Goal: Information Seeking & Learning: Find specific fact

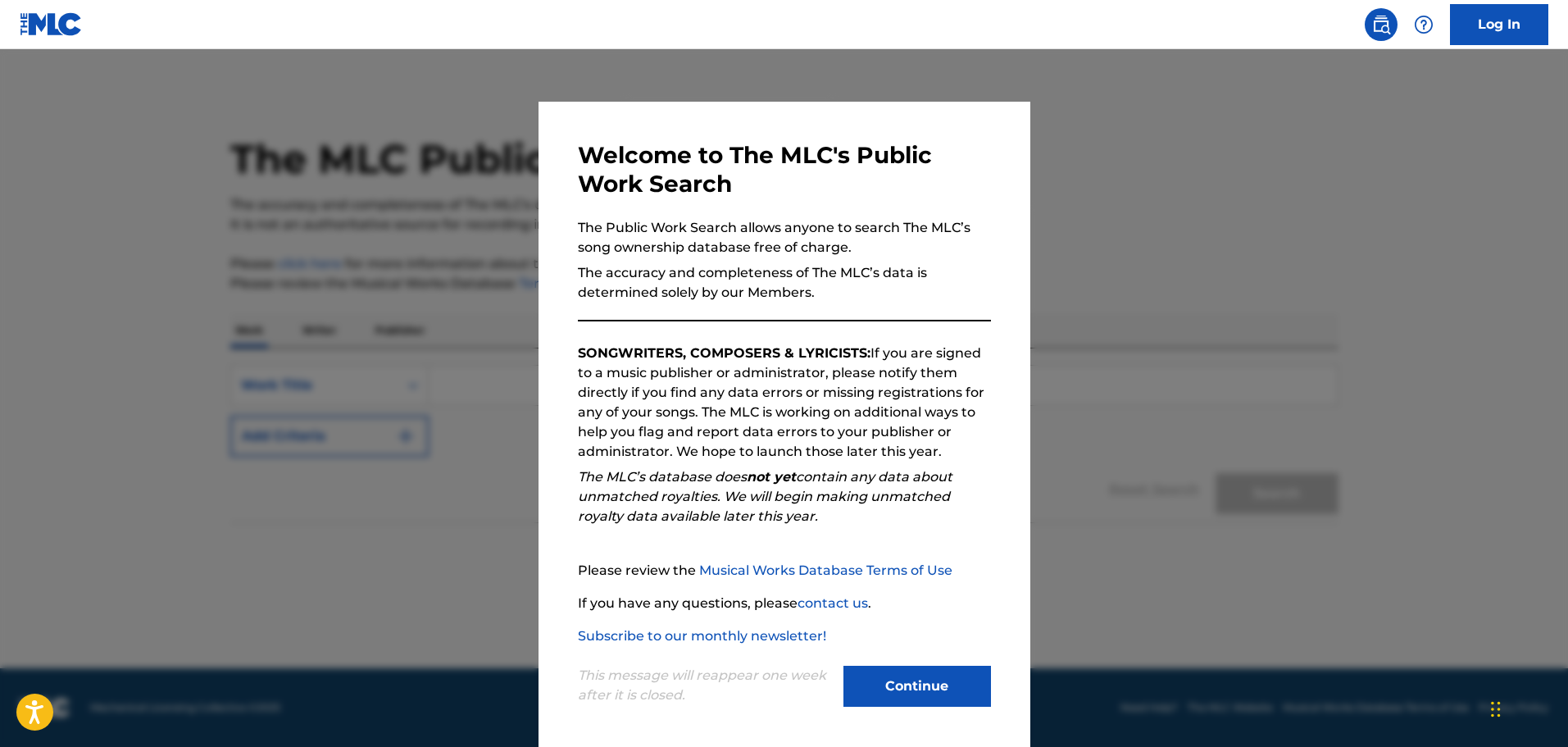
click at [957, 676] on button "Continue" at bounding box center [918, 687] width 148 height 41
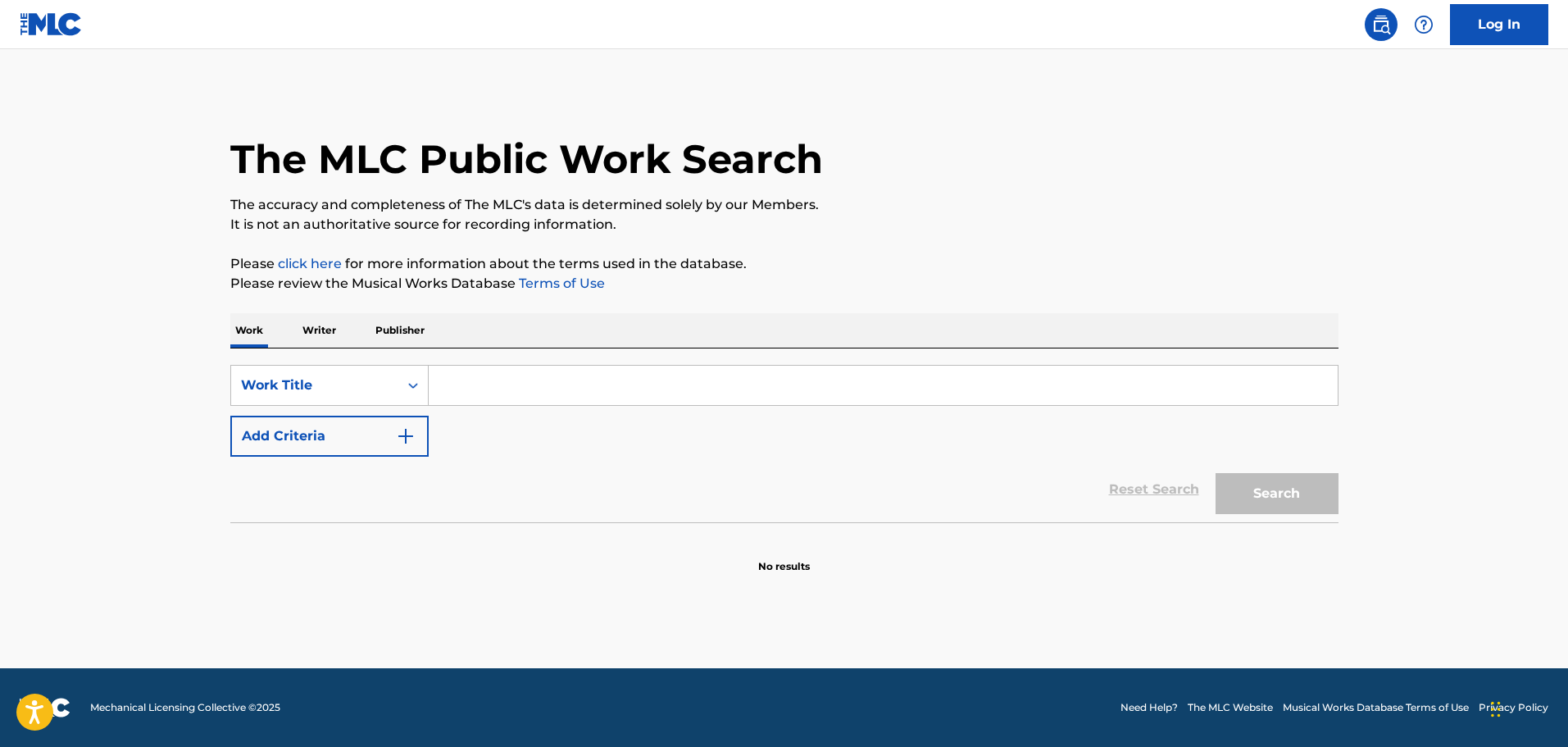
click at [497, 379] on input "Search Form" at bounding box center [883, 385] width 910 height 39
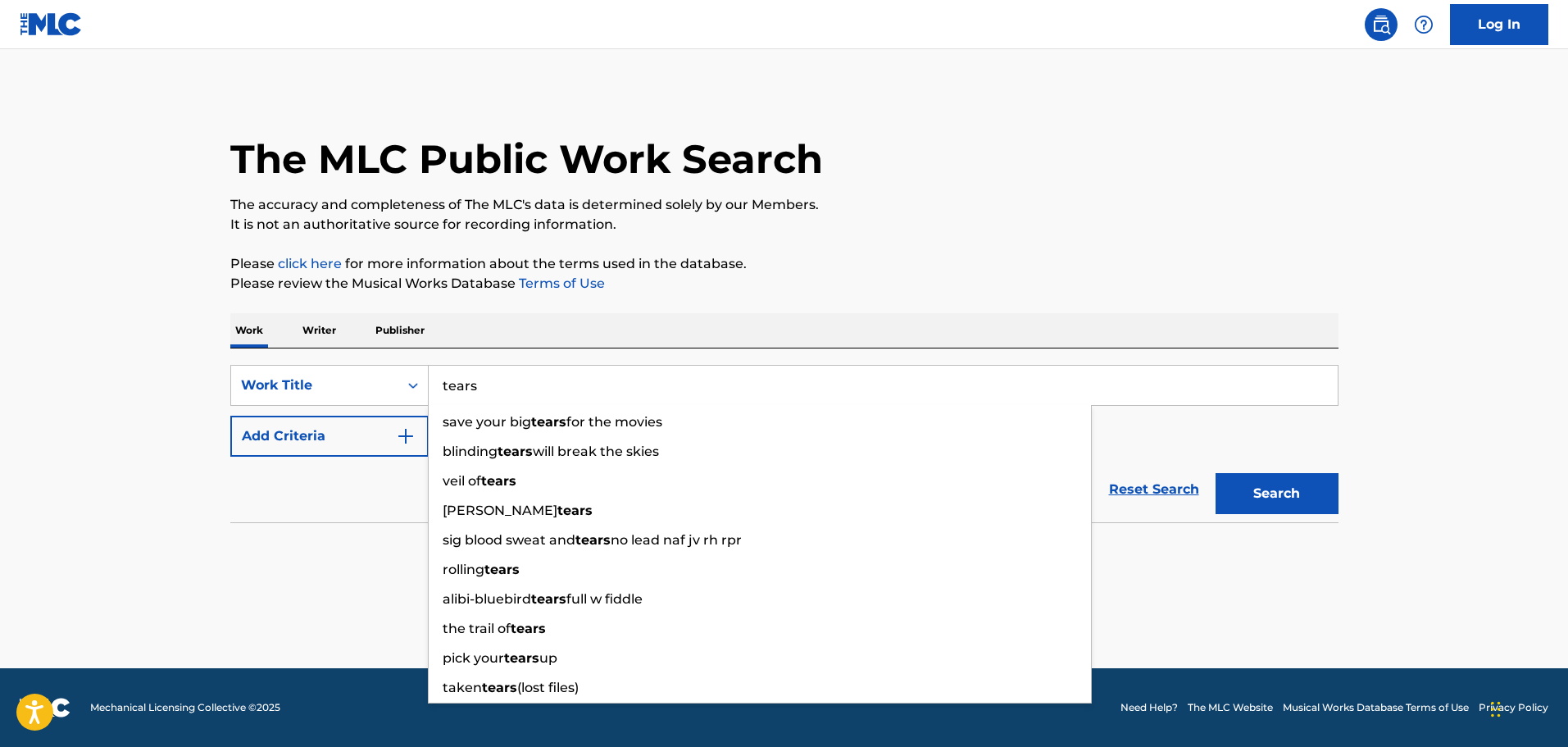
type input "tears"
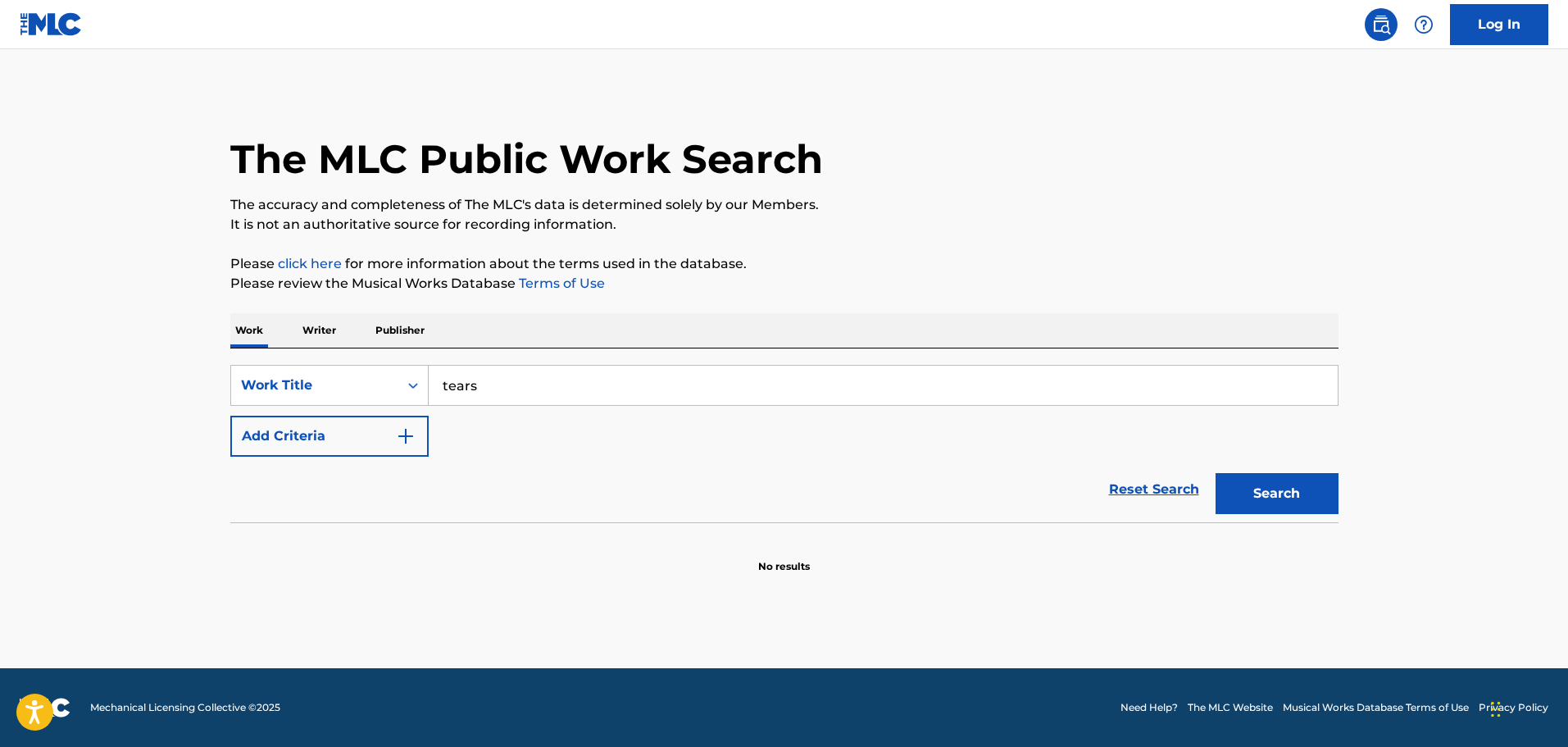
drag, startPoint x: 358, startPoint y: 528, endPoint x: 404, endPoint y: 421, distance: 116.5
click at [384, 488] on div "SearchWithCriteria290daeab-ef1b-4199-9a92-e40edda9a83f Work Title tears Add Cri…" at bounding box center [784, 461] width 1109 height 226
drag, startPoint x: 413, startPoint y: 407, endPoint x: 403, endPoint y: 426, distance: 21.5
click at [412, 411] on div "SearchWithCriteria290daeab-ef1b-4199-9a92-e40edda9a83f Work Title tears Add Cri…" at bounding box center [784, 410] width 1109 height 92
click at [415, 444] on button "Add Criteria" at bounding box center [329, 437] width 198 height 41
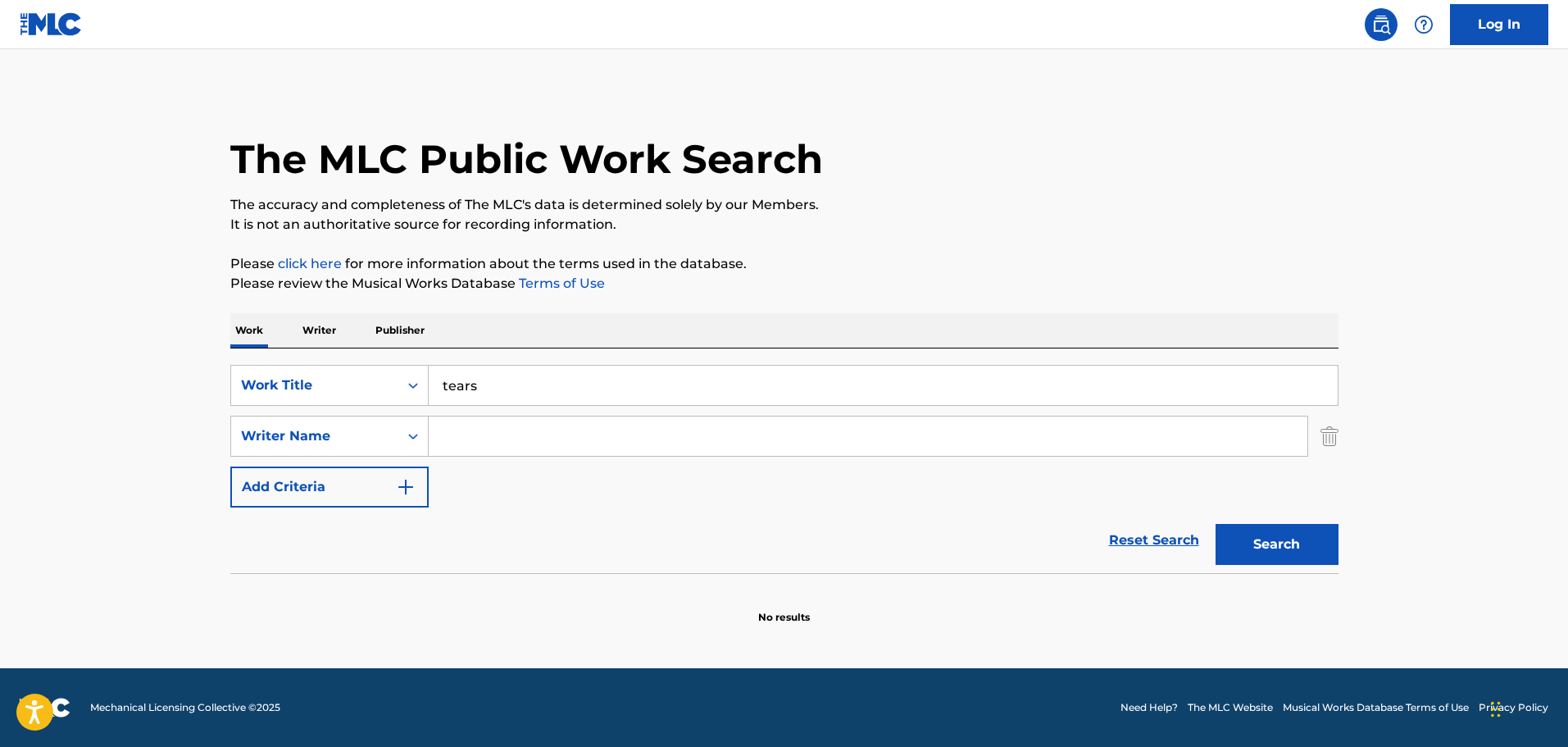
drag, startPoint x: 505, startPoint y: 448, endPoint x: 515, endPoint y: 451, distance: 10.4
click at [513, 451] on input "Search Form" at bounding box center [868, 437] width 879 height 39
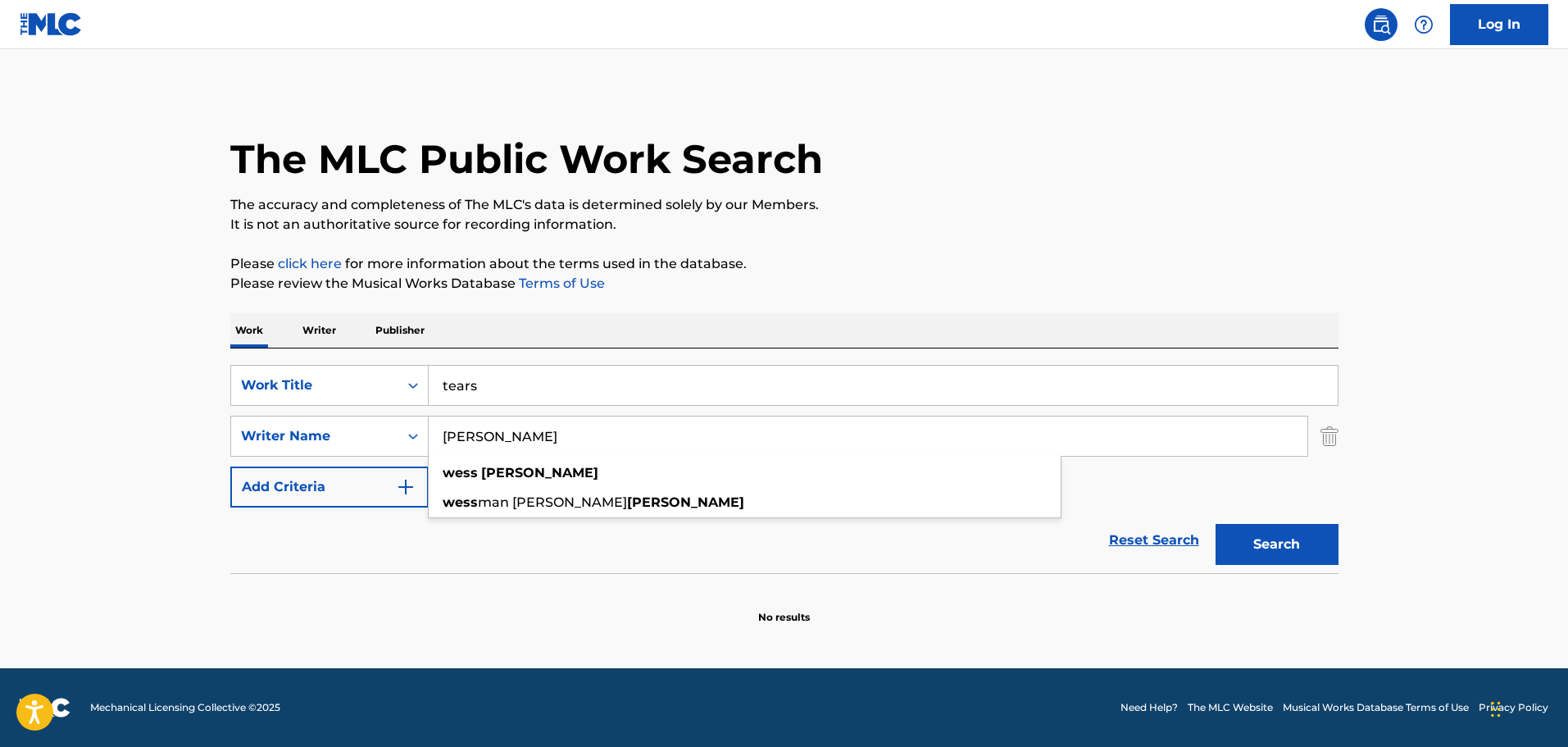
type input "[PERSON_NAME]"
click at [1216, 524] on button "Search" at bounding box center [1277, 545] width 123 height 41
drag, startPoint x: 439, startPoint y: 441, endPoint x: 290, endPoint y: 441, distance: 149.0
click at [291, 441] on div "SearchWithCriteria205ac27c-8091-43aa-aab2-18353b2148ff Writer Name [PERSON_NAME]" at bounding box center [784, 437] width 1109 height 41
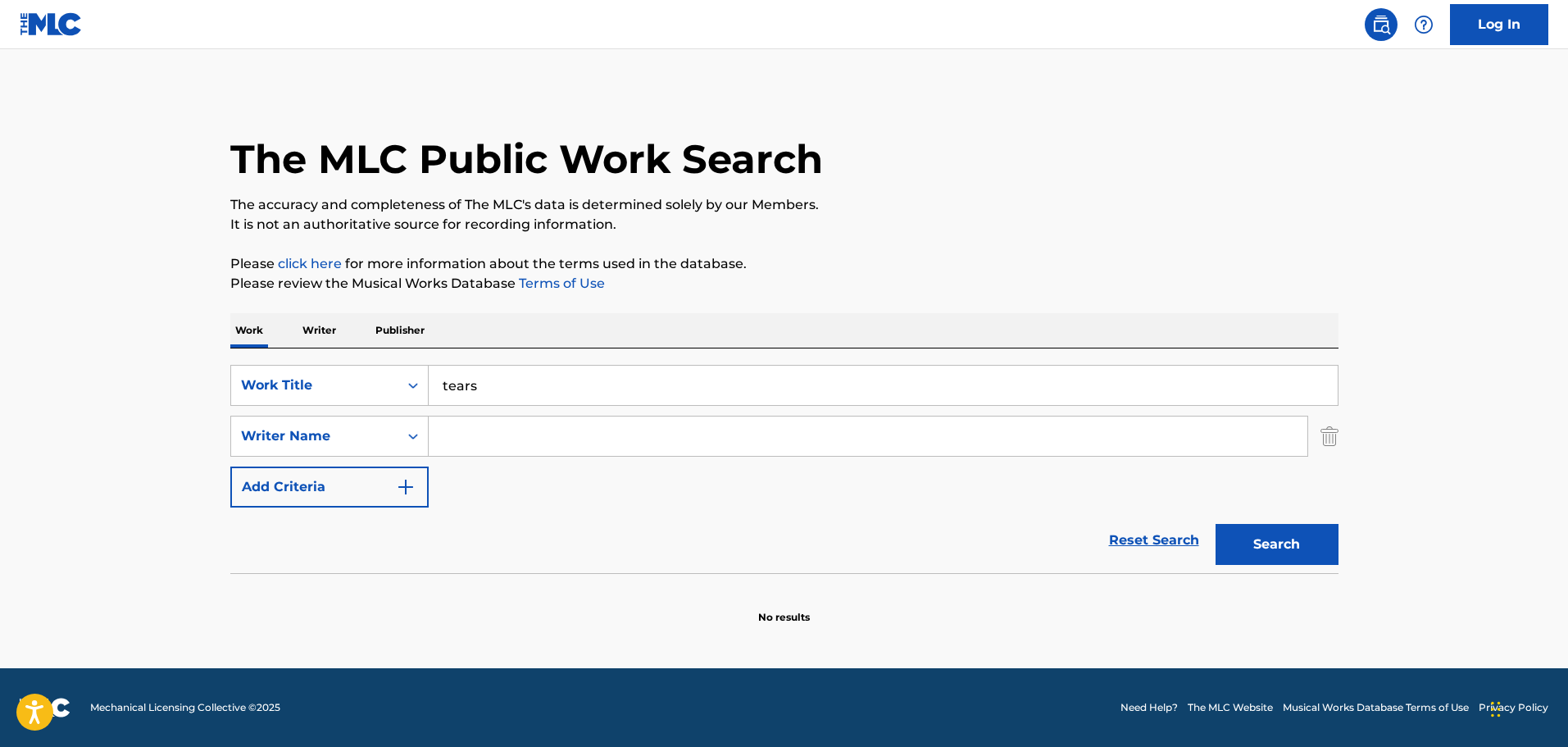
click at [1216, 524] on button "Search" at bounding box center [1277, 545] width 123 height 41
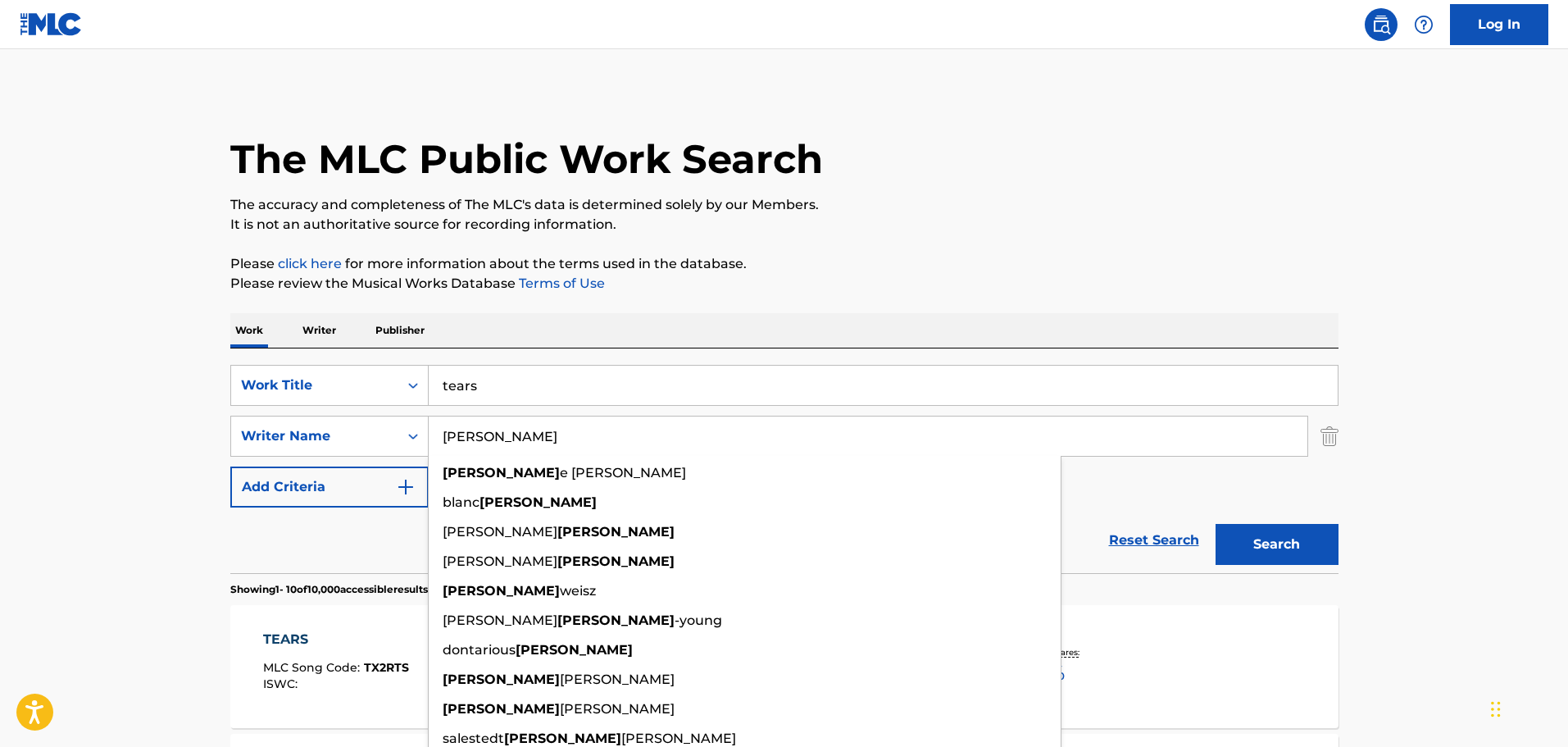
type input "[PERSON_NAME]"
click at [1216, 524] on button "Search" at bounding box center [1277, 545] width 123 height 41
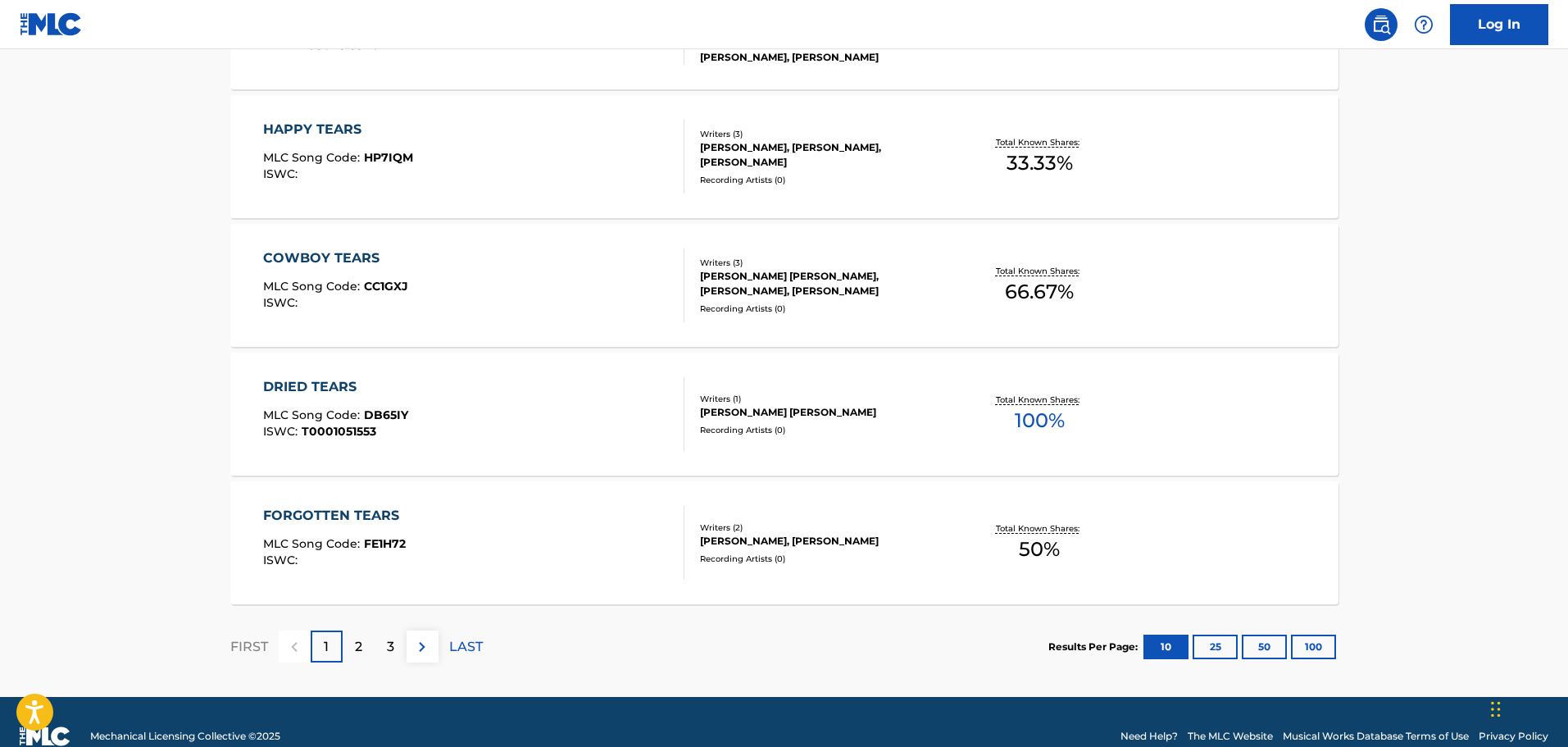
scroll to position [1311, 0]
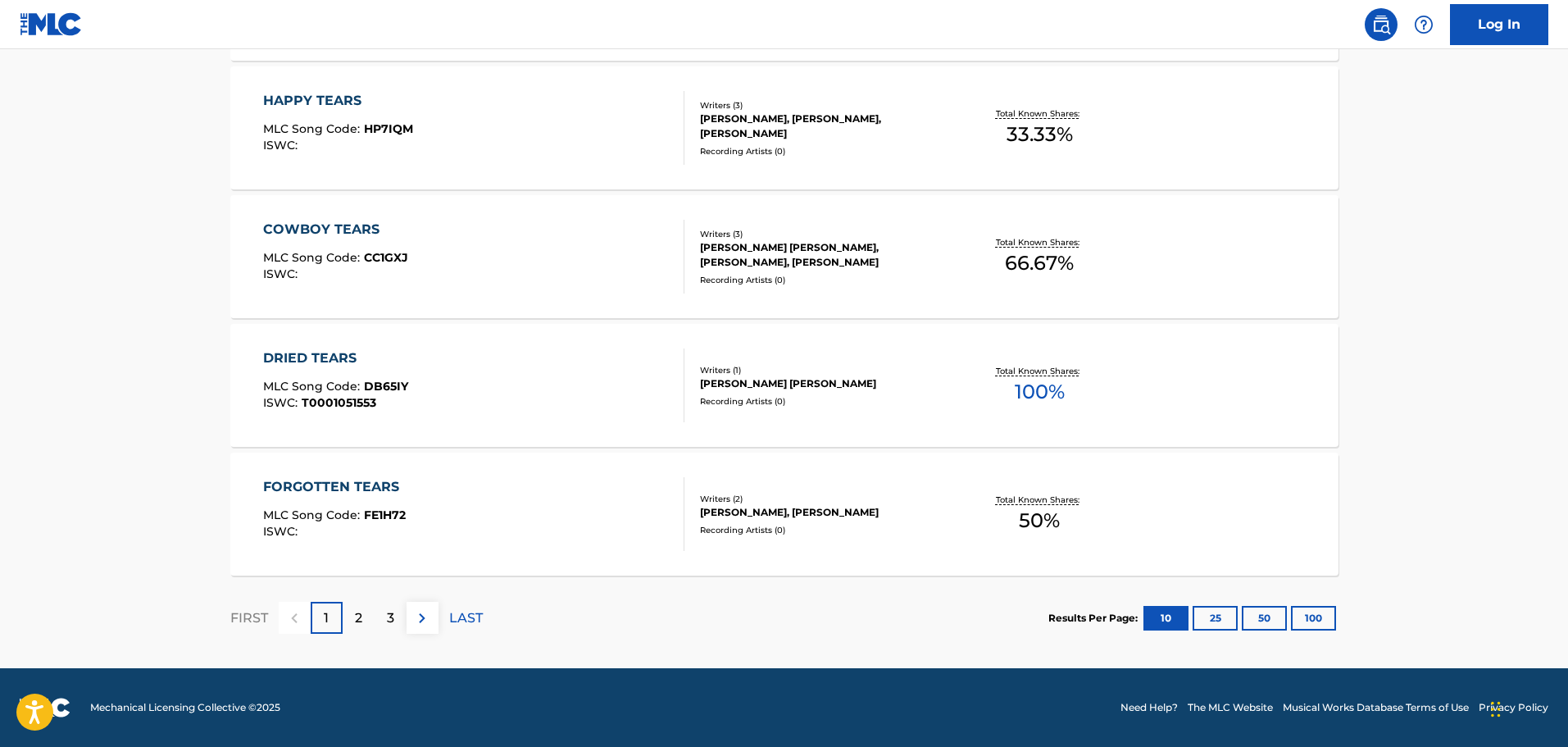
click at [364, 610] on div "2" at bounding box center [359, 618] width 32 height 32
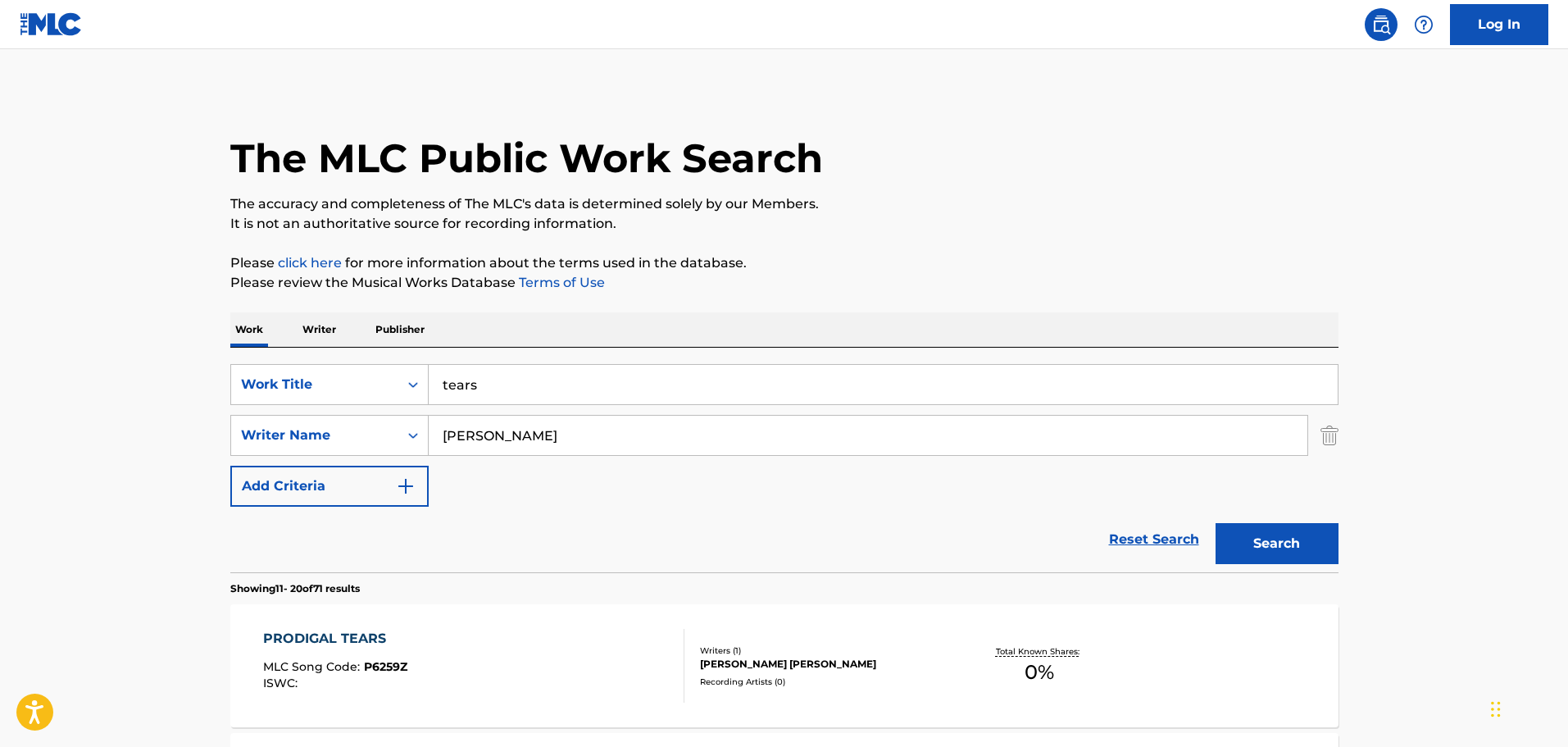
scroll to position [0, 0]
drag, startPoint x: 546, startPoint y: 374, endPoint x: 172, endPoint y: 365, distance: 374.1
type input "[PERSON_NAME]"
click at [1216, 524] on button "Search" at bounding box center [1277, 545] width 123 height 41
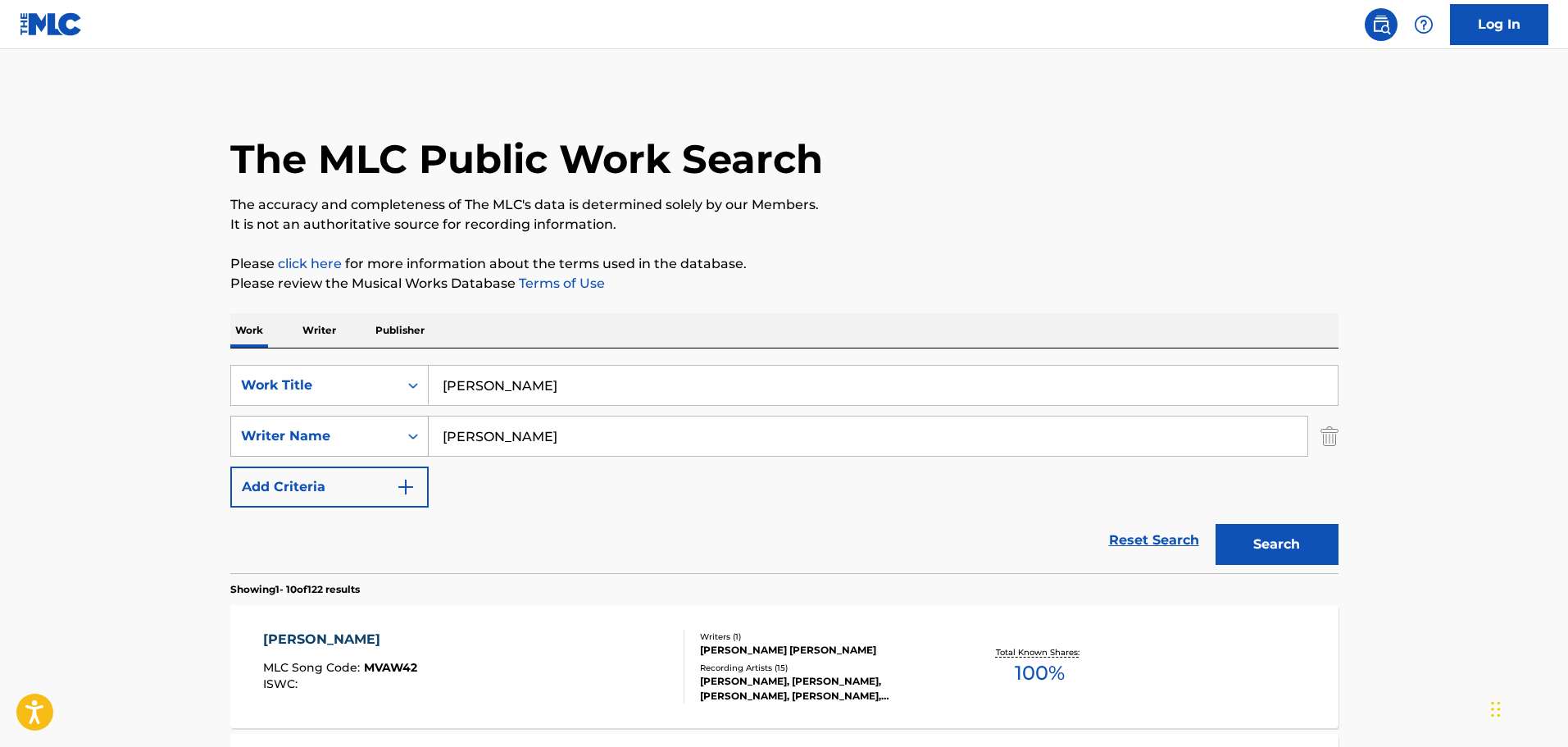
drag, startPoint x: 387, startPoint y: 432, endPoint x: 353, endPoint y: 441, distance: 35.2
click at [353, 440] on div "SearchWithCriteria205ac27c-8091-43aa-aab2-18353b2148ff Writer Name [PERSON_NAME]" at bounding box center [784, 437] width 1109 height 41
click at [449, 503] on div "SearchWithCriteria290daeab-ef1b-4199-9a92-e40edda9a83f Work Title [PERSON_NAME]…" at bounding box center [784, 436] width 1109 height 143
drag, startPoint x: 536, startPoint y: 390, endPoint x: 354, endPoint y: 420, distance: 184.5
click at [371, 392] on div "SearchWithCriteria290daeab-ef1b-4199-9a92-e40edda9a83f Work Title [PERSON_NAME]" at bounding box center [784, 385] width 1109 height 41
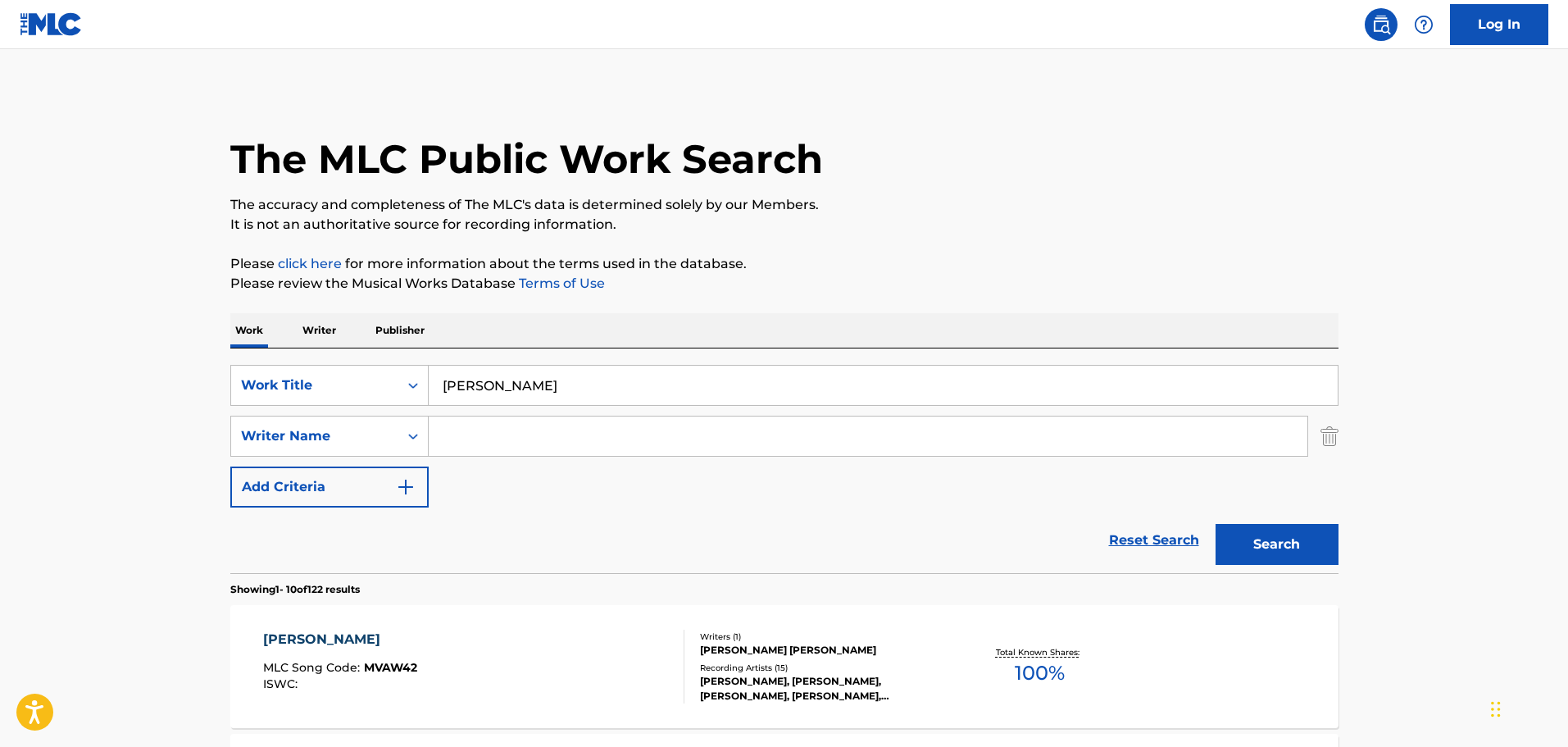
click at [508, 426] on input "Search Form" at bounding box center [868, 437] width 879 height 39
paste input "[PERSON_NAME]"
type input "[PERSON_NAME]"
drag, startPoint x: 615, startPoint y: 385, endPoint x: 316, endPoint y: 384, distance: 299.0
click at [329, 366] on div "SearchWithCriteria290daeab-ef1b-4199-9a92-e40edda9a83f Work Title [PERSON_NAME]" at bounding box center [784, 385] width 1109 height 41
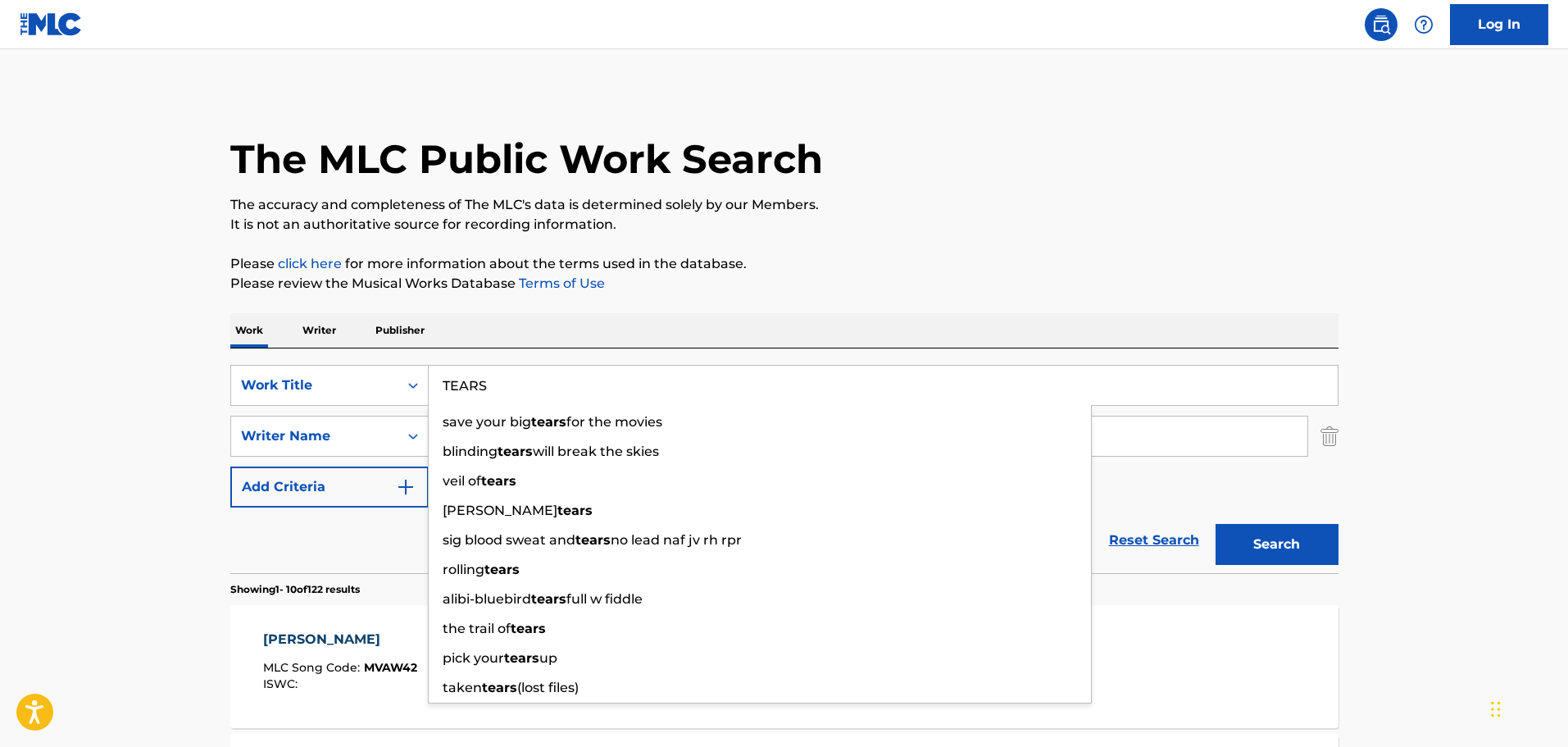
type input "TEARS"
click at [1216, 524] on button "Search" at bounding box center [1277, 545] width 123 height 41
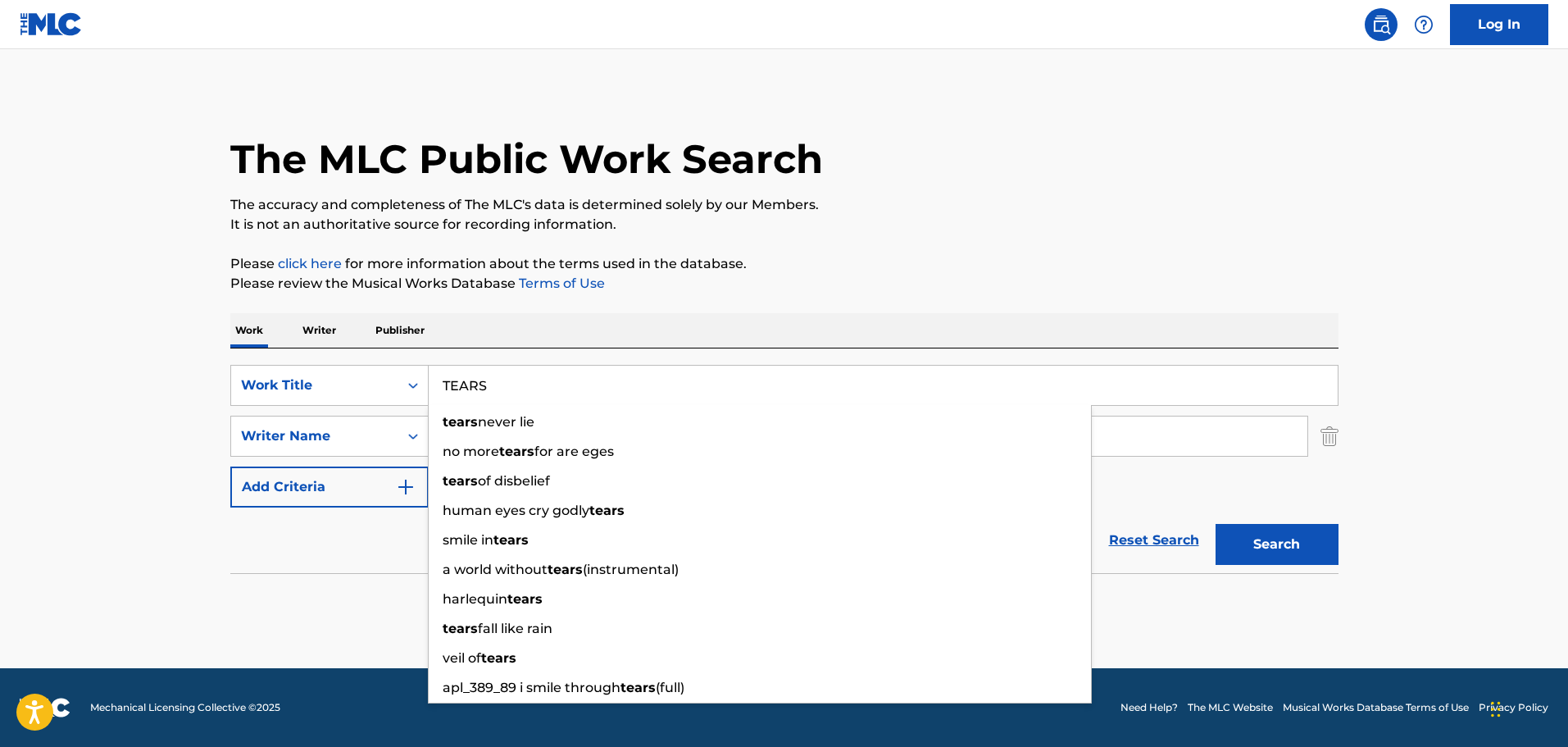
click at [543, 378] on input "TEARS" at bounding box center [883, 385] width 910 height 39
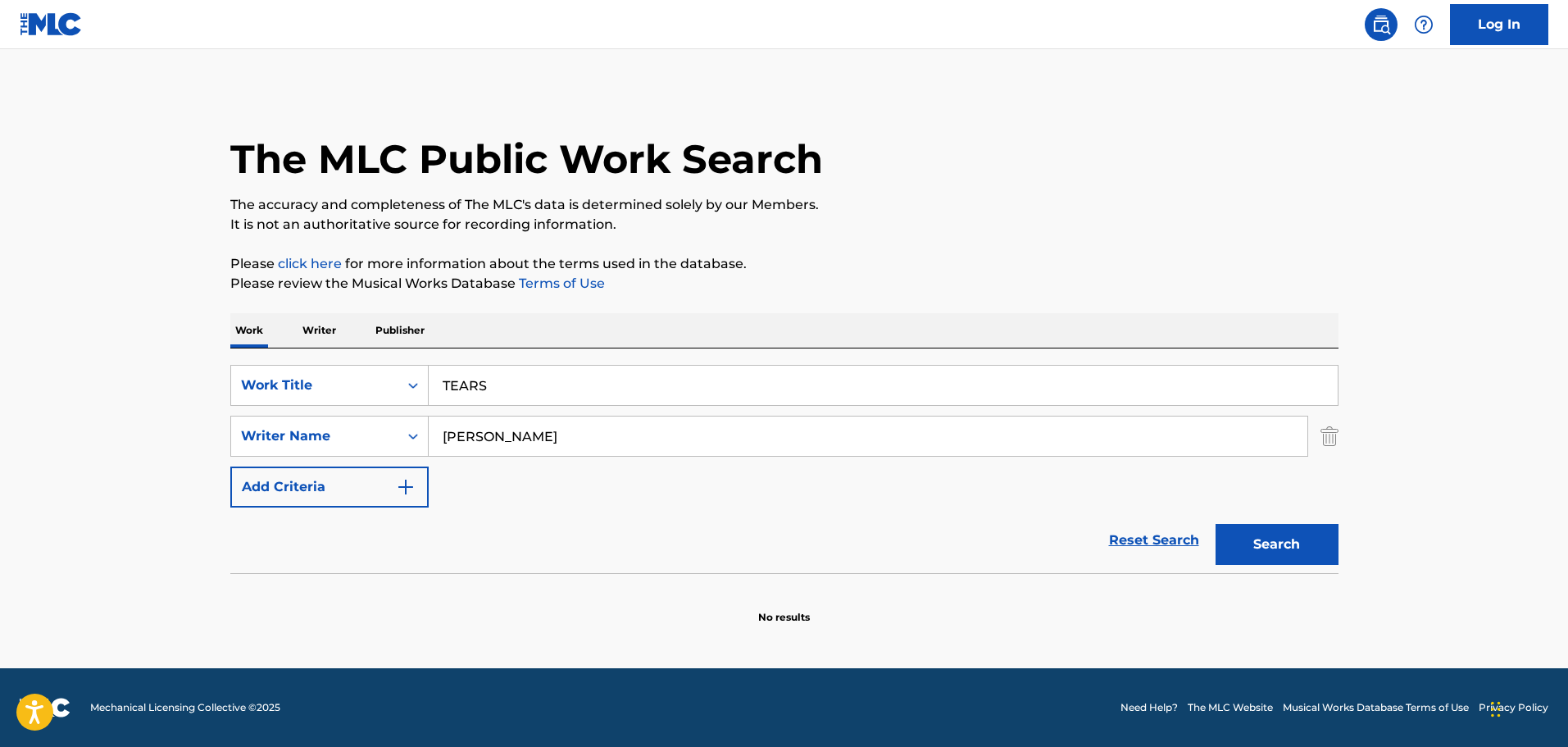
drag, startPoint x: 261, startPoint y: 585, endPoint x: 298, endPoint y: 571, distance: 39.6
click at [273, 582] on section "No results" at bounding box center [784, 603] width 1109 height 42
click at [564, 450] on input "[PERSON_NAME]" at bounding box center [868, 437] width 879 height 39
click at [574, 437] on input "[PERSON_NAME]" at bounding box center [868, 437] width 879 height 39
drag, startPoint x: 573, startPoint y: 436, endPoint x: 585, endPoint y: 433, distance: 12.4
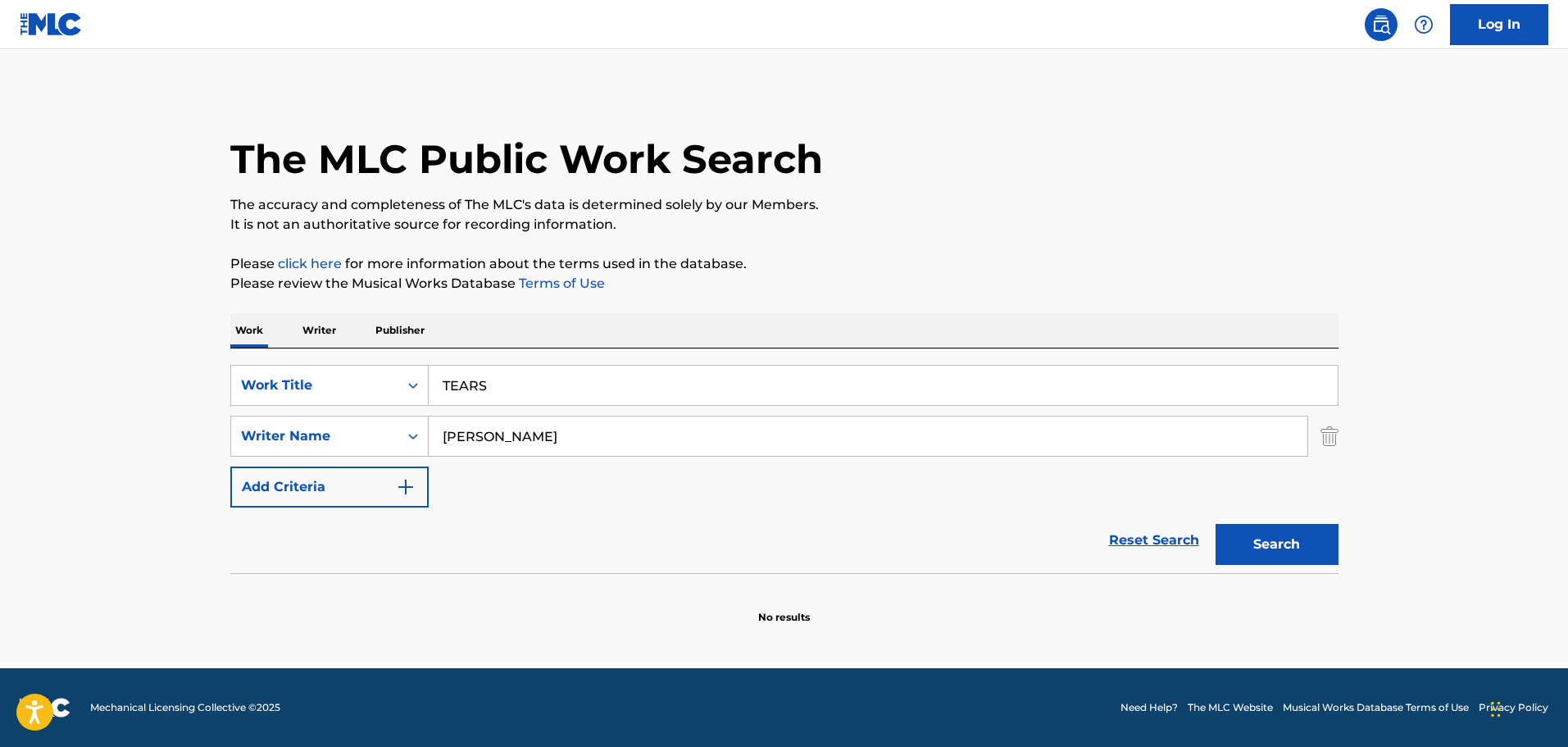
click at [578, 434] on input "[PERSON_NAME]" at bounding box center [868, 437] width 879 height 39
click at [585, 433] on input "[PERSON_NAME]" at bounding box center [868, 437] width 879 height 39
click at [586, 433] on input "[PERSON_NAME]" at bounding box center [868, 437] width 879 height 39
paste input "s"
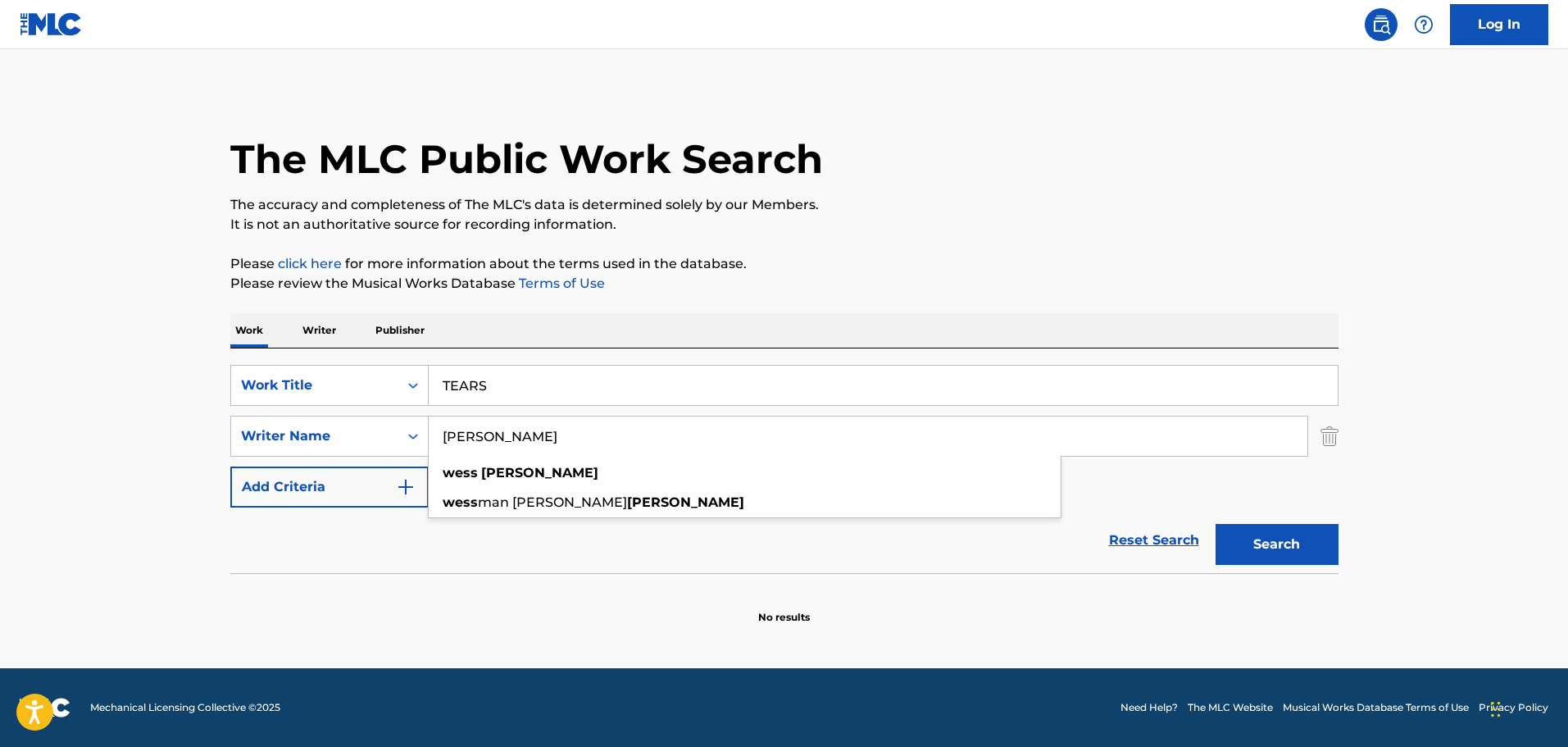
type input "[PERSON_NAME]"
click at [519, 565] on div "Reset Search Search" at bounding box center [784, 540] width 1109 height 66
click at [1289, 535] on button "Search" at bounding box center [1277, 545] width 123 height 41
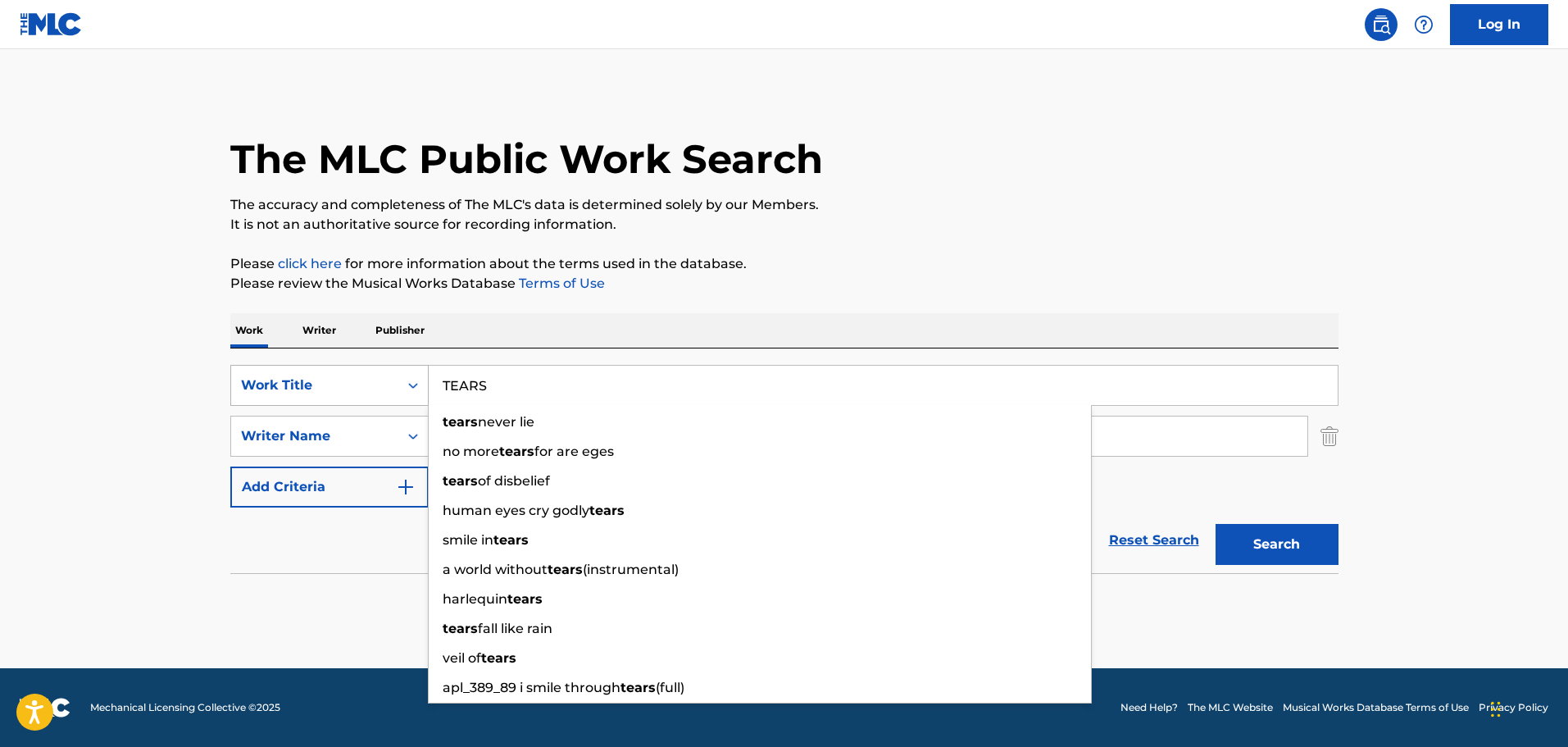
drag, startPoint x: 564, startPoint y: 390, endPoint x: 409, endPoint y: 387, distance: 155.0
click at [409, 387] on div "SearchWithCriteria290daeab-ef1b-4199-9a92-e40edda9a83f Work Title TEARS tears n…" at bounding box center [784, 385] width 1109 height 41
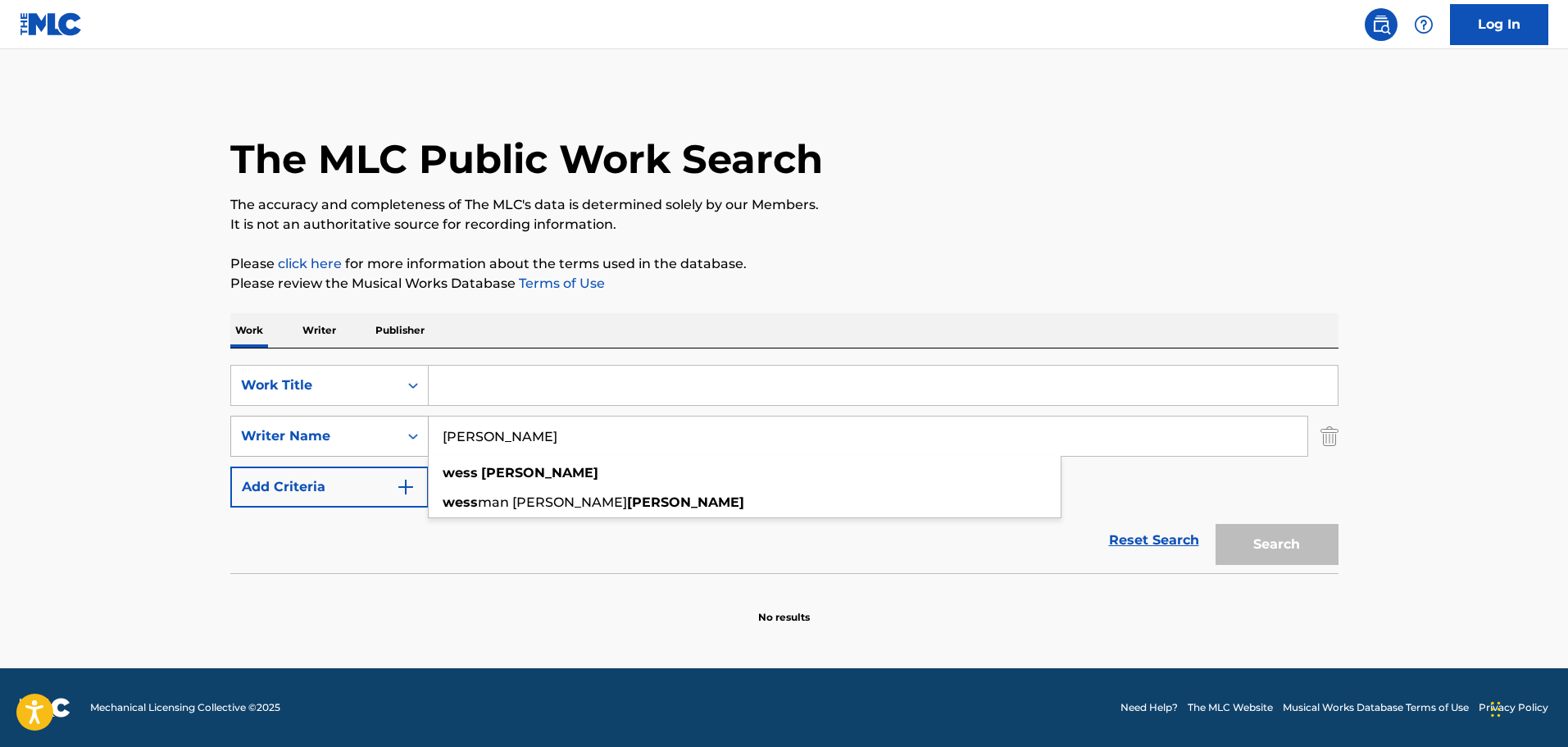
drag, startPoint x: 544, startPoint y: 430, endPoint x: 391, endPoint y: 440, distance: 153.3
click at [404, 433] on div "SearchWithCriteria205ac27c-8091-43aa-aab2-18353b2148ff Writer Name [PERSON_NAME…" at bounding box center [784, 437] width 1109 height 41
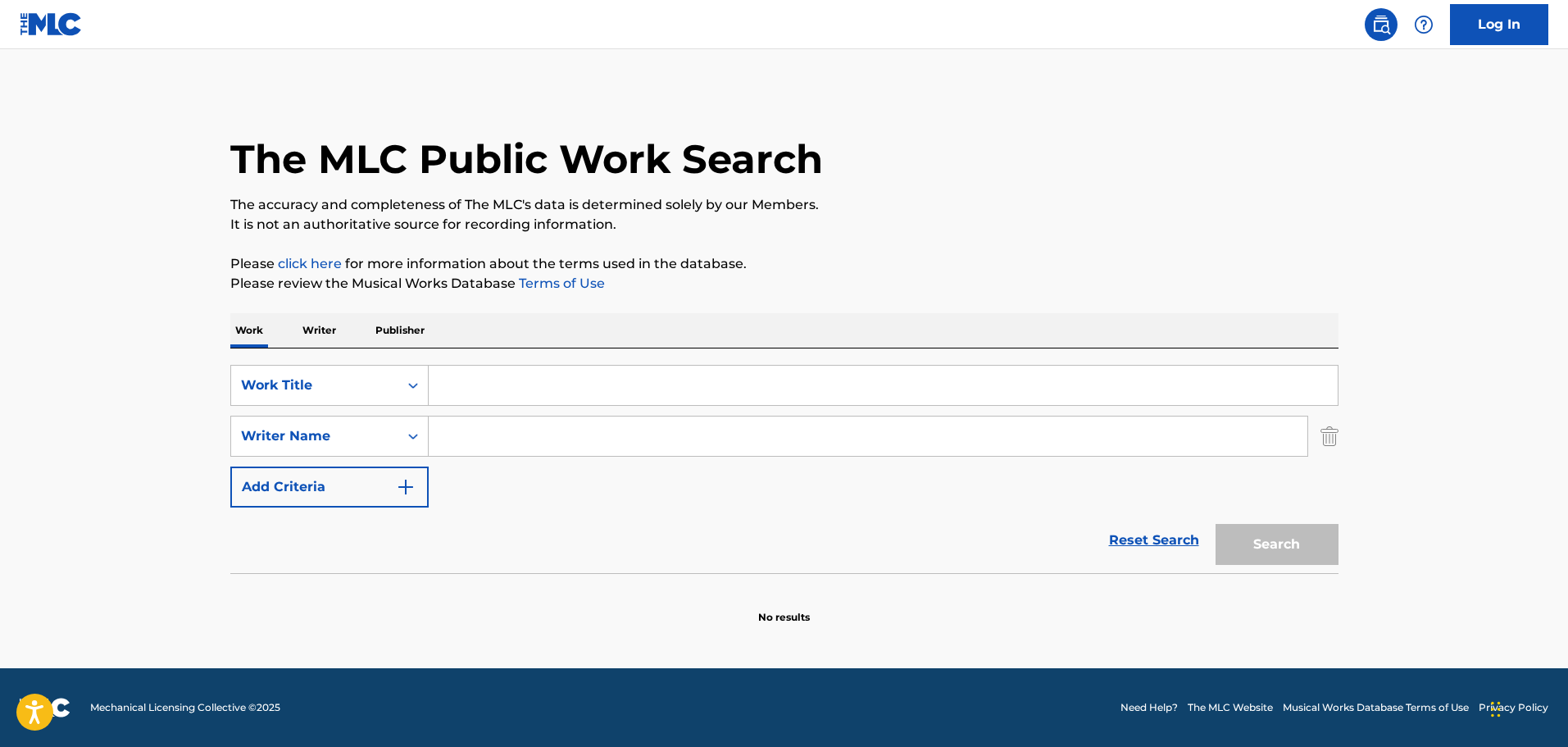
click at [488, 388] on input "Search Form" at bounding box center [883, 385] width 910 height 39
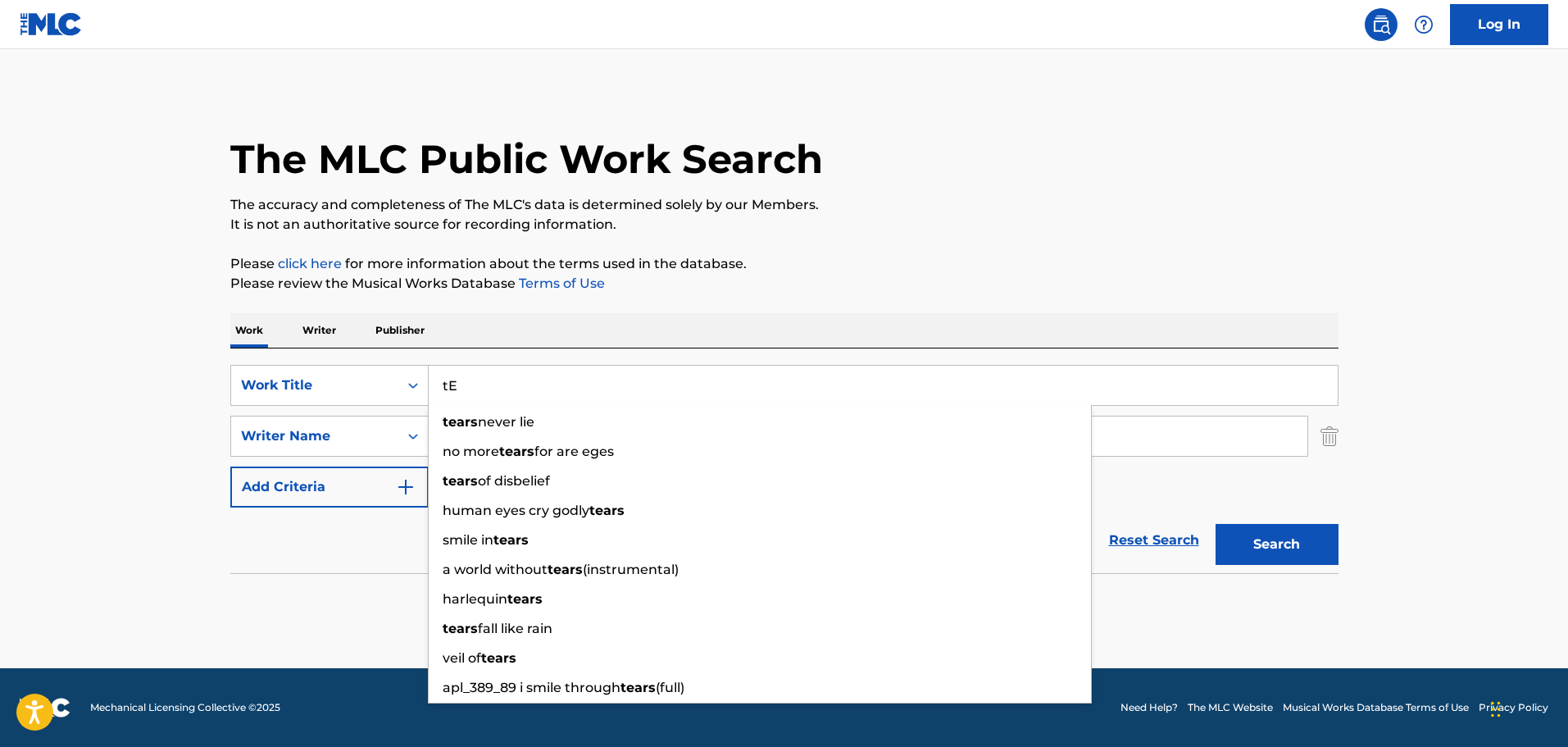
type input "t"
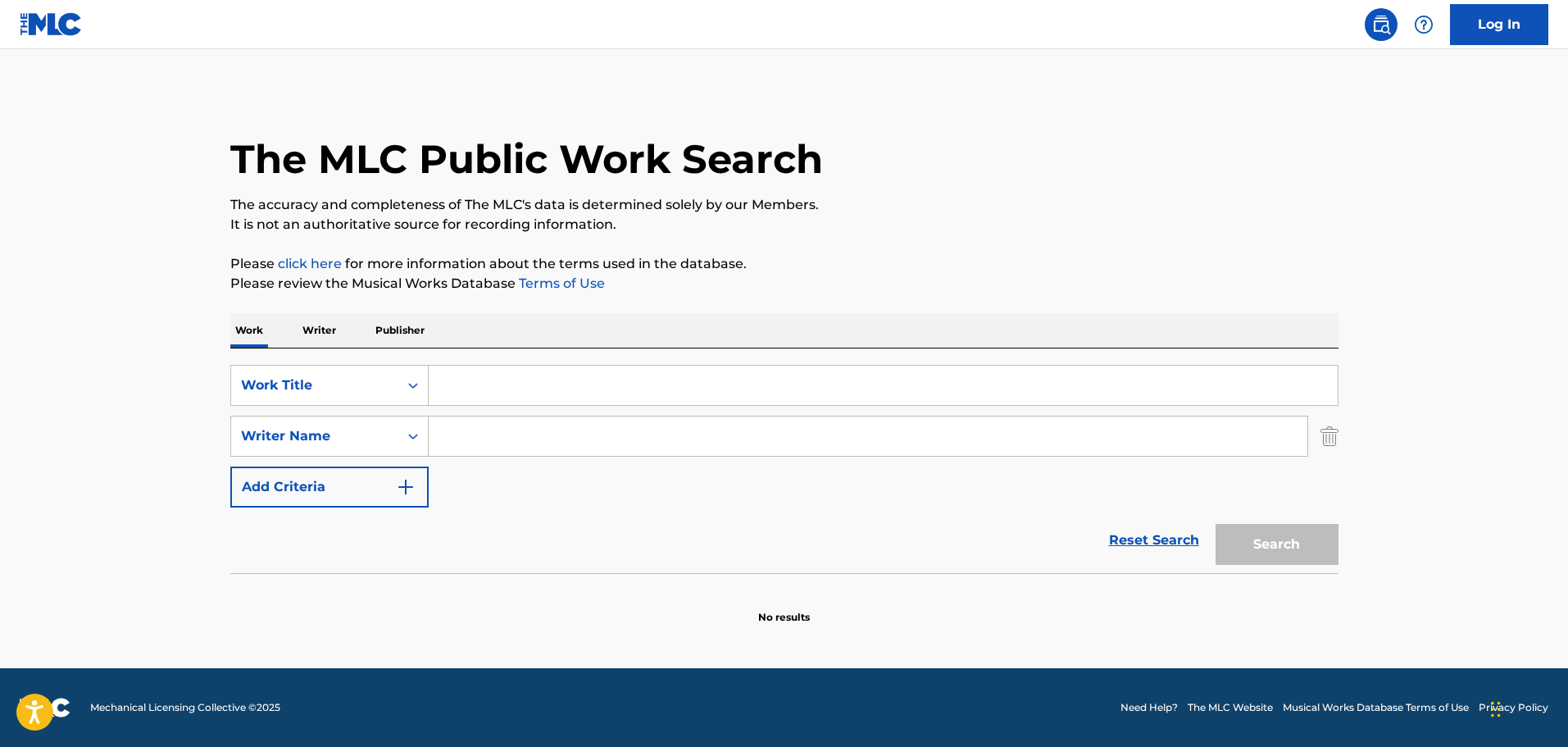
click at [510, 441] on input "Search Form" at bounding box center [868, 437] width 879 height 39
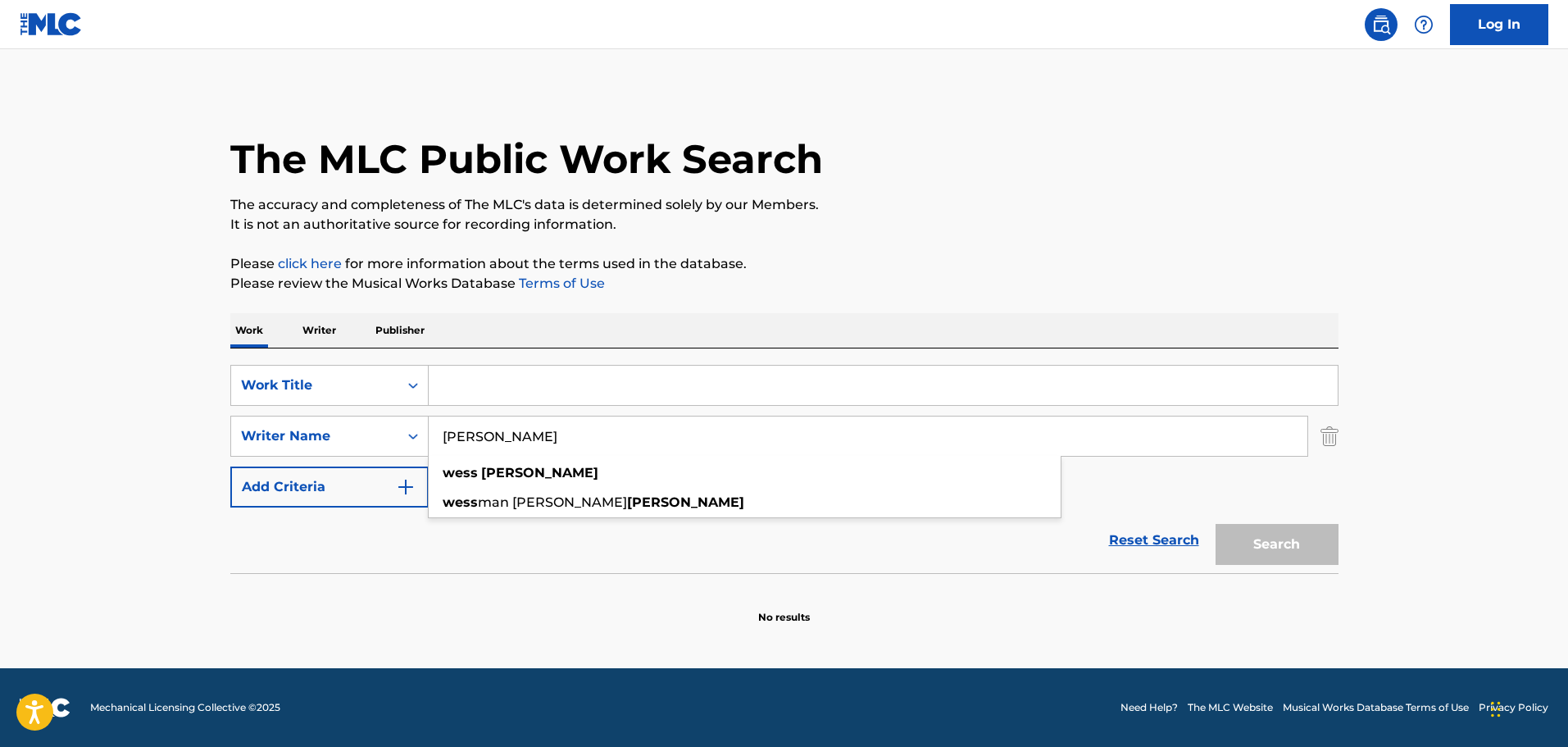
type input "[PERSON_NAME]"
drag, startPoint x: 740, startPoint y: 496, endPoint x: 744, endPoint y: 486, distance: 10.8
click at [744, 487] on div "SearchWithCriteria290daeab-ef1b-4199-9a92-e40edda9a83f Work Title SearchWithCri…" at bounding box center [784, 436] width 1109 height 143
click at [555, 396] on input "Search Form" at bounding box center [883, 385] width 910 height 39
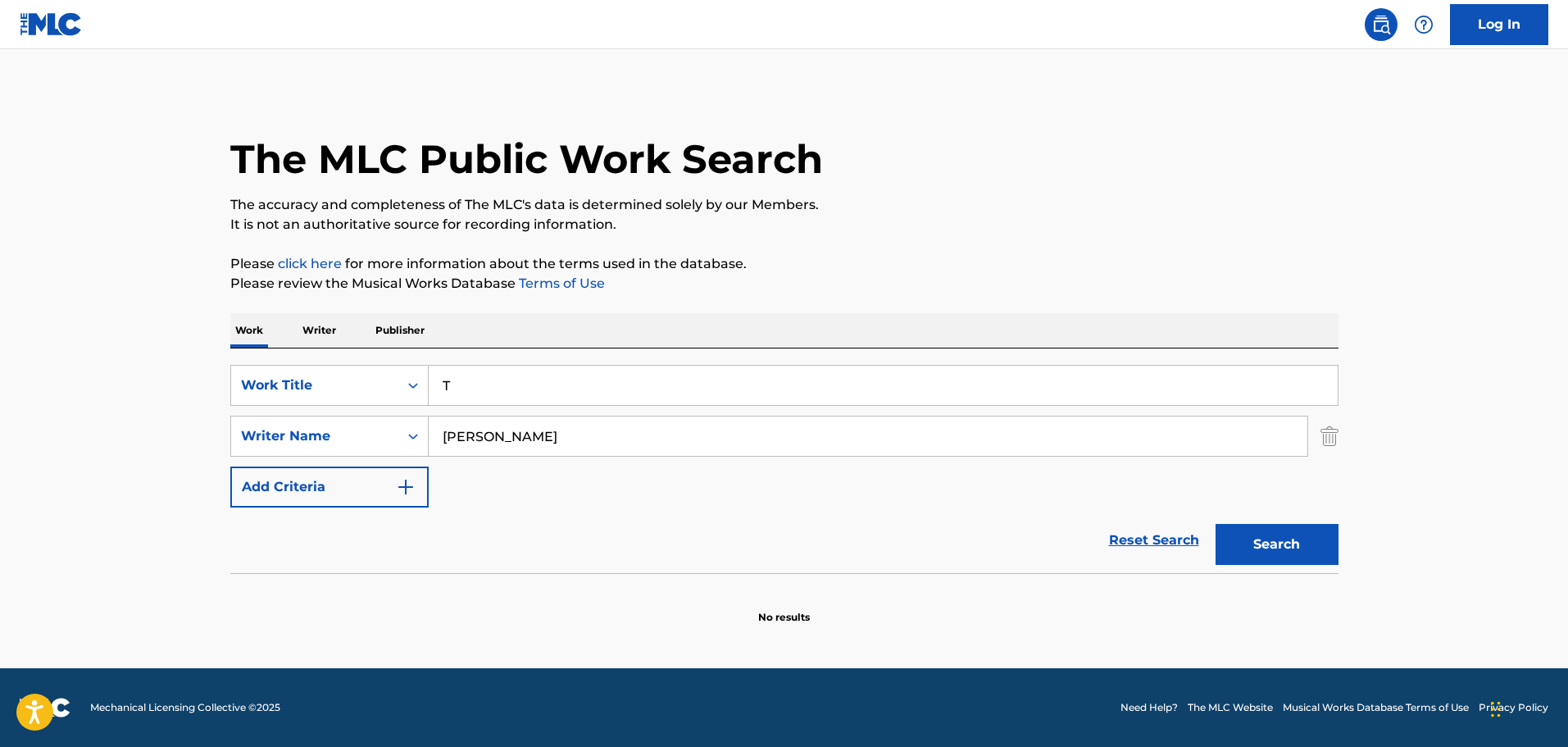
type input "T"
click at [1216, 524] on button "Search" at bounding box center [1277, 545] width 123 height 41
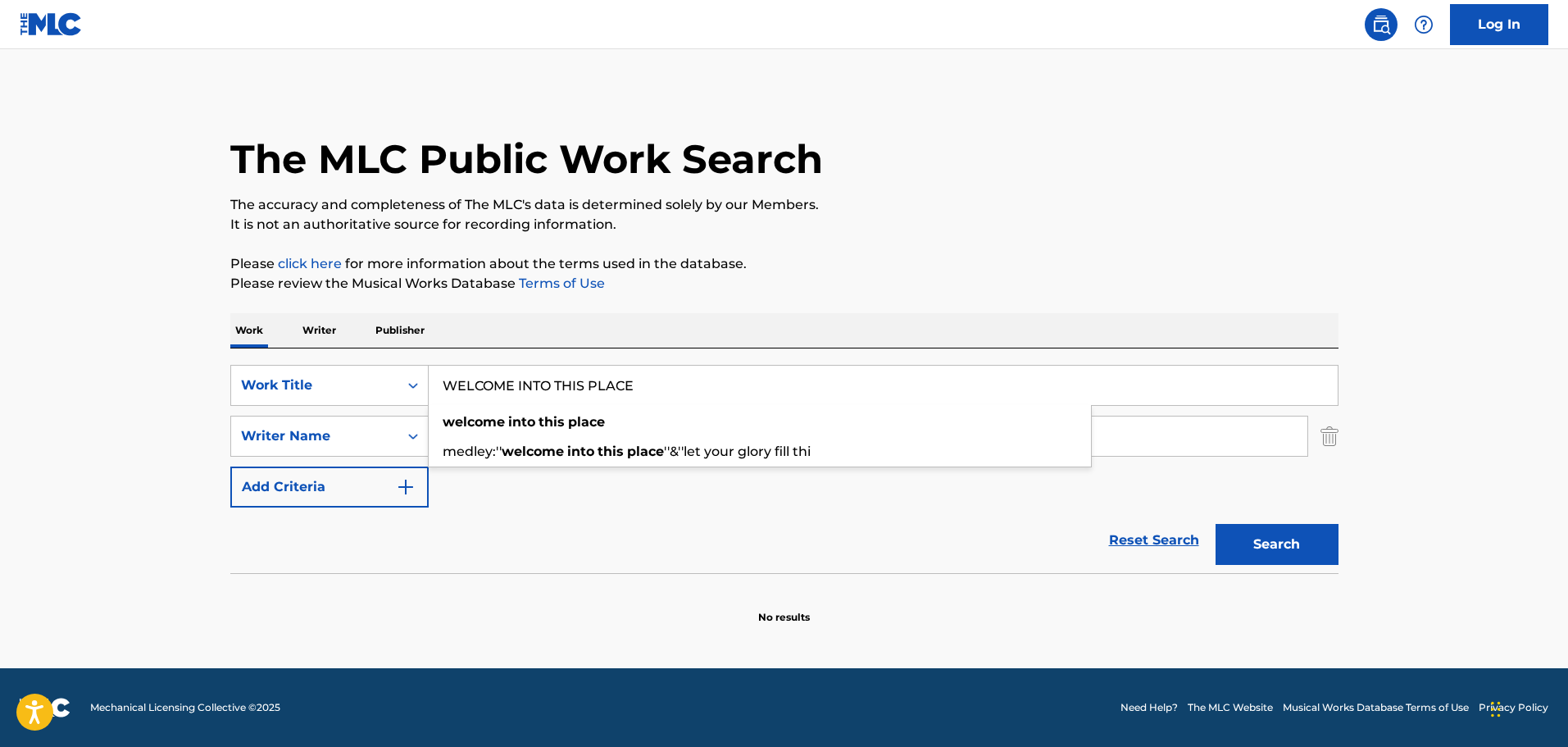
click at [1216, 524] on button "Search" at bounding box center [1277, 545] width 123 height 41
click at [648, 393] on input "WELCOME INTO THIS PLACE" at bounding box center [883, 385] width 910 height 39
drag, startPoint x: 665, startPoint y: 382, endPoint x: 431, endPoint y: 408, distance: 235.4
click at [432, 405] on div "WELCOME INTO THIS PLACE welcome into this place medley:'' welcome into this pla…" at bounding box center [883, 385] width 910 height 39
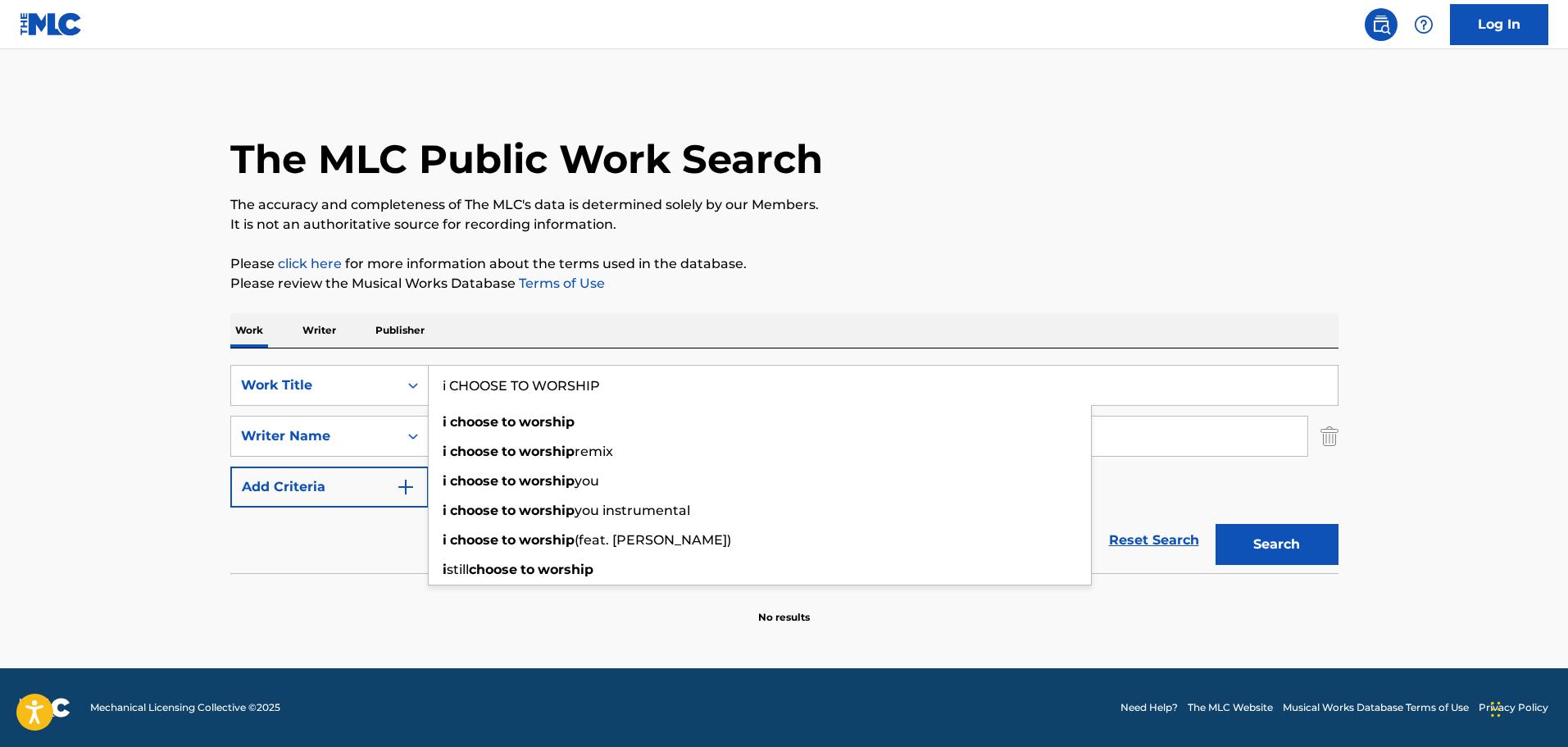
type input "i CHOOSE TO WORSHIP"
click at [1216, 524] on button "Search" at bounding box center [1277, 545] width 123 height 41
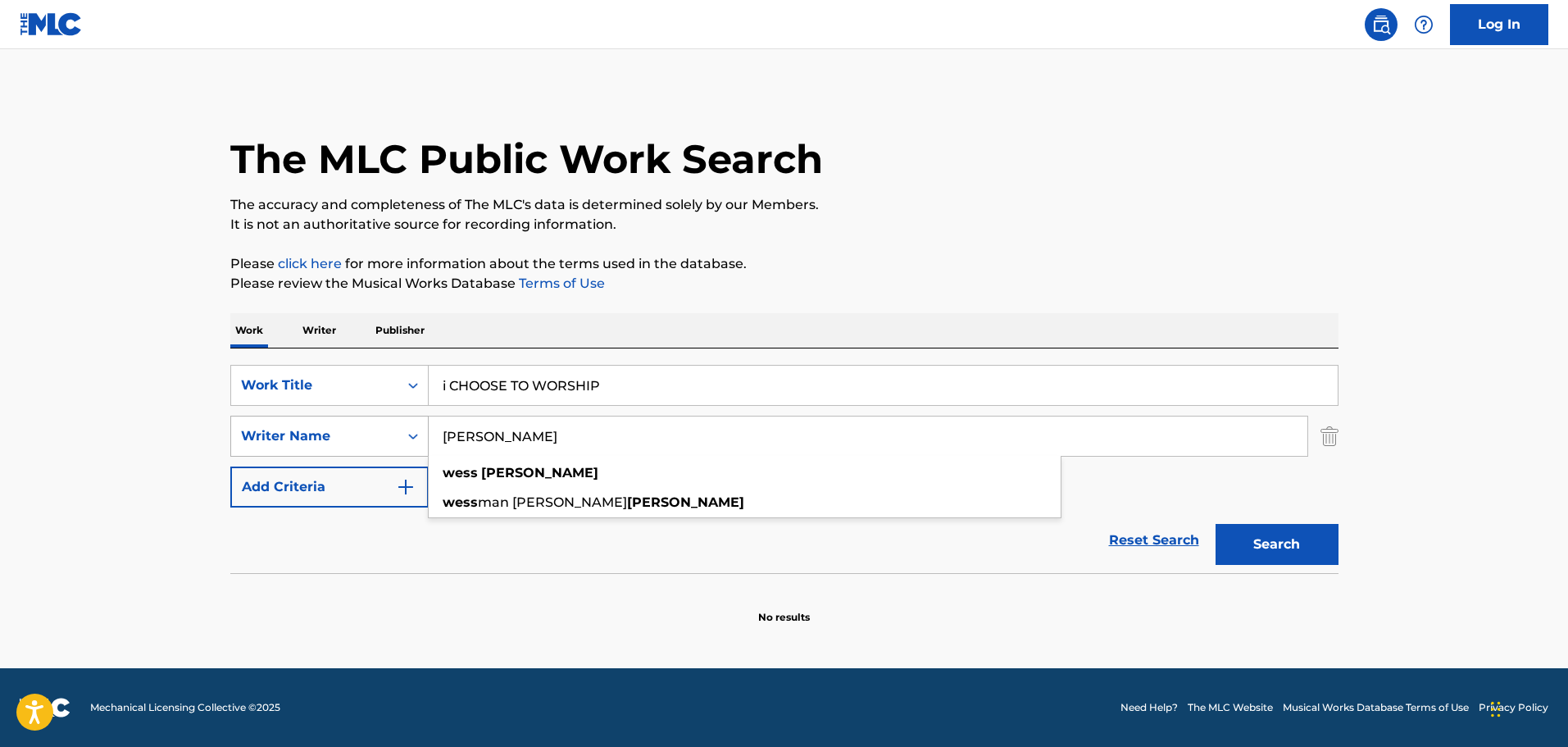
drag, startPoint x: 569, startPoint y: 446, endPoint x: 389, endPoint y: 450, distance: 180.0
click at [389, 450] on div "SearchWithCriteria205ac27c-8091-43aa-aab2-18353b2148ff Writer Name [PERSON_NAME…" at bounding box center [784, 437] width 1109 height 41
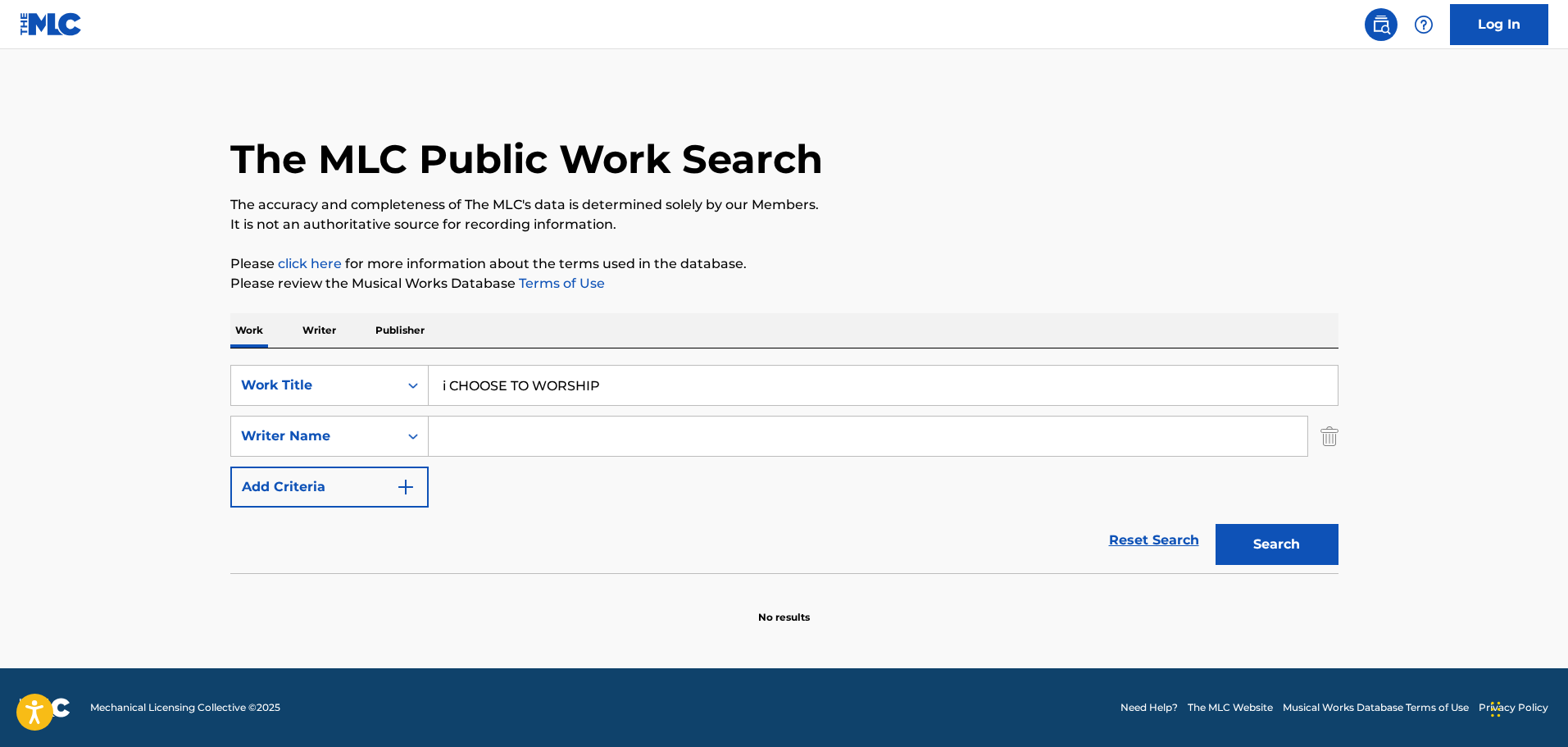
click at [1253, 542] on button "Search" at bounding box center [1277, 545] width 123 height 41
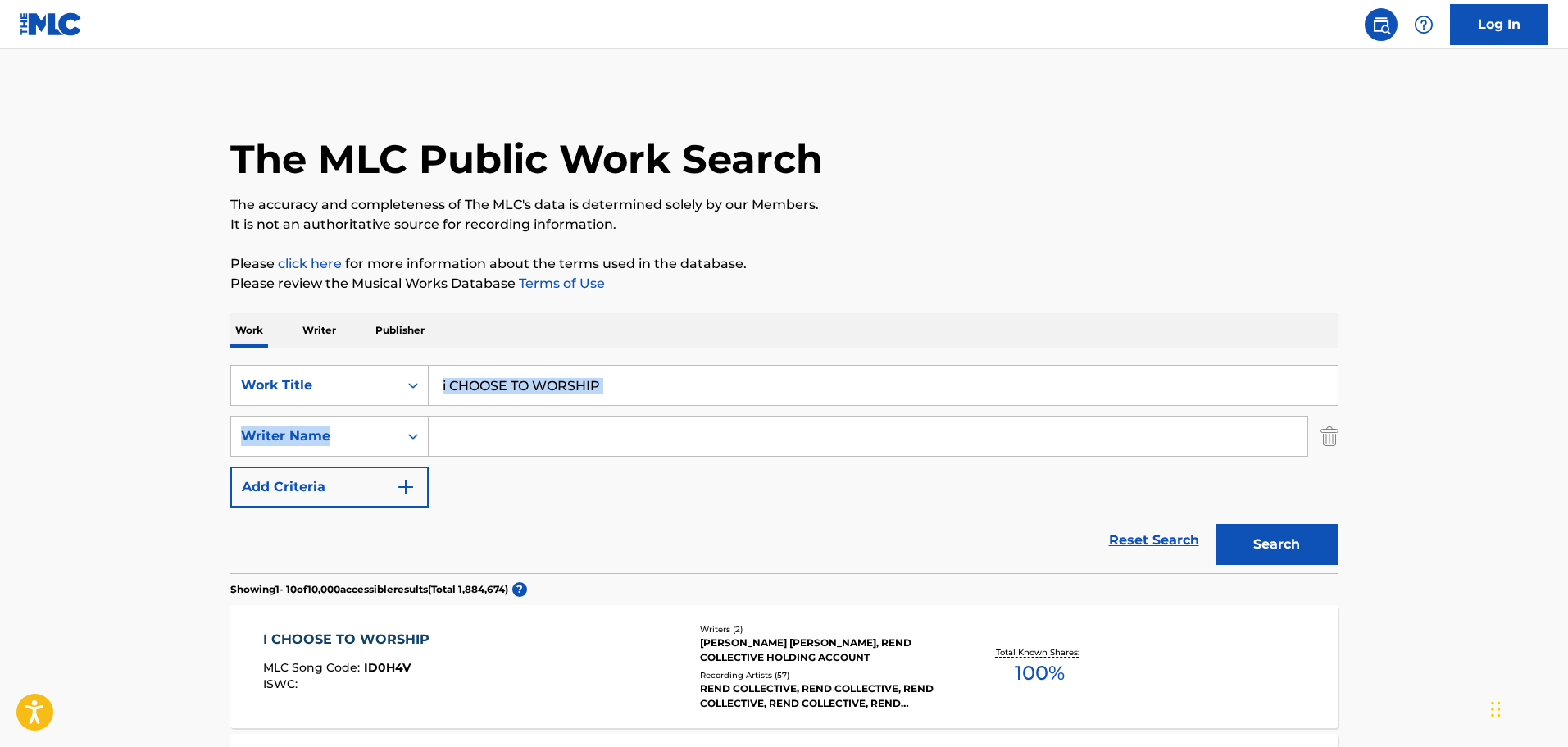
drag, startPoint x: 651, startPoint y: 407, endPoint x: 558, endPoint y: 389, distance: 94.7
click at [524, 396] on div "SearchWithCriteria290daeab-ef1b-4199-9a92-e40edda9a83f Work Title i CHOOSE TO W…" at bounding box center [784, 436] width 1109 height 143
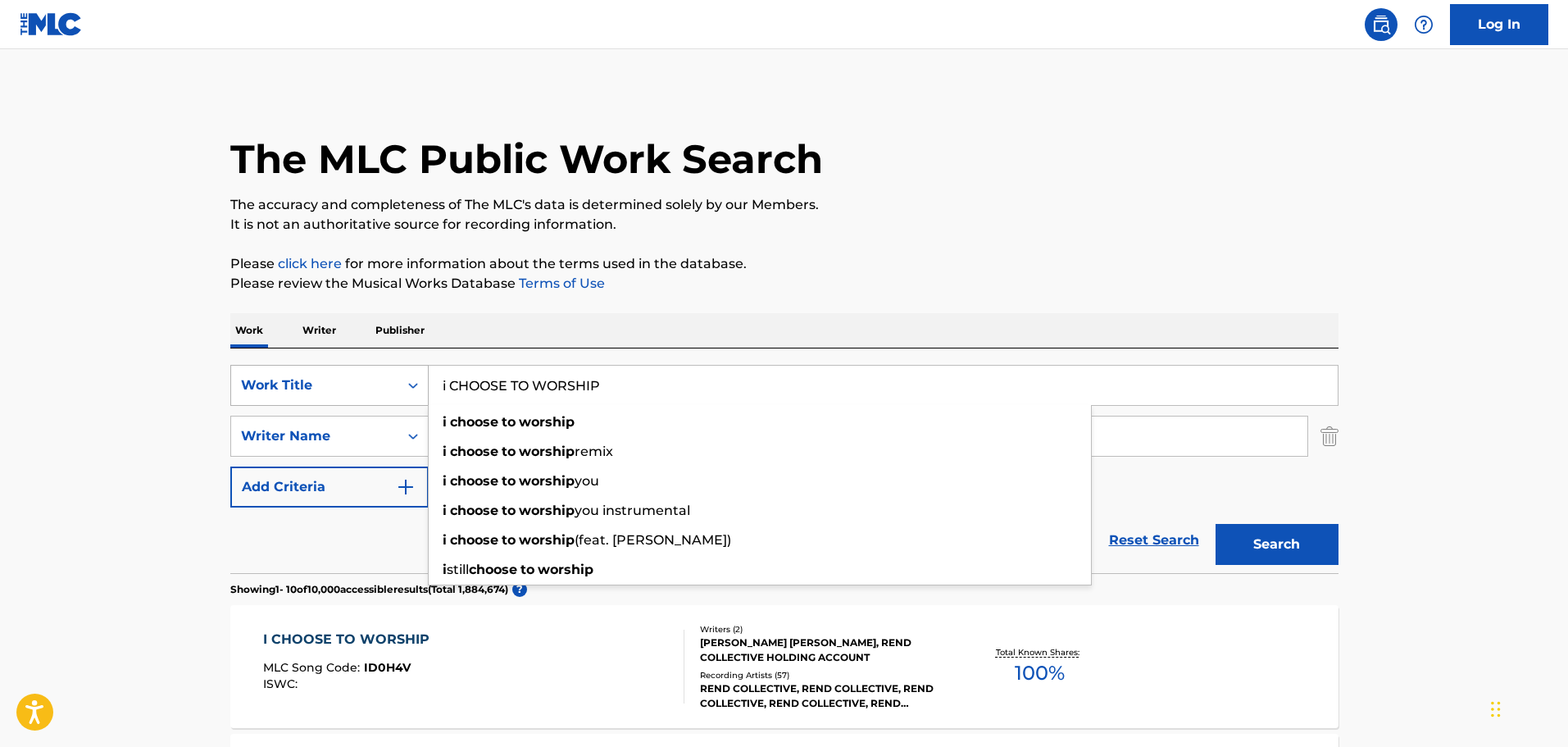
drag, startPoint x: 580, startPoint y: 383, endPoint x: 335, endPoint y: 394, distance: 245.2
click at [336, 394] on div "SearchWithCriteria290daeab-ef1b-4199-9a92-e40edda9a83f Work Title i CHOOSE TO W…" at bounding box center [784, 385] width 1109 height 41
type input "y"
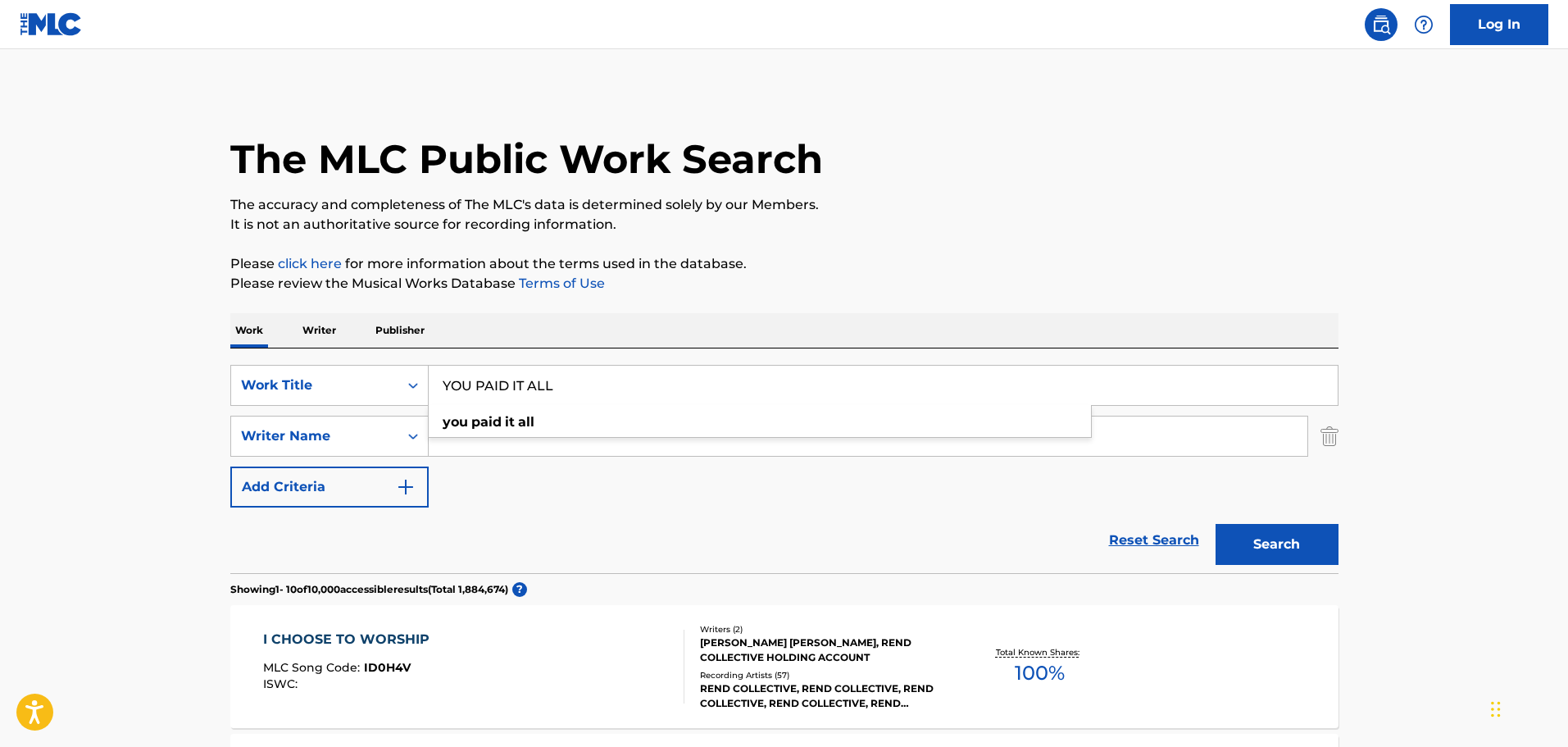
type input "YOU PAID IT ALL"
click at [499, 538] on div "Reset Search Search" at bounding box center [784, 540] width 1109 height 66
click at [1300, 549] on button "Search" at bounding box center [1277, 545] width 123 height 41
click at [479, 441] on input "Search Form" at bounding box center [868, 437] width 879 height 39
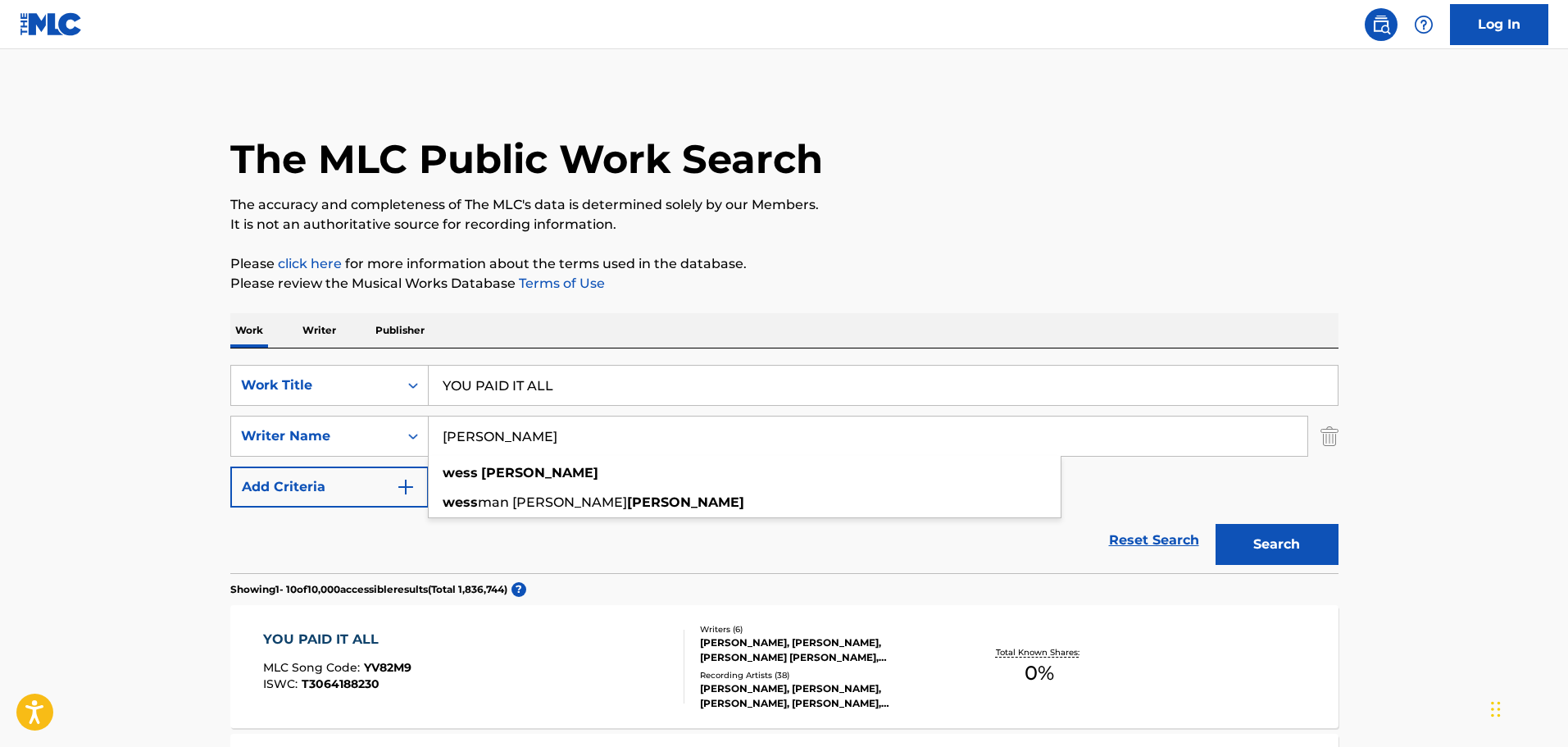
type input "[PERSON_NAME]"
click at [1216, 524] on button "Search" at bounding box center [1277, 545] width 123 height 41
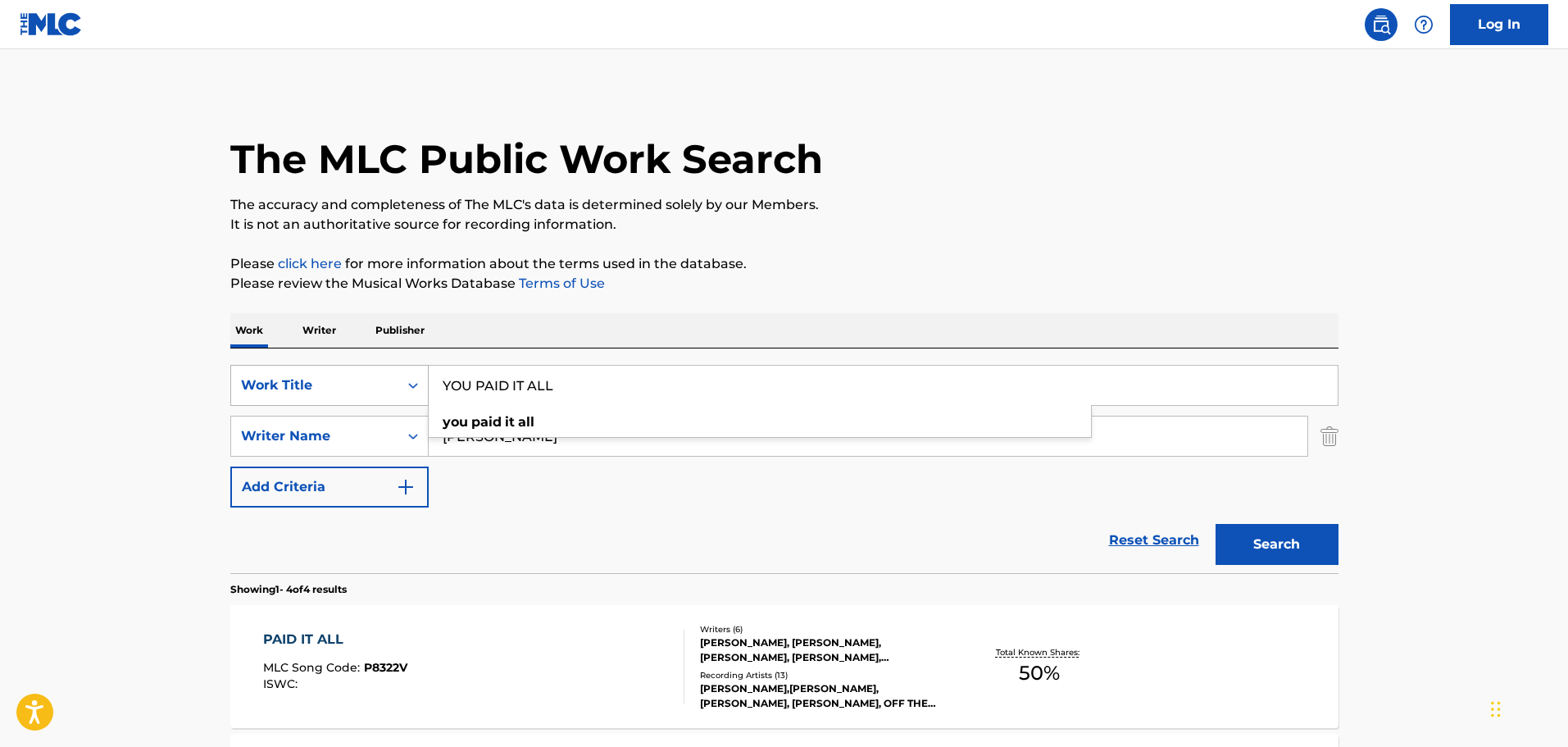
drag, startPoint x: 604, startPoint y: 388, endPoint x: 380, endPoint y: 396, distance: 224.1
click at [373, 392] on div "SearchWithCriteria290daeab-ef1b-4199-9a92-e40edda9a83f Work Title YOU PAID IT A…" at bounding box center [784, 385] width 1109 height 41
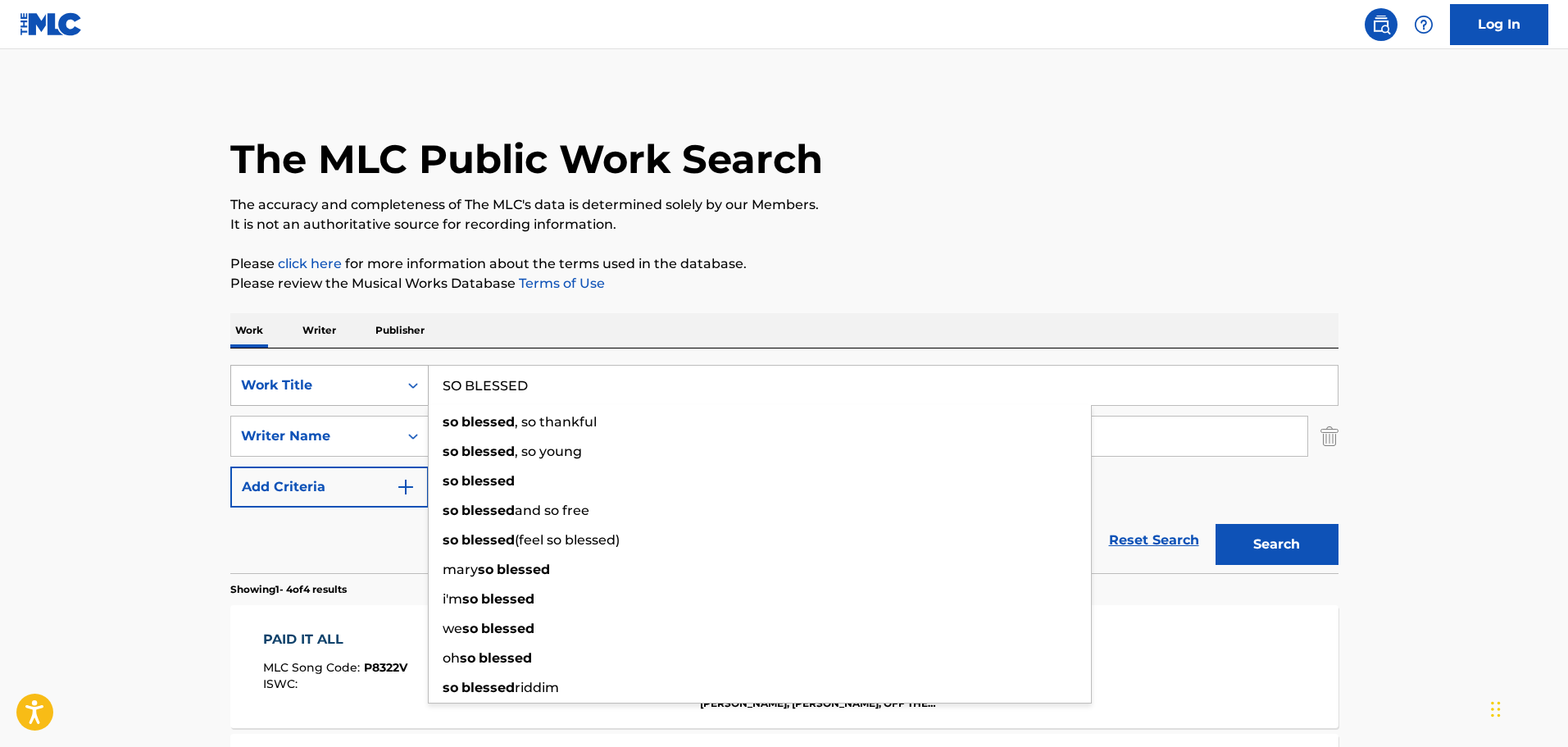
type input "SO BLESSED"
click at [1216, 524] on button "Search" at bounding box center [1277, 545] width 123 height 41
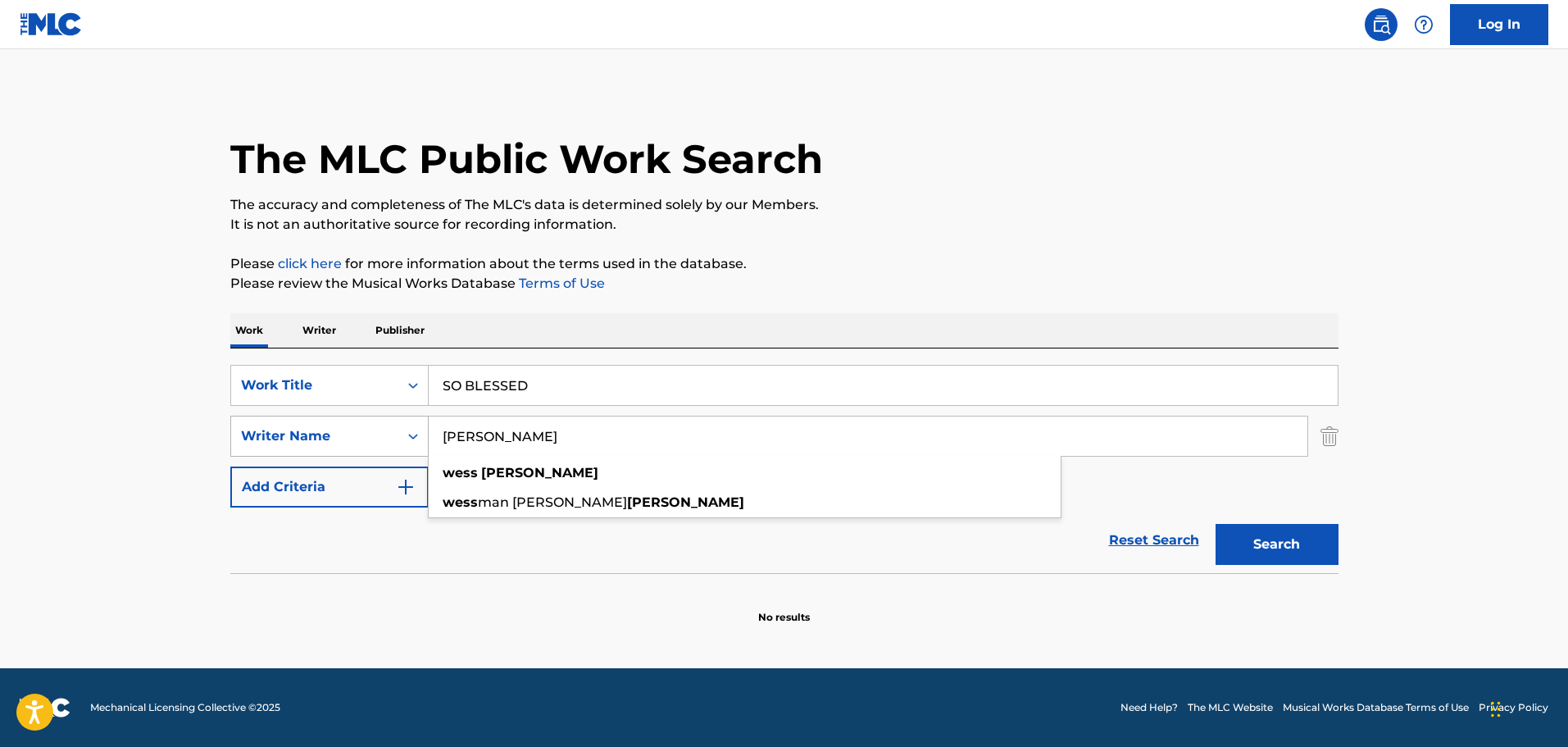
drag, startPoint x: 398, startPoint y: 417, endPoint x: 280, endPoint y: 436, distance: 119.5
click at [289, 427] on div "SearchWithCriteria205ac27c-8091-43aa-aab2-18353b2148ff Writer Name [PERSON_NAME…" at bounding box center [784, 437] width 1109 height 41
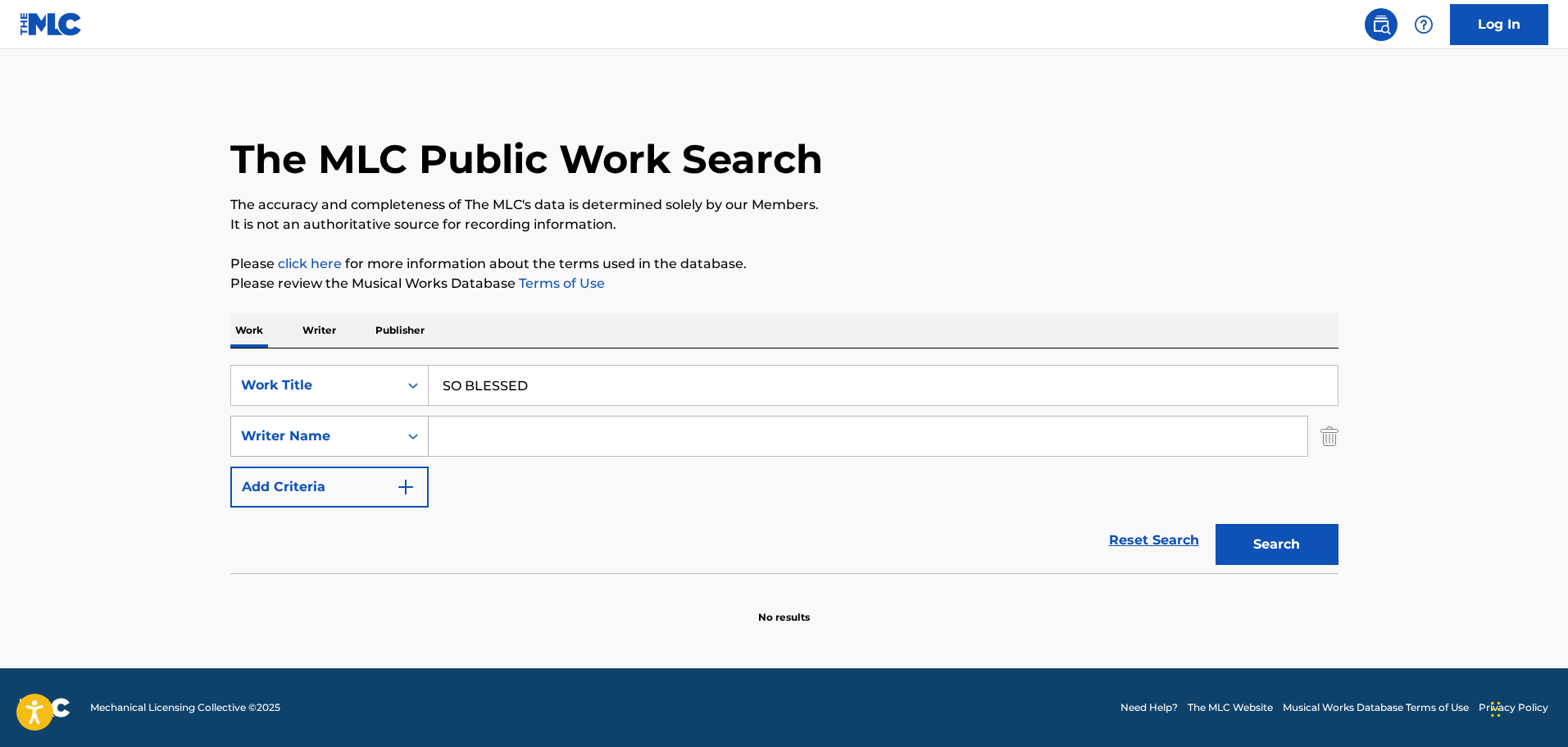
click at [1216, 524] on button "Search" at bounding box center [1277, 545] width 123 height 41
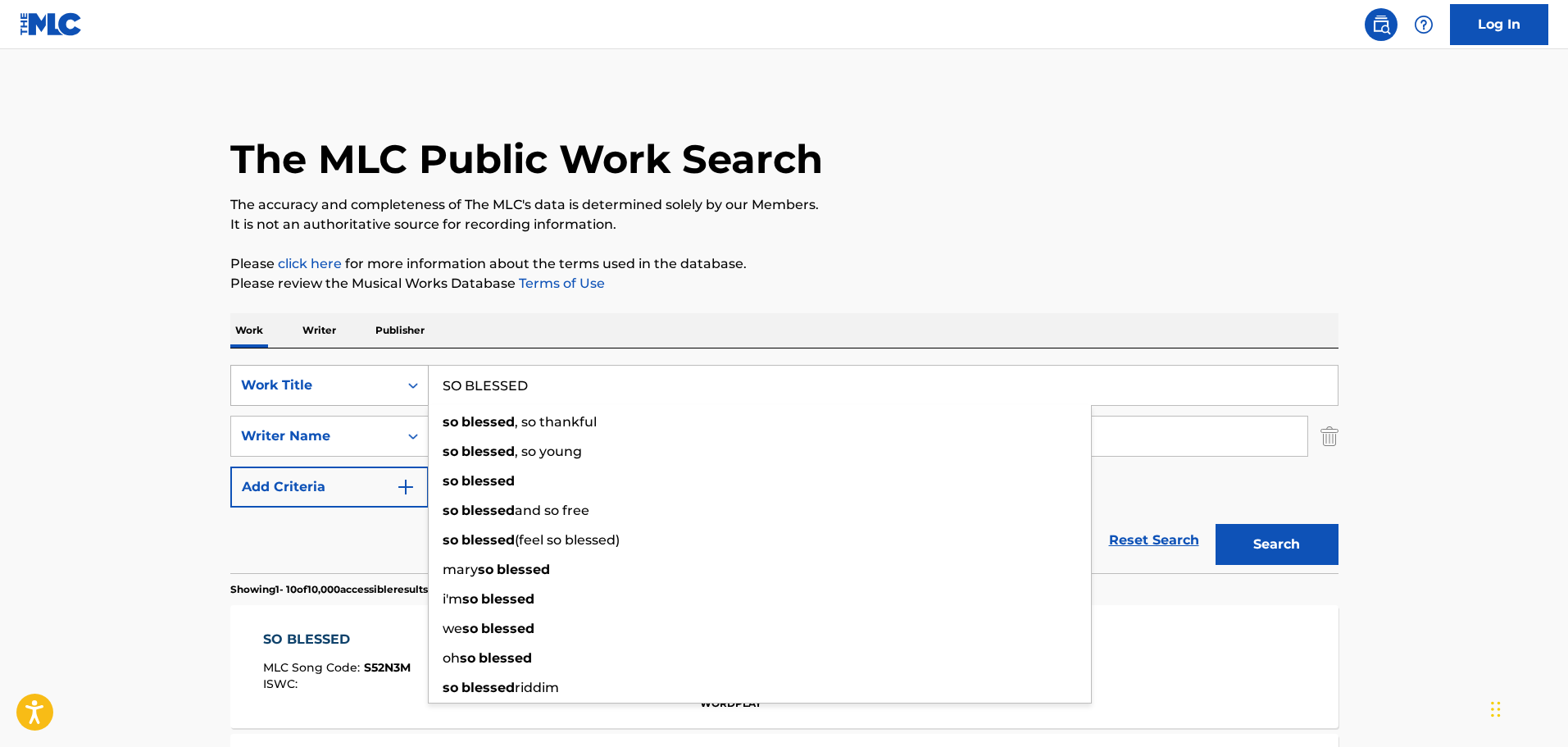
drag, startPoint x: 593, startPoint y: 381, endPoint x: 417, endPoint y: 401, distance: 177.1
click at [422, 395] on div "SearchWithCriteria290daeab-ef1b-4199-9a92-e40edda9a83f Work Title SO BLESSED so…" at bounding box center [784, 385] width 1109 height 41
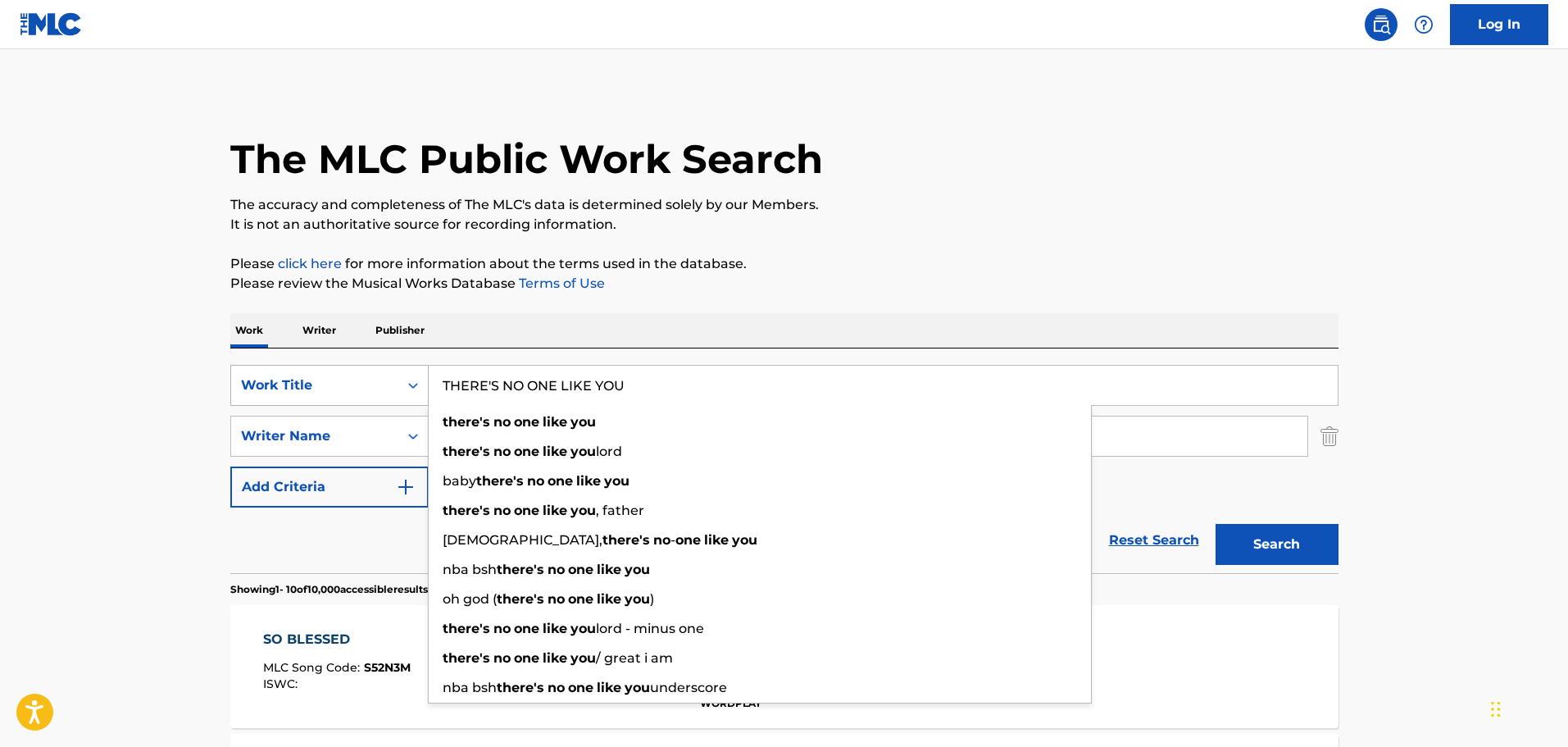
type input "THERE'S NO ONE LIKE YOU"
click at [1216, 524] on button "Search" at bounding box center [1277, 545] width 123 height 41
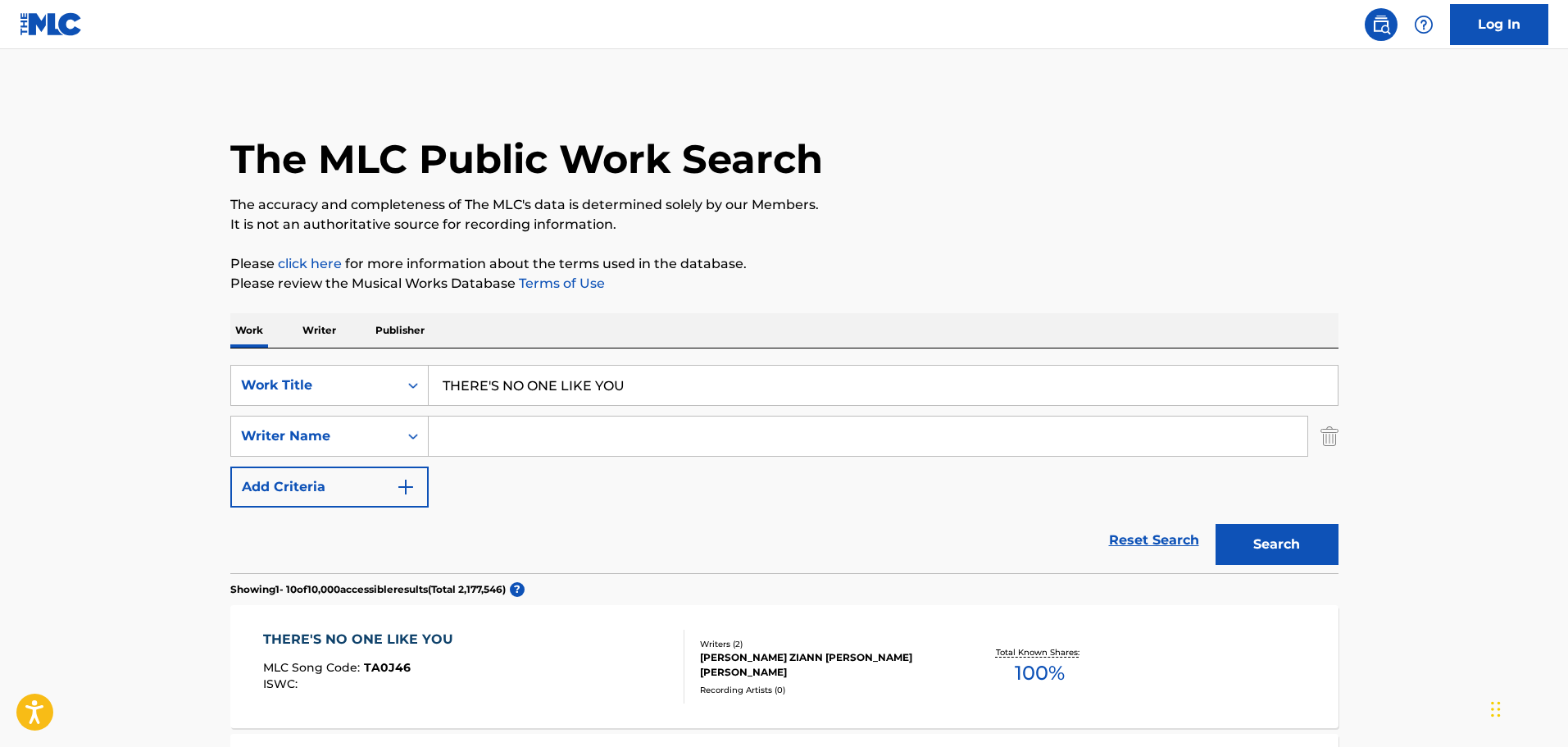
click at [609, 425] on input "Search Form" at bounding box center [868, 437] width 879 height 39
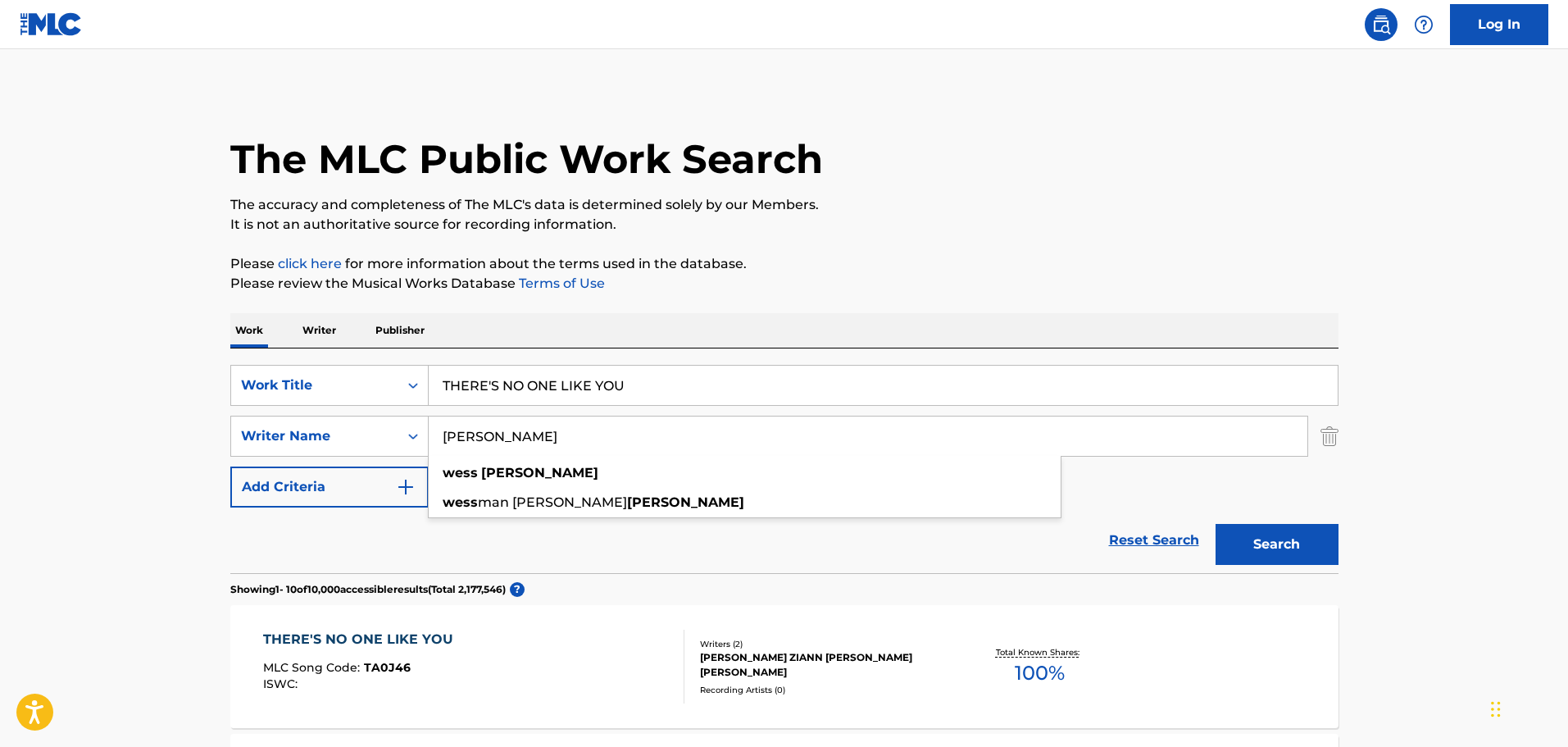
type input "[PERSON_NAME]"
click at [1216, 524] on button "Search" at bounding box center [1277, 545] width 123 height 41
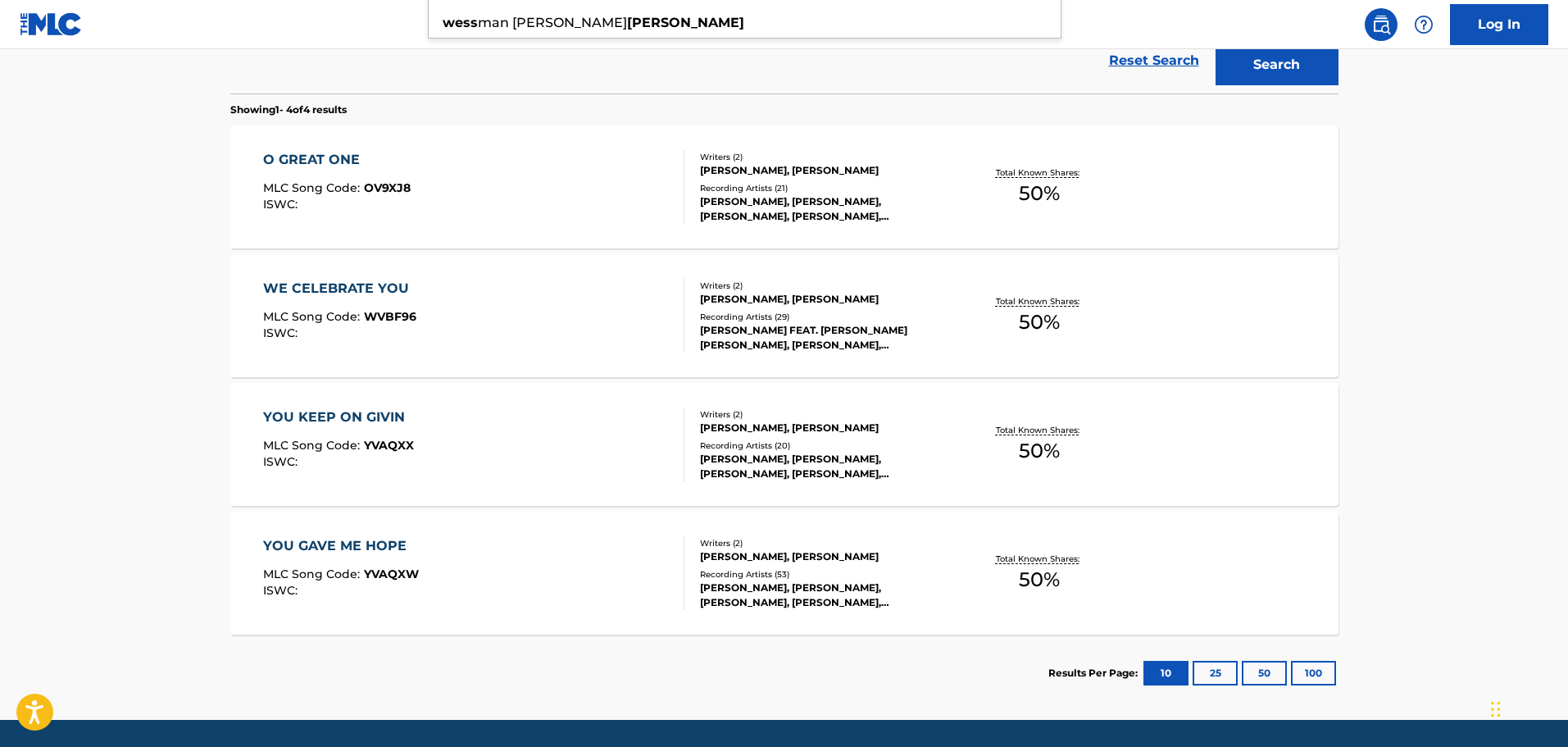
scroll to position [531, 0]
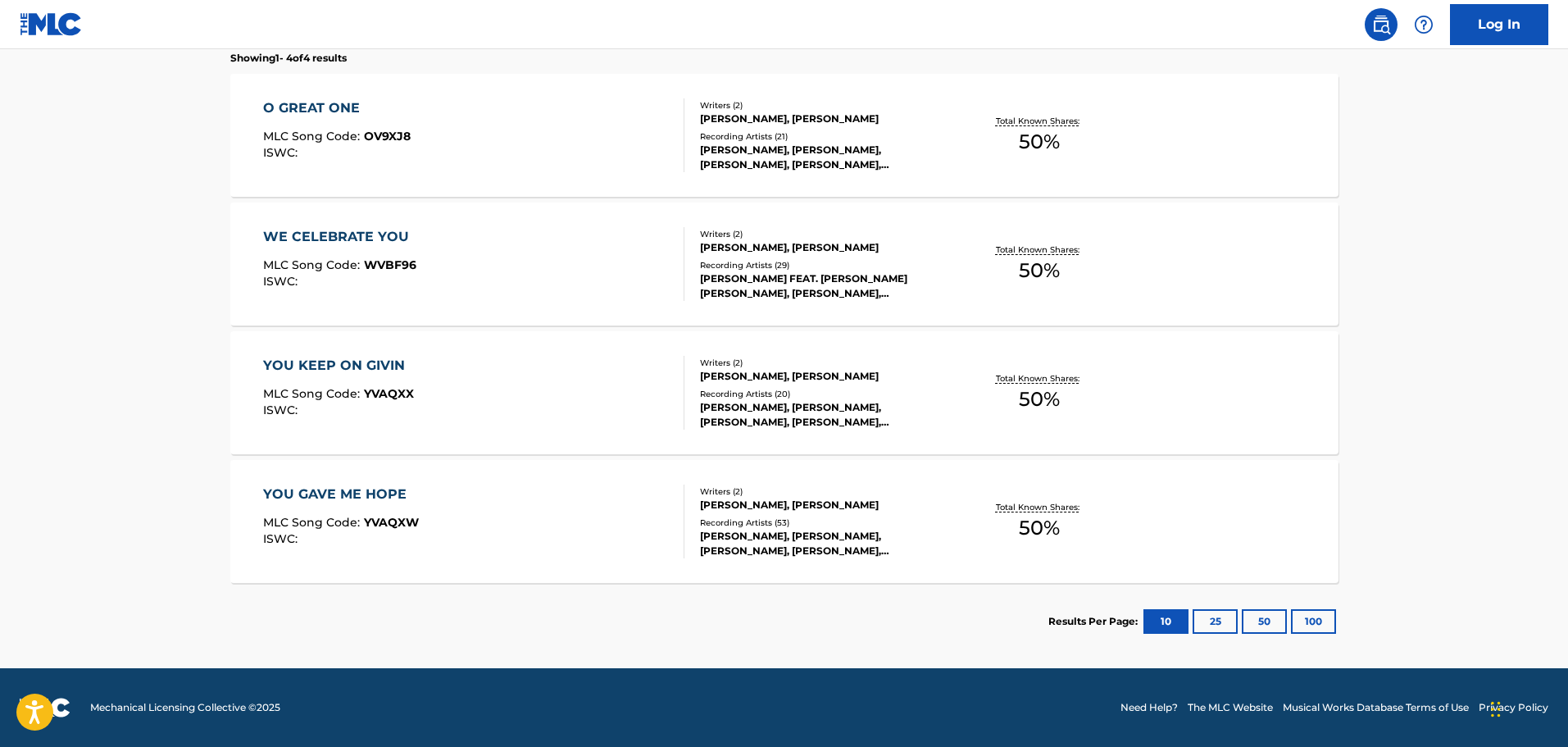
click at [1223, 626] on button "25" at bounding box center [1215, 621] width 45 height 25
click at [1264, 621] on button "50" at bounding box center [1264, 621] width 45 height 25
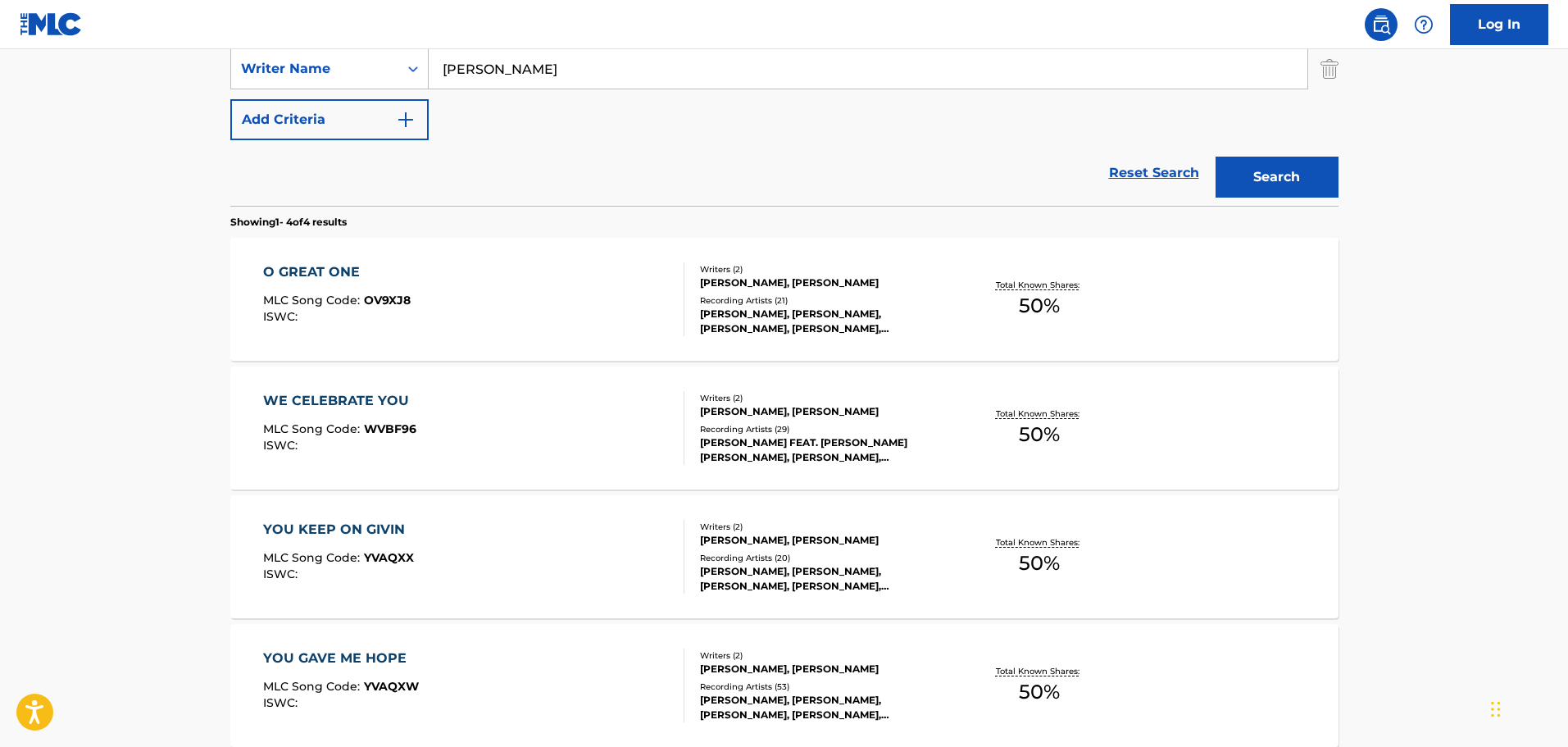
scroll to position [121, 0]
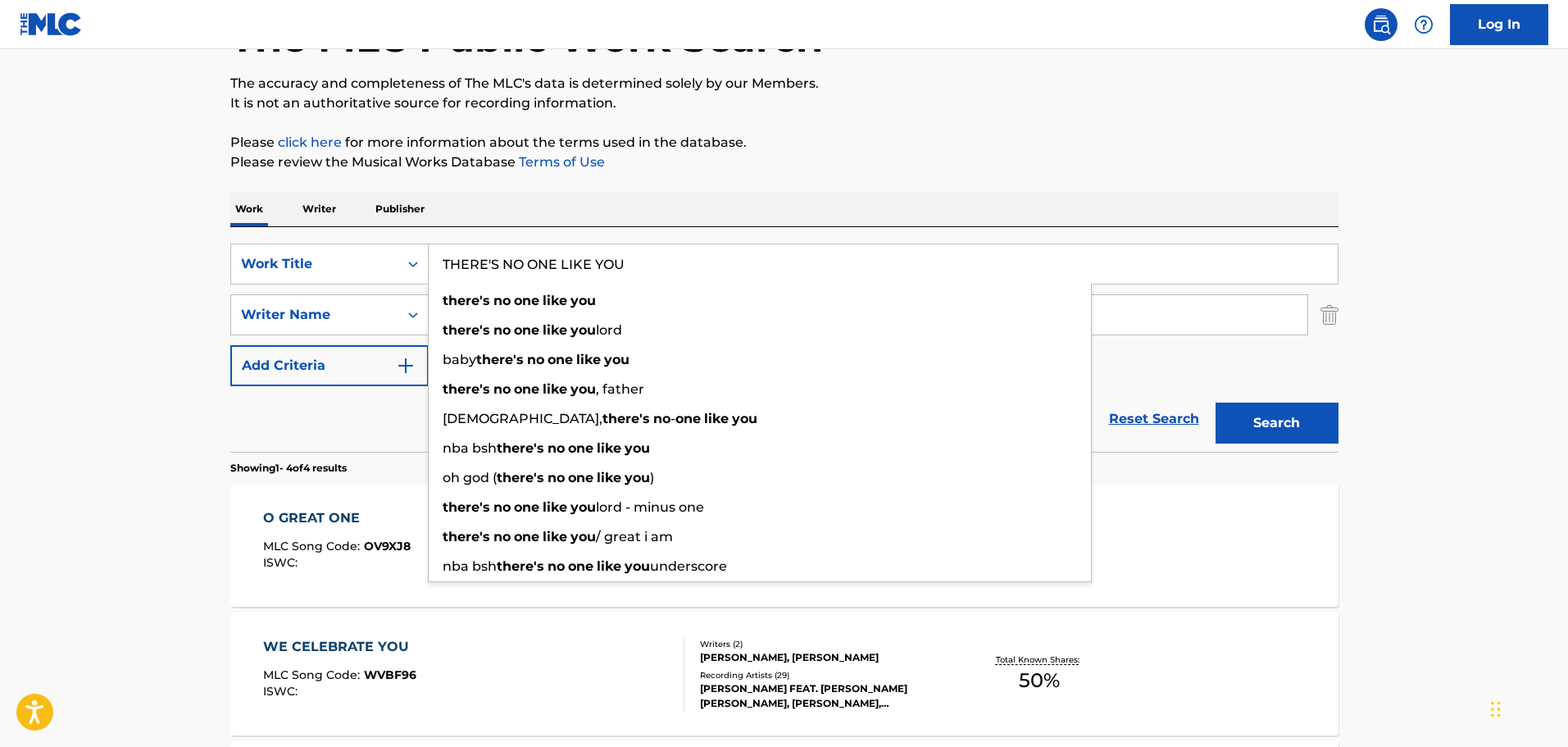
drag, startPoint x: 667, startPoint y: 266, endPoint x: 436, endPoint y: 289, distance: 232.1
click at [429, 284] on div "THERE'S NO ONE LIKE YOU there's no one like you there's no one like you lord ba…" at bounding box center [883, 264] width 910 height 39
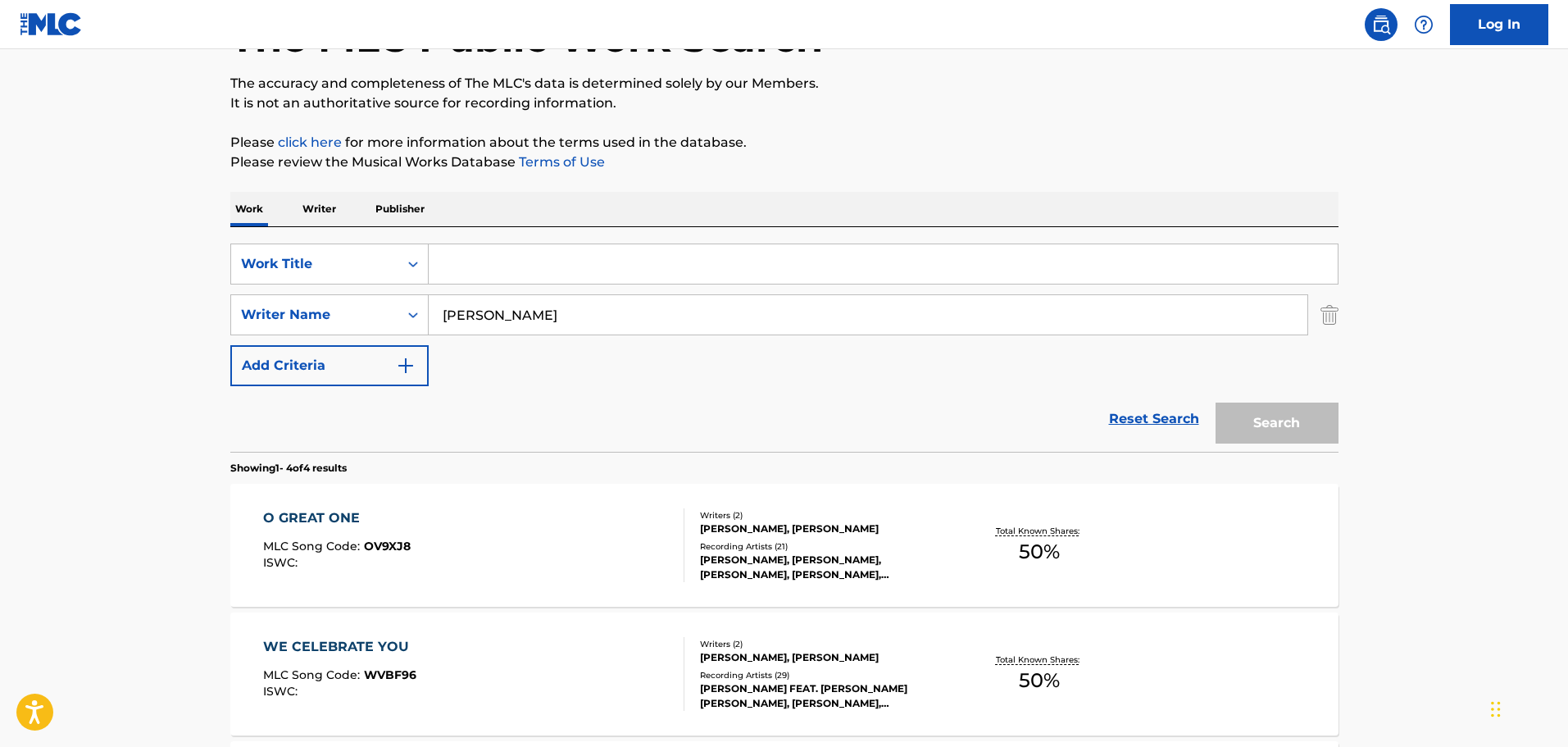
drag, startPoint x: 704, startPoint y: 387, endPoint x: 674, endPoint y: 365, distance: 37.2
click at [698, 383] on form "SearchWithCriteria290daeab-ef1b-4199-9a92-e40edda9a83f Work Title SearchWithCri…" at bounding box center [784, 347] width 1109 height 208
click at [510, 255] on input "Search Form" at bounding box center [883, 264] width 910 height 39
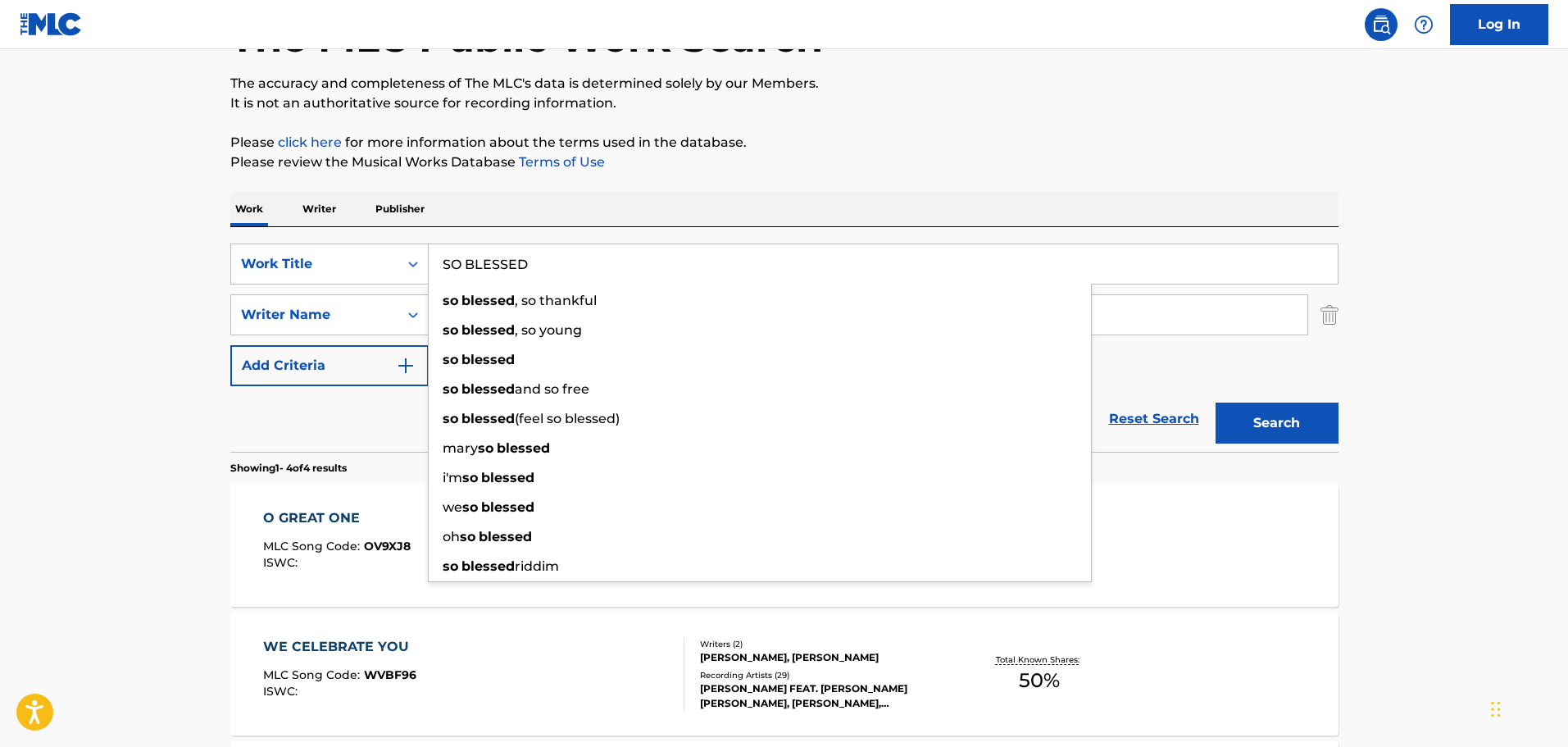
type input "SO BLESSED"
click at [1216, 402] on button "Search" at bounding box center [1277, 423] width 123 height 41
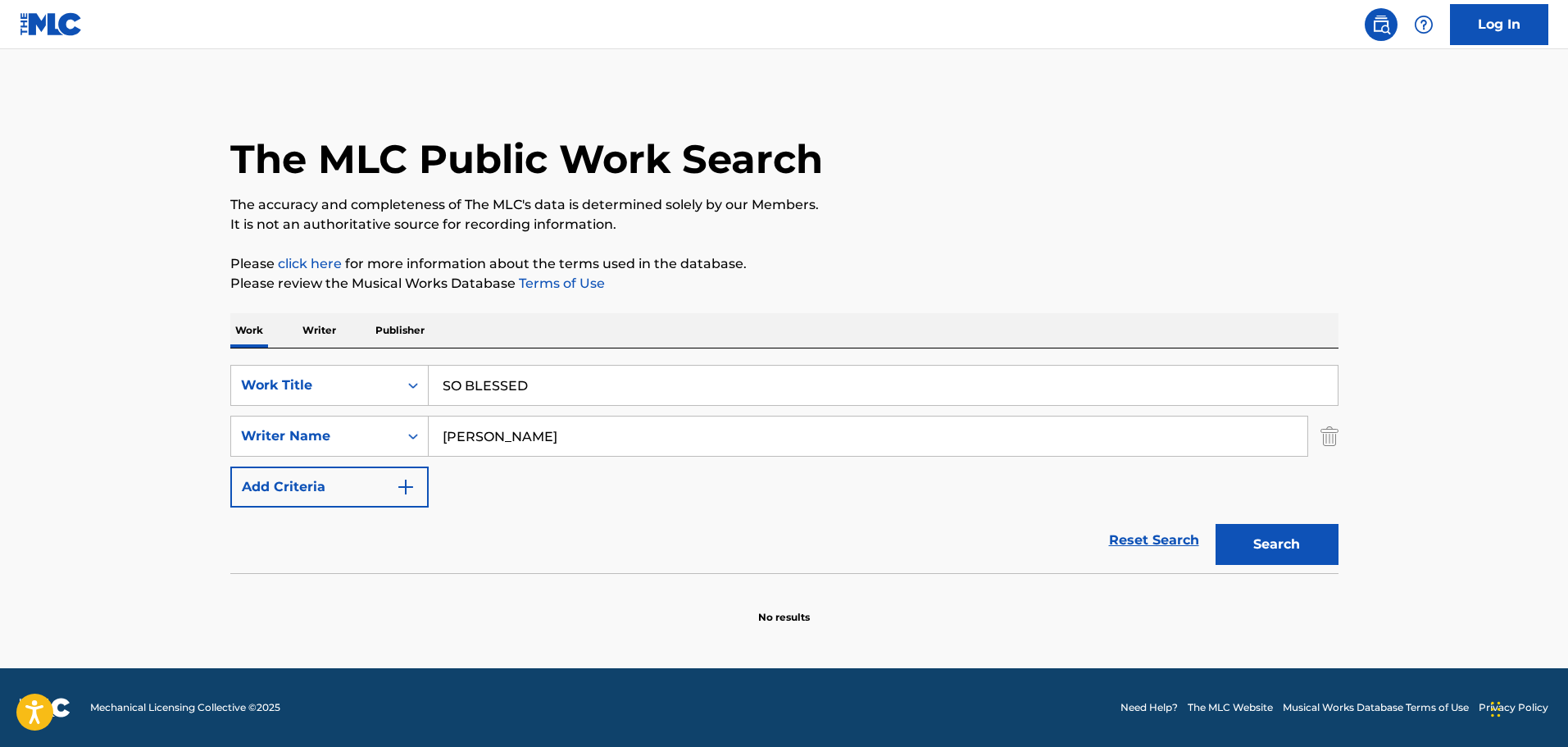
drag, startPoint x: 545, startPoint y: 399, endPoint x: 464, endPoint y: 422, distance: 84.2
click at [455, 418] on div "SearchWithCriteria290daeab-ef1b-4199-9a92-e40edda9a83f Work Title SO BLESSED Se…" at bounding box center [784, 436] width 1109 height 143
drag, startPoint x: 597, startPoint y: 446, endPoint x: 279, endPoint y: 522, distance: 327.0
click at [303, 516] on form "SearchWithCriteria290daeab-ef1b-4199-9a92-e40edda9a83f Work Title SO BLESSED Se…" at bounding box center [784, 468] width 1109 height 208
click at [1216, 524] on button "Search" at bounding box center [1277, 545] width 123 height 41
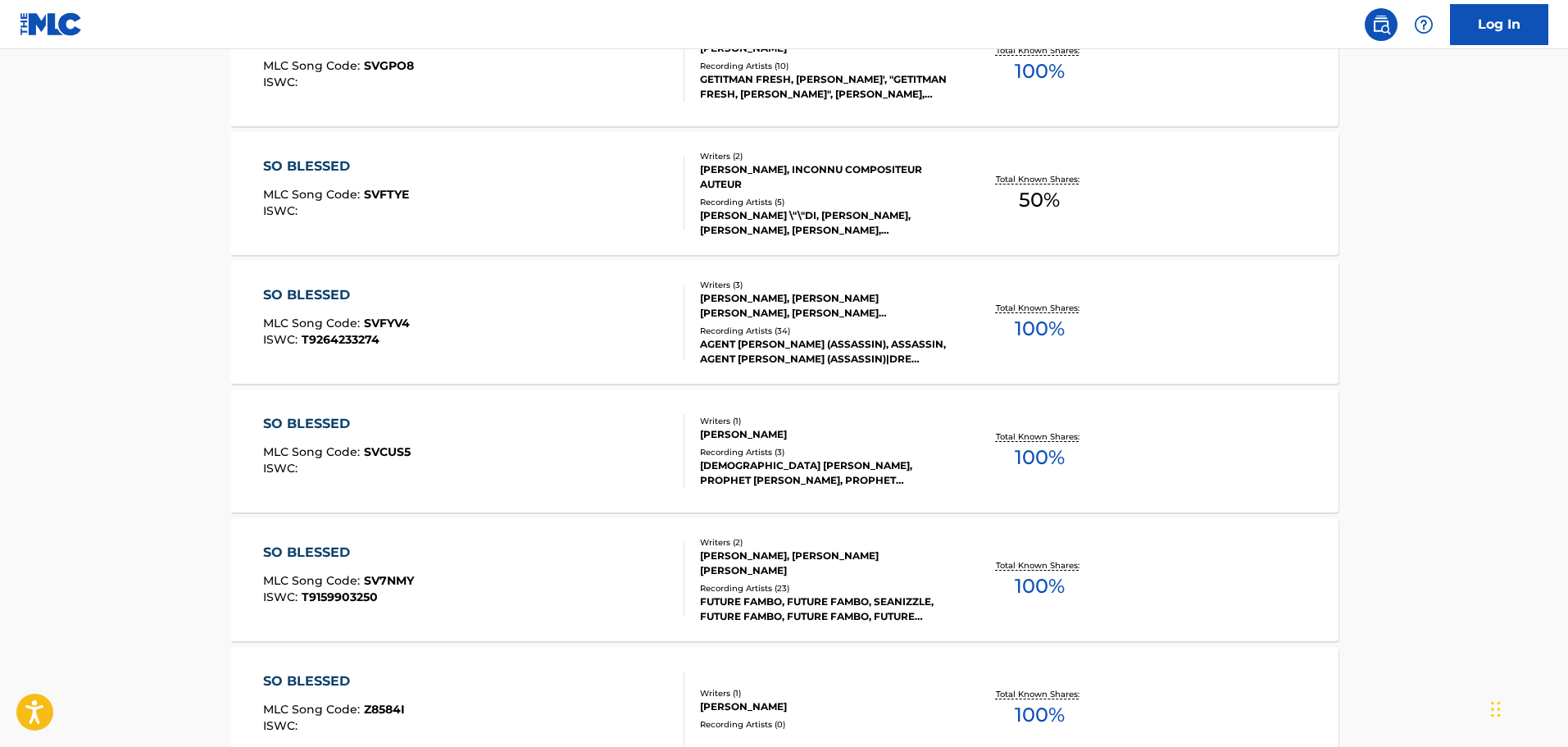
scroll to position [6460, 0]
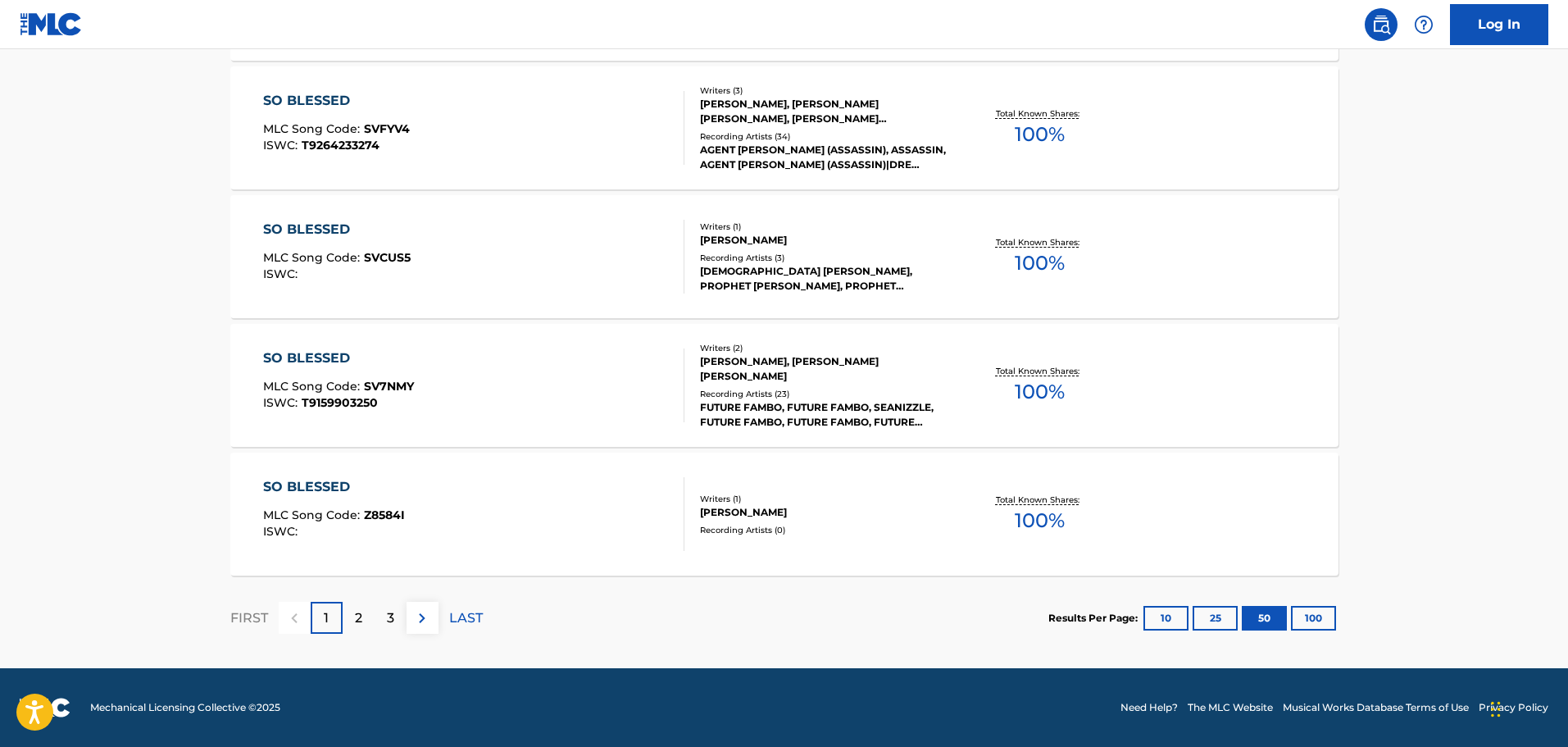
click at [1329, 622] on button "100" at bounding box center [1314, 618] width 45 height 25
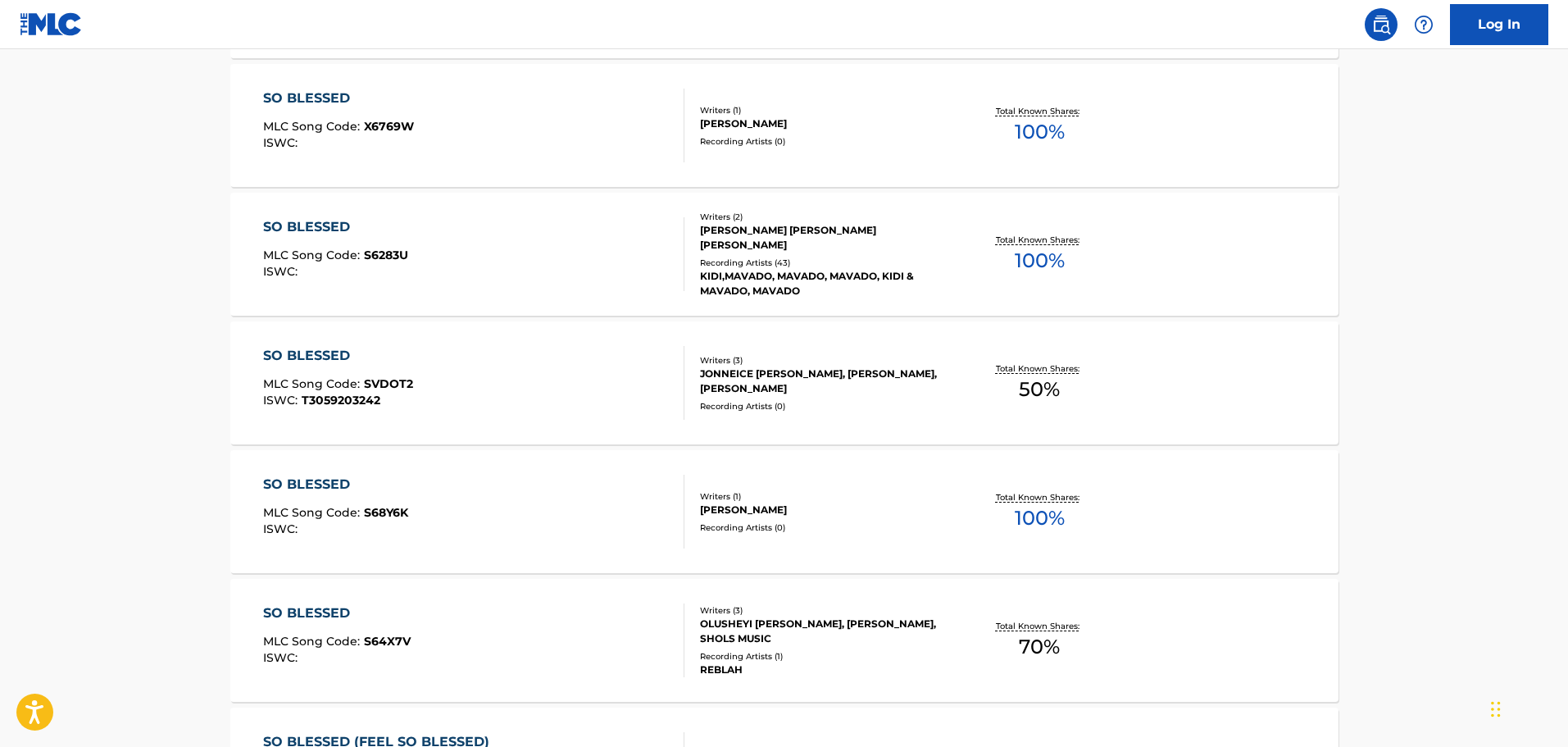
scroll to position [11596, 0]
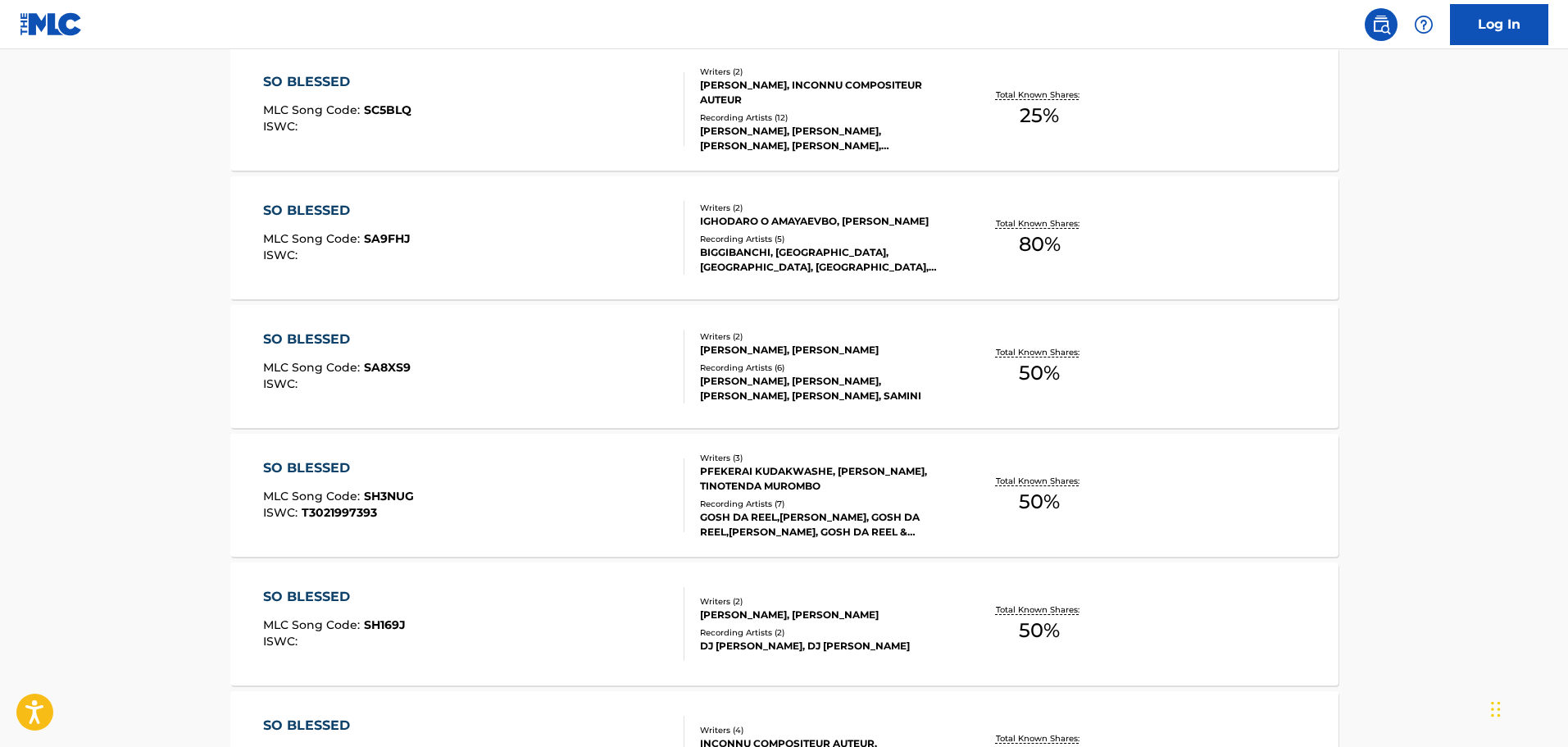
scroll to position [0, 0]
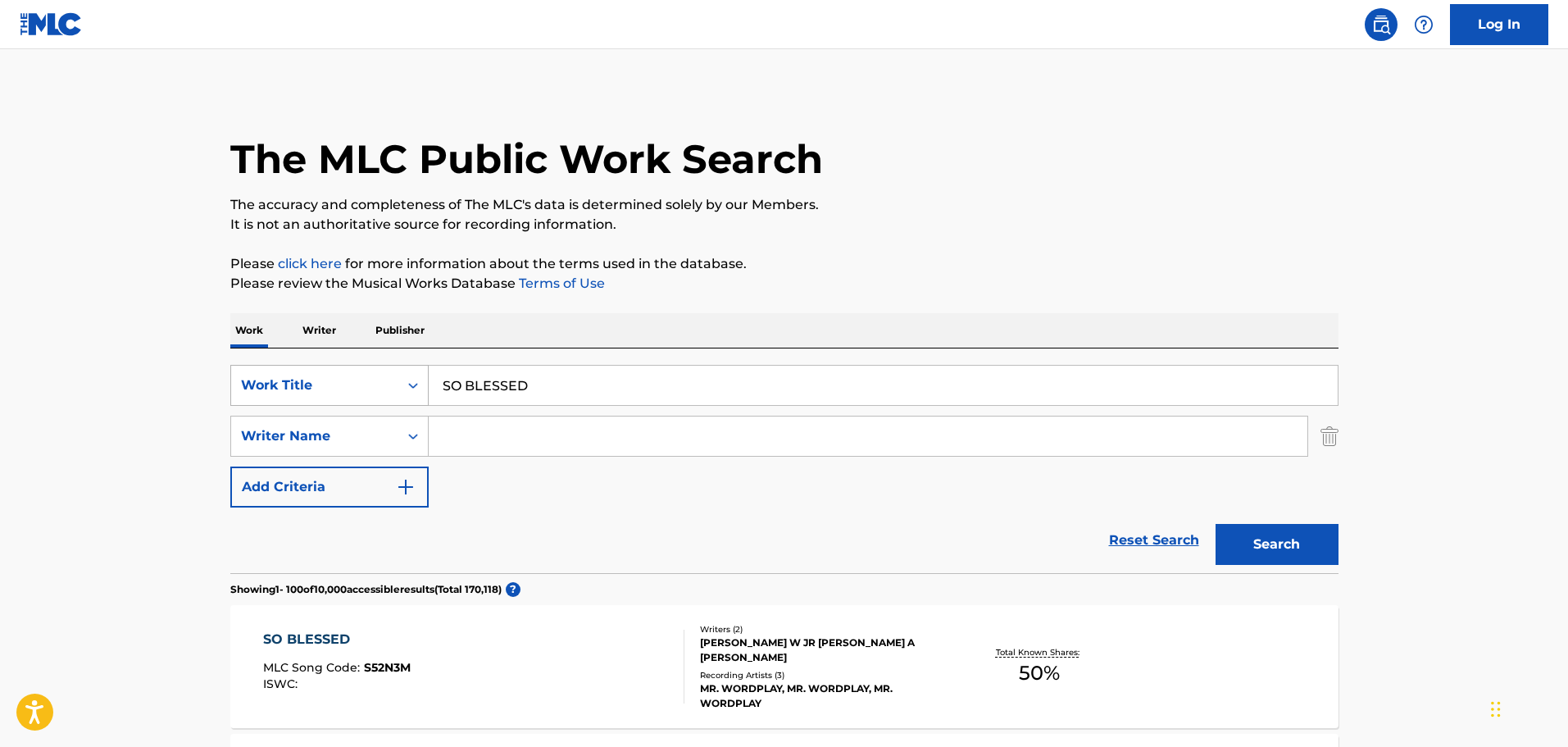
click at [406, 387] on icon "Search Form" at bounding box center [413, 385] width 17 height 17
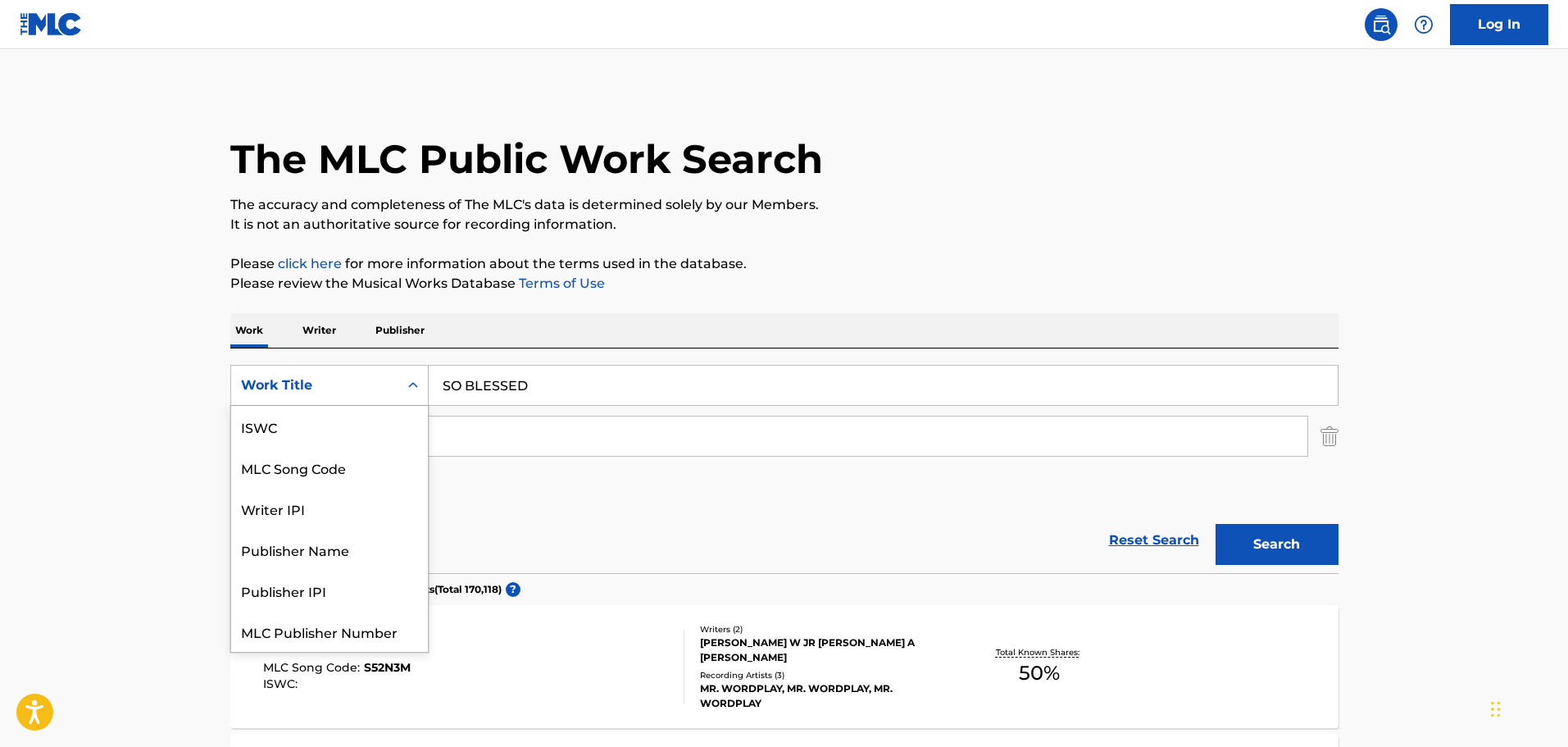
scroll to position [41, 0]
click at [300, 471] on div "Writer IPI" at bounding box center [330, 467] width 197 height 41
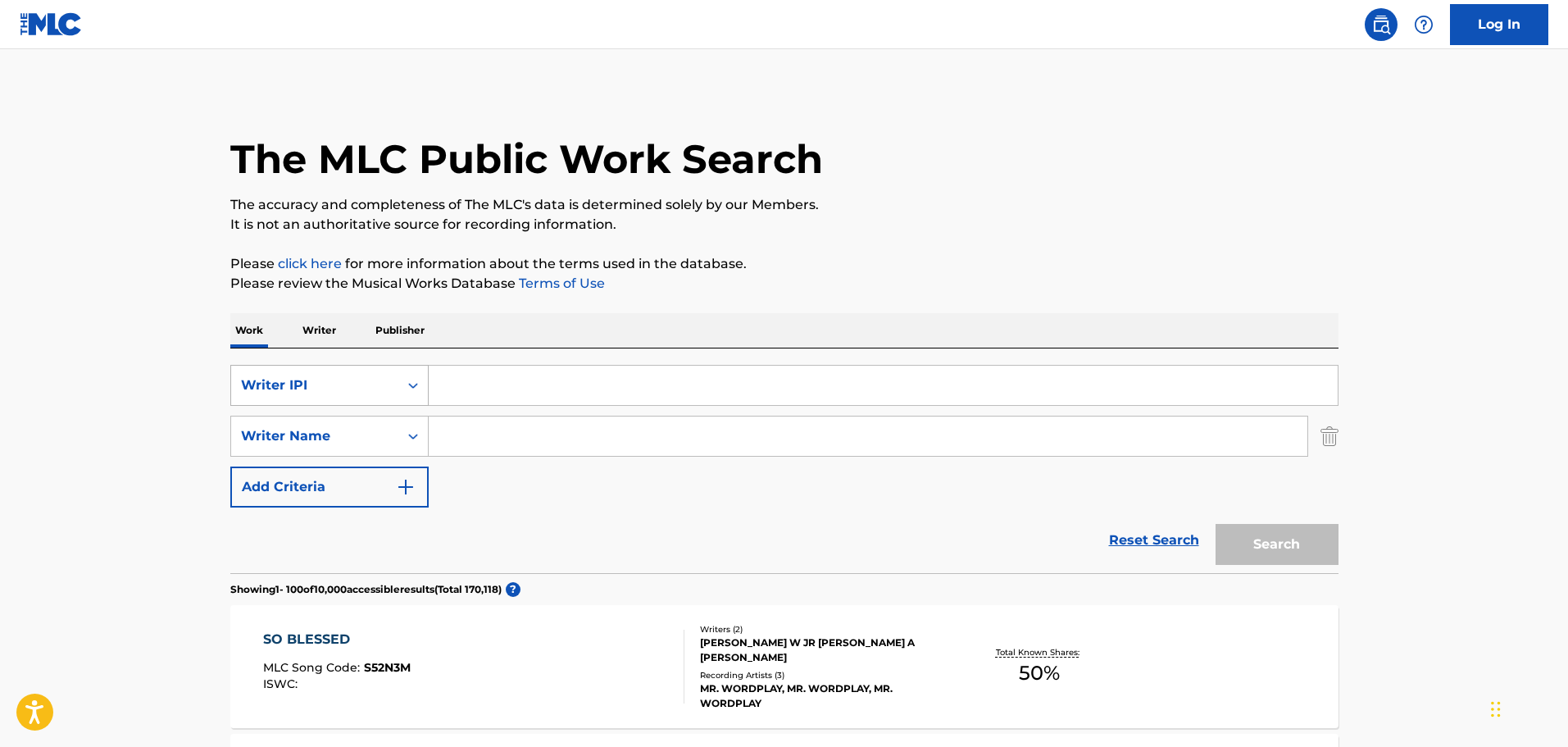
click at [402, 394] on div "Search Form" at bounding box center [413, 385] width 30 height 30
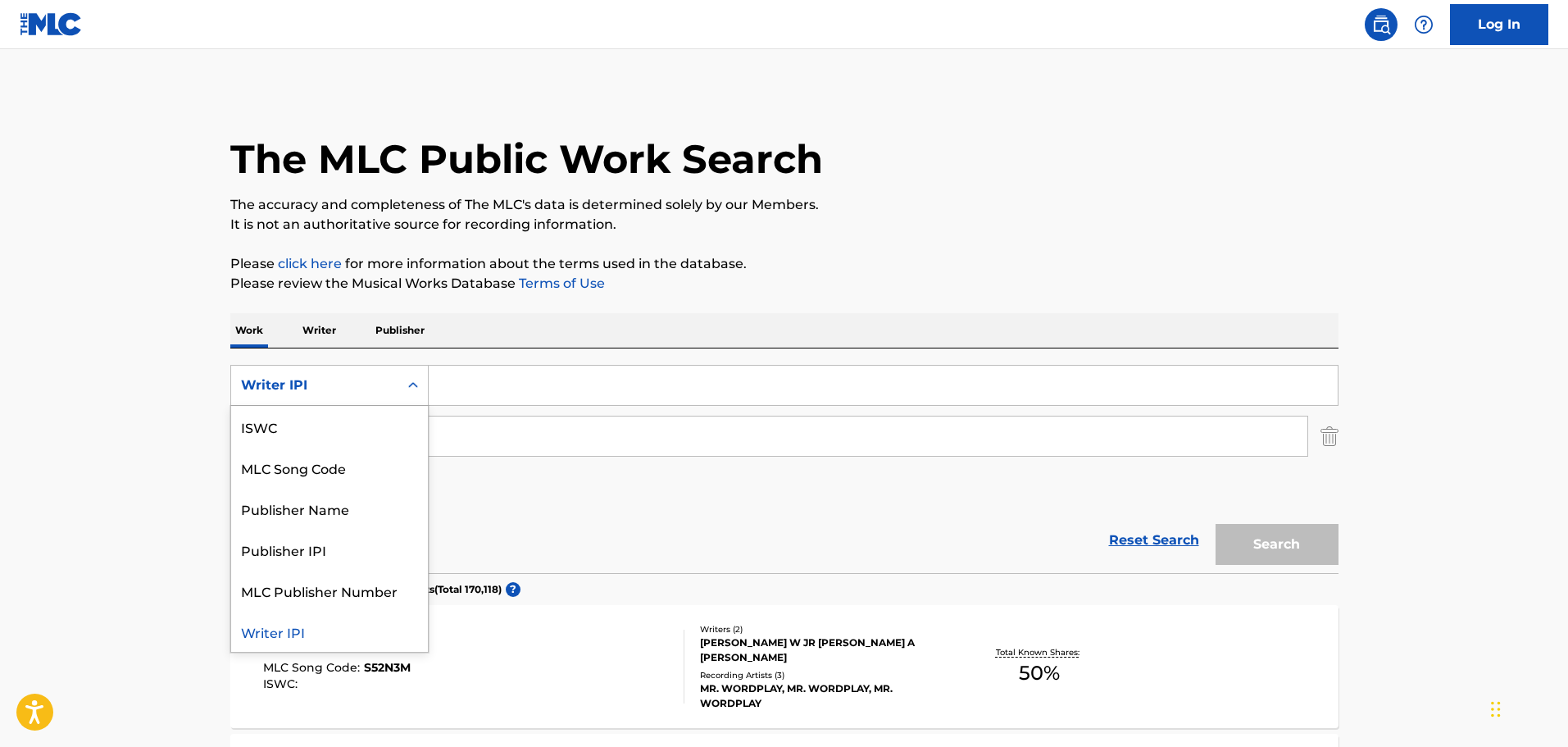
click at [309, 639] on div "Writer IPI" at bounding box center [330, 632] width 197 height 41
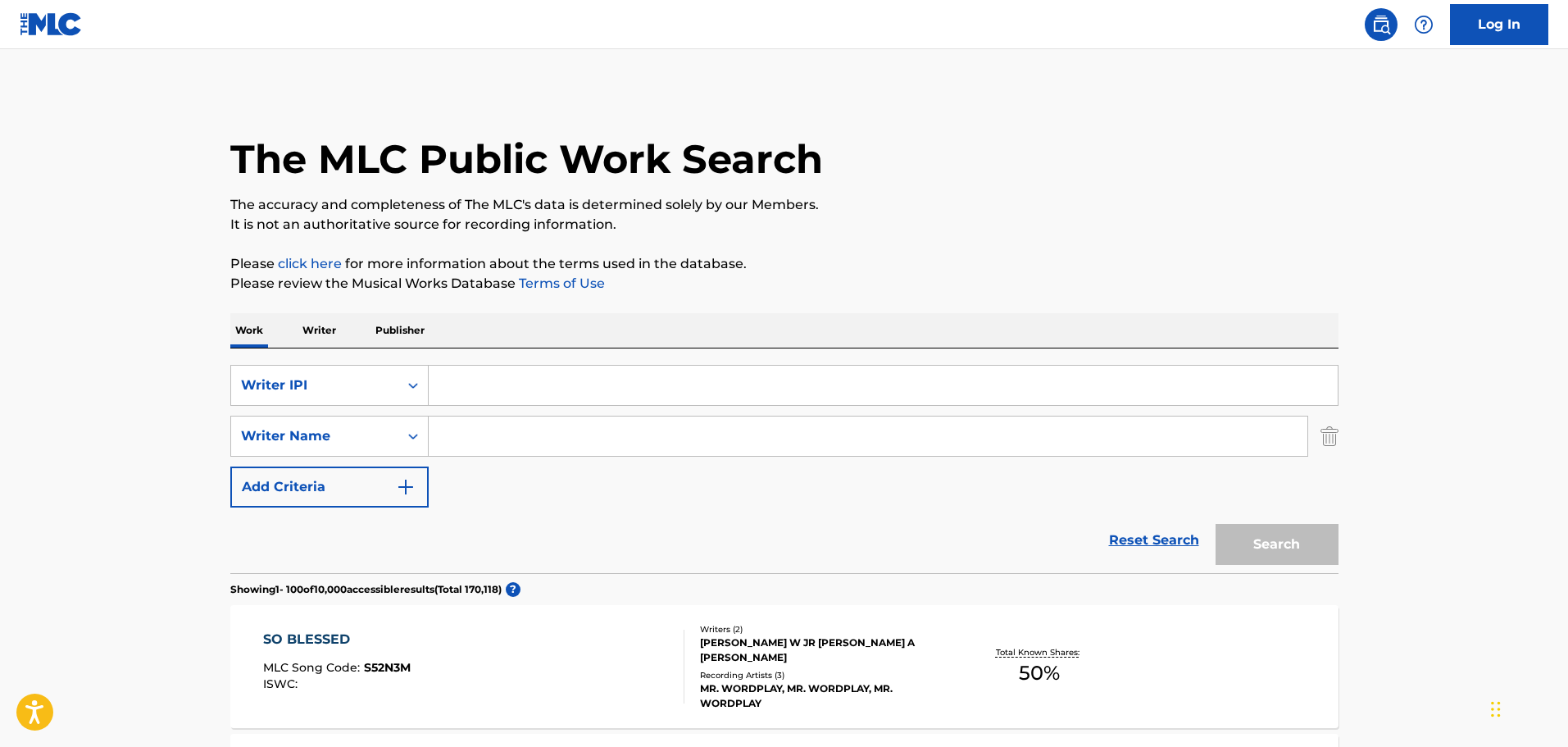
click at [547, 395] on input "Search Form" at bounding box center [883, 385] width 910 height 39
click at [407, 395] on div "Search Form" at bounding box center [413, 385] width 30 height 30
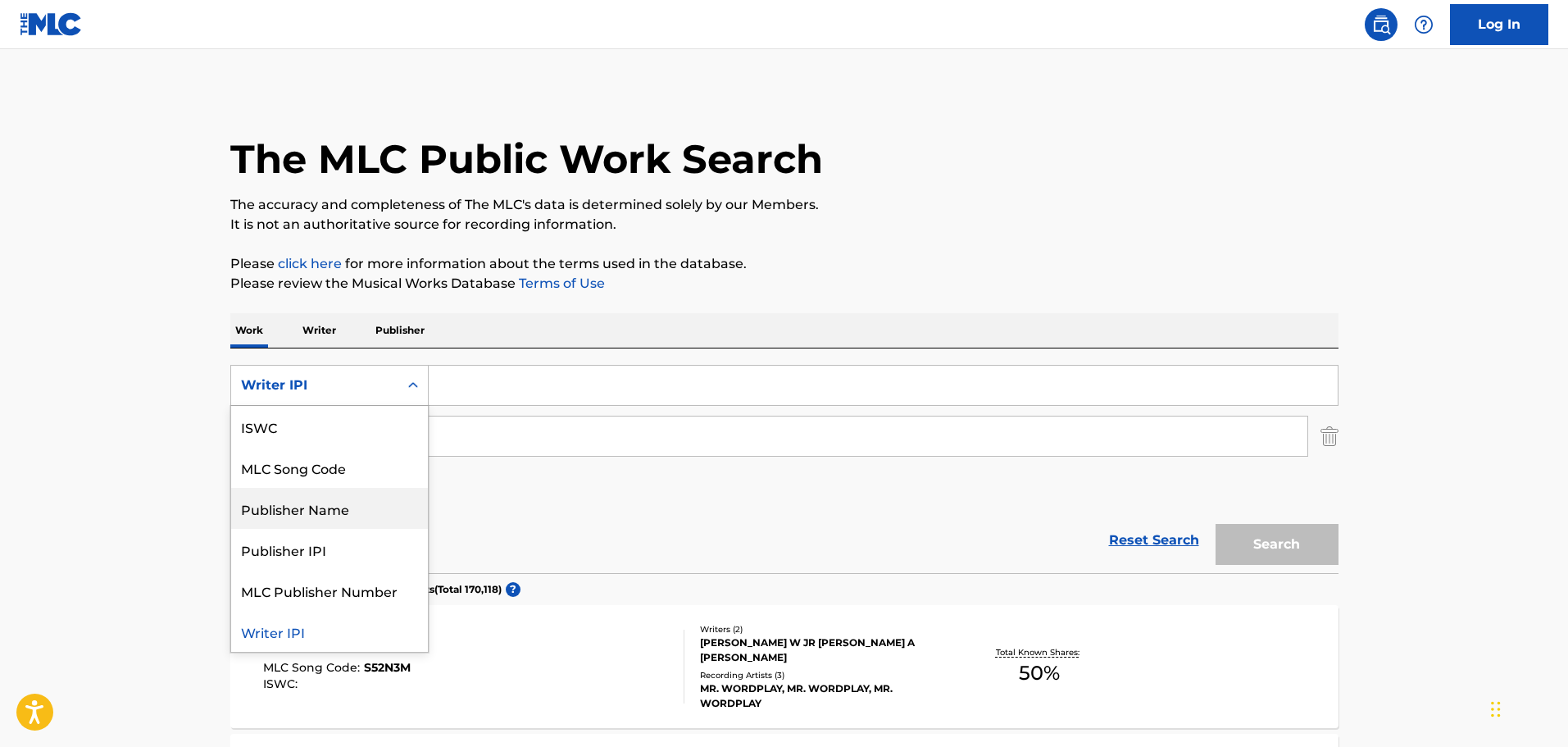
scroll to position [0, 0]
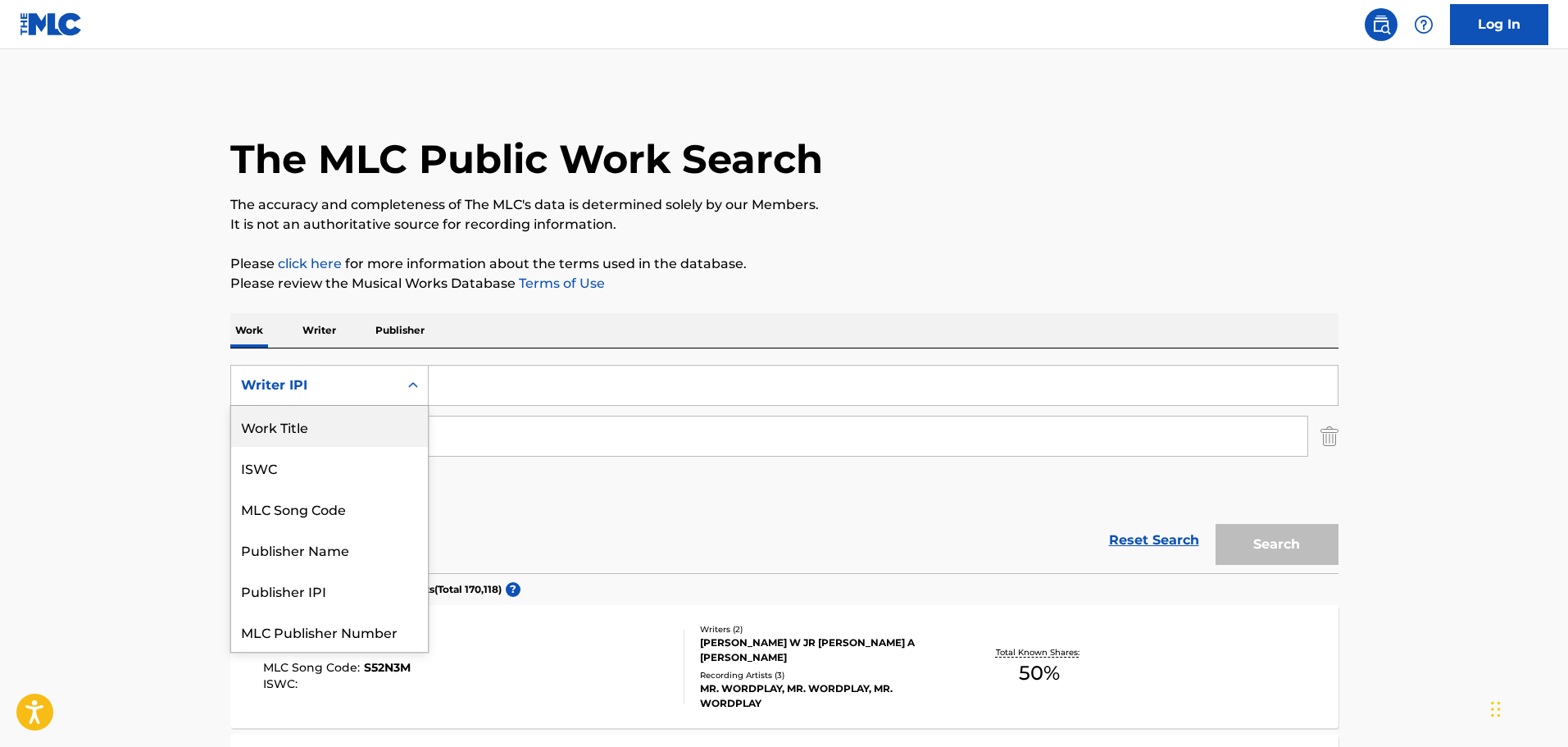
click at [334, 415] on div "Work Title" at bounding box center [330, 427] width 197 height 41
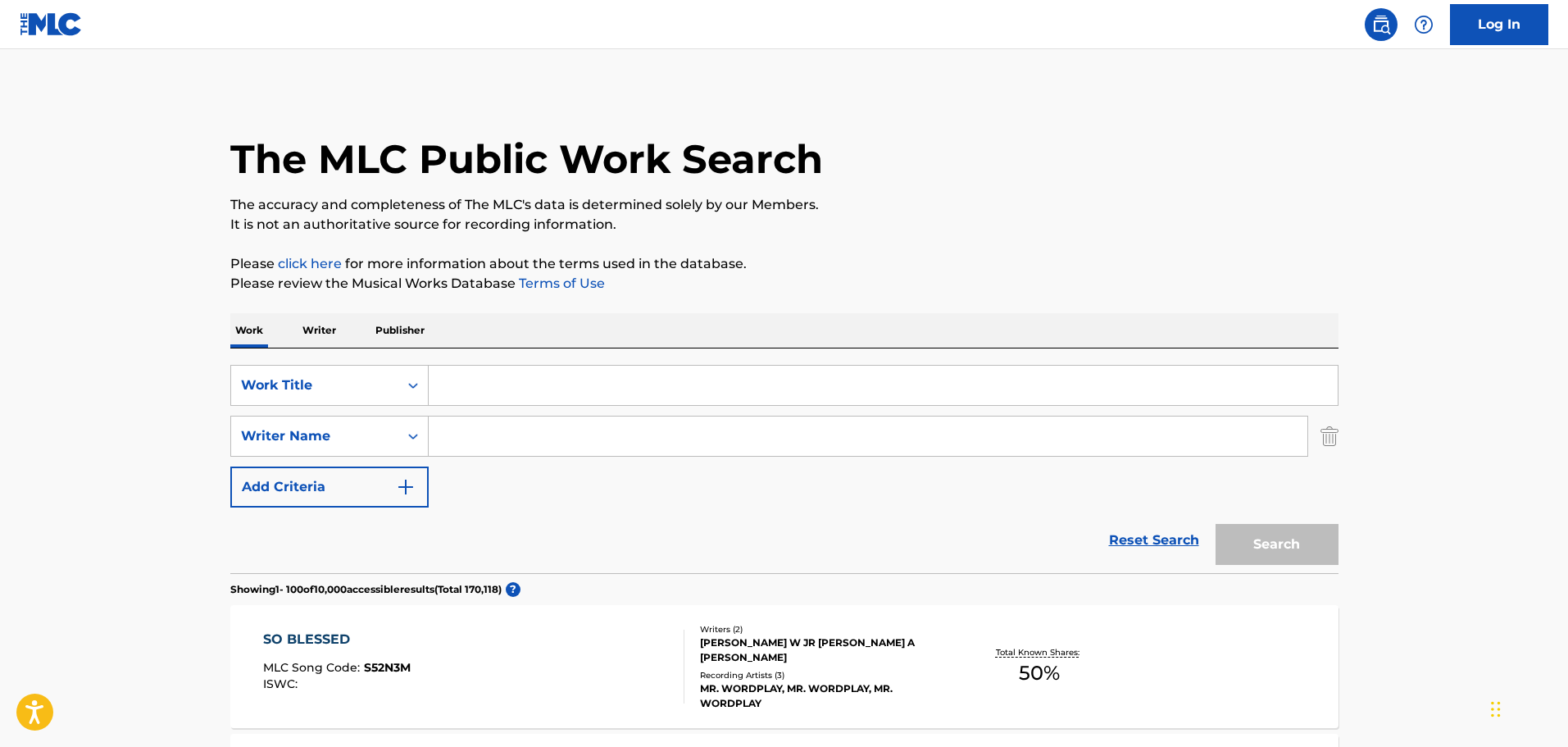
click at [501, 402] on input "Search Form" at bounding box center [883, 385] width 910 height 39
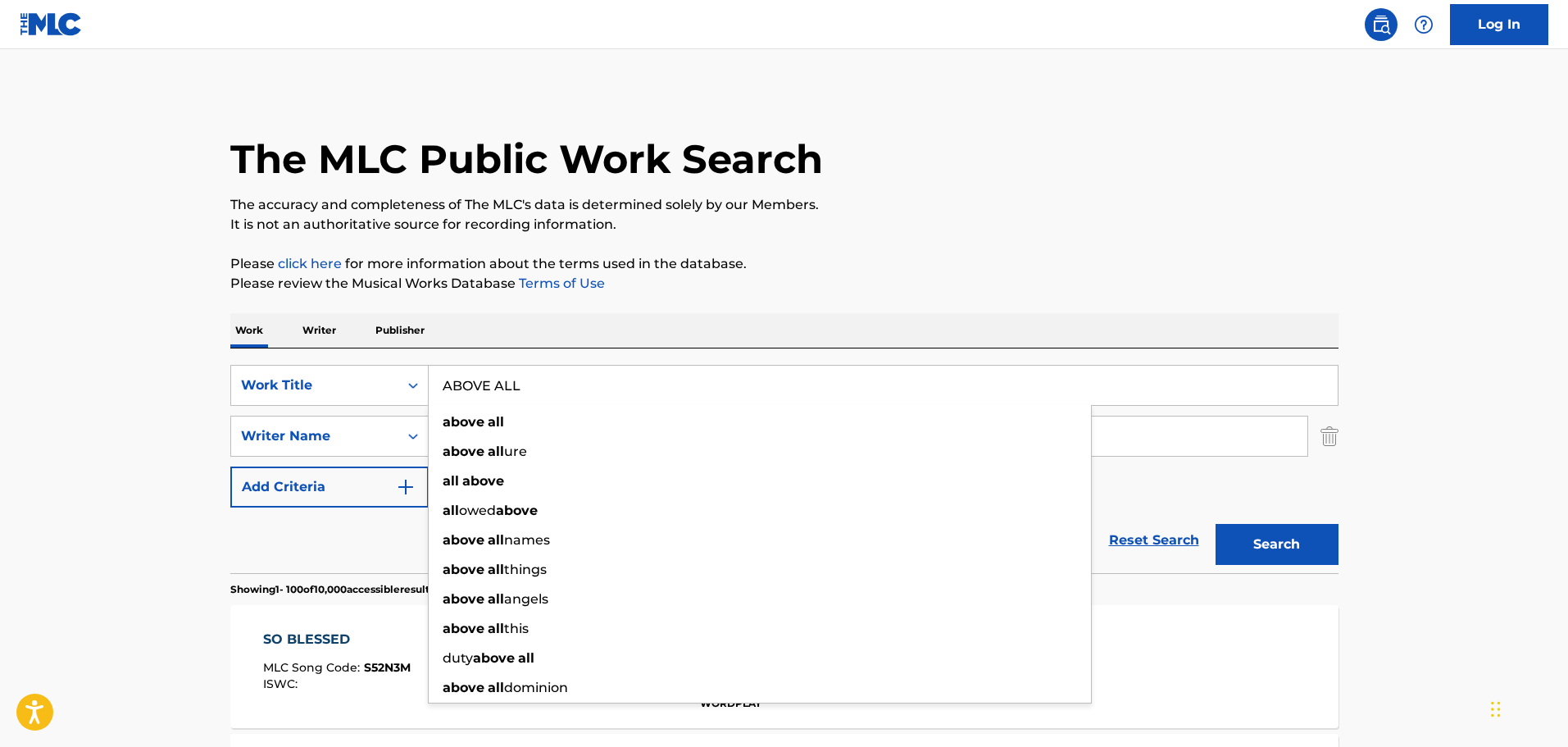
type input "ABOVE ALL"
click at [1216, 524] on button "Search" at bounding box center [1277, 545] width 123 height 41
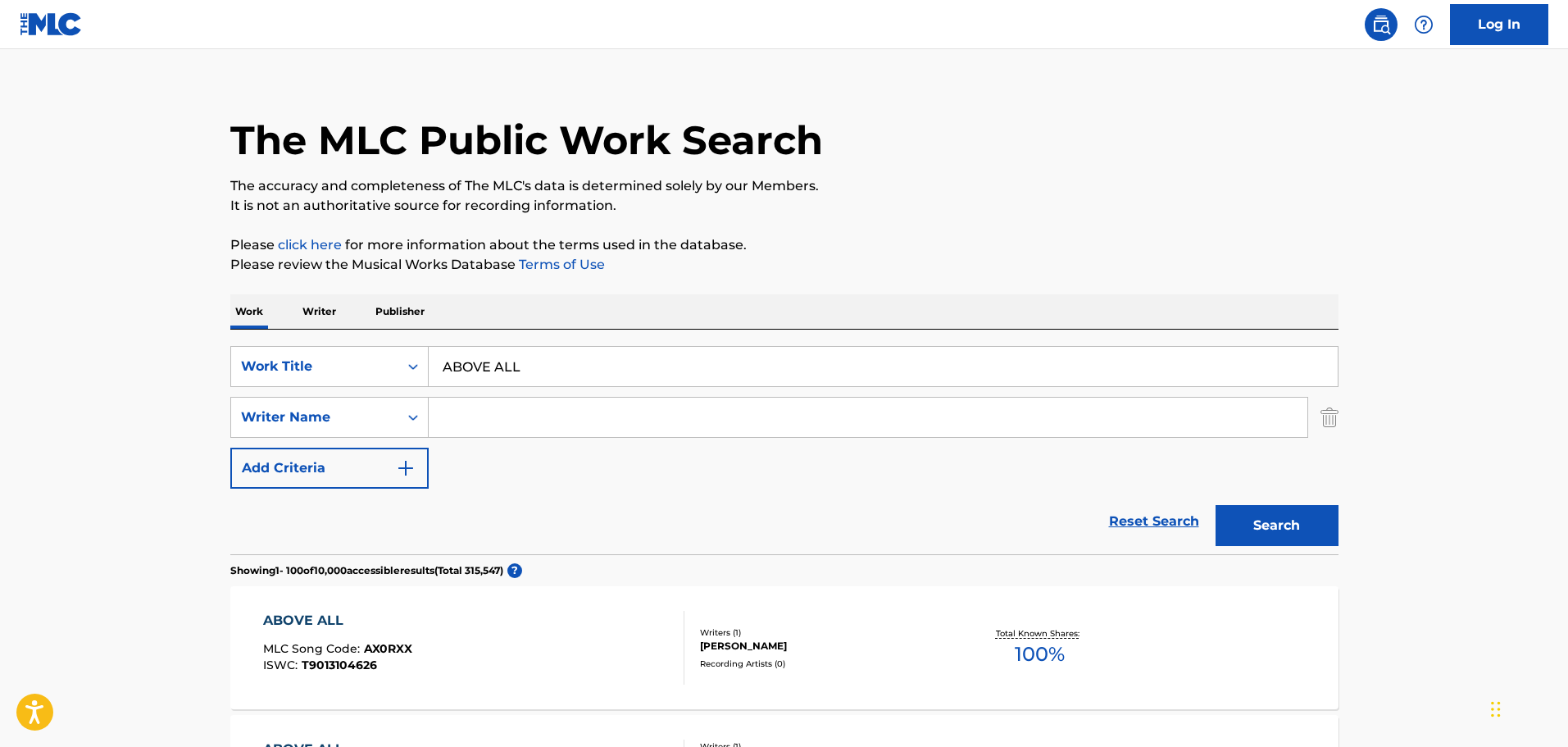
scroll to position [18, 0]
click at [469, 433] on input "Search Form" at bounding box center [868, 418] width 879 height 39
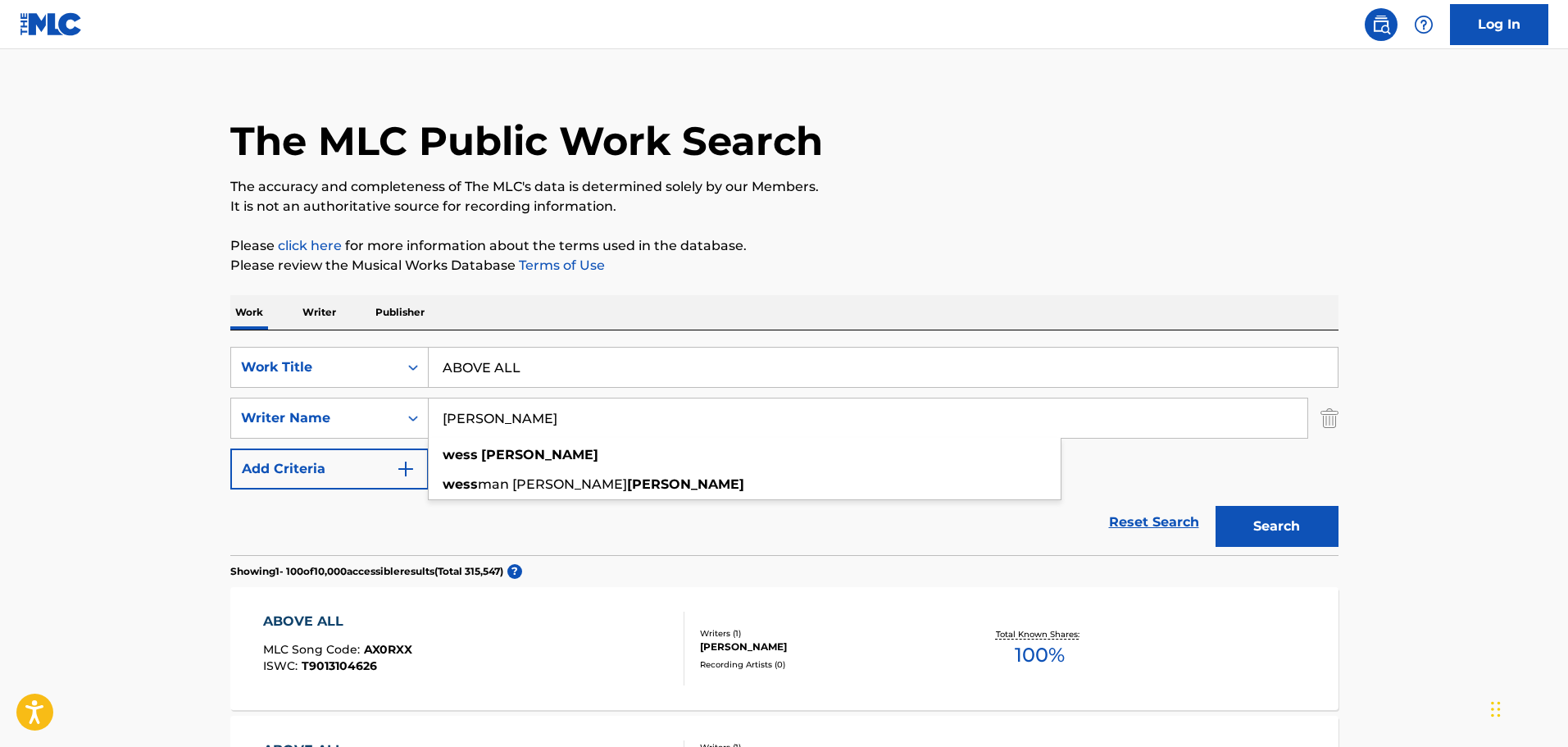
type input "[PERSON_NAME]"
click at [1216, 506] on button "Search" at bounding box center [1277, 526] width 123 height 41
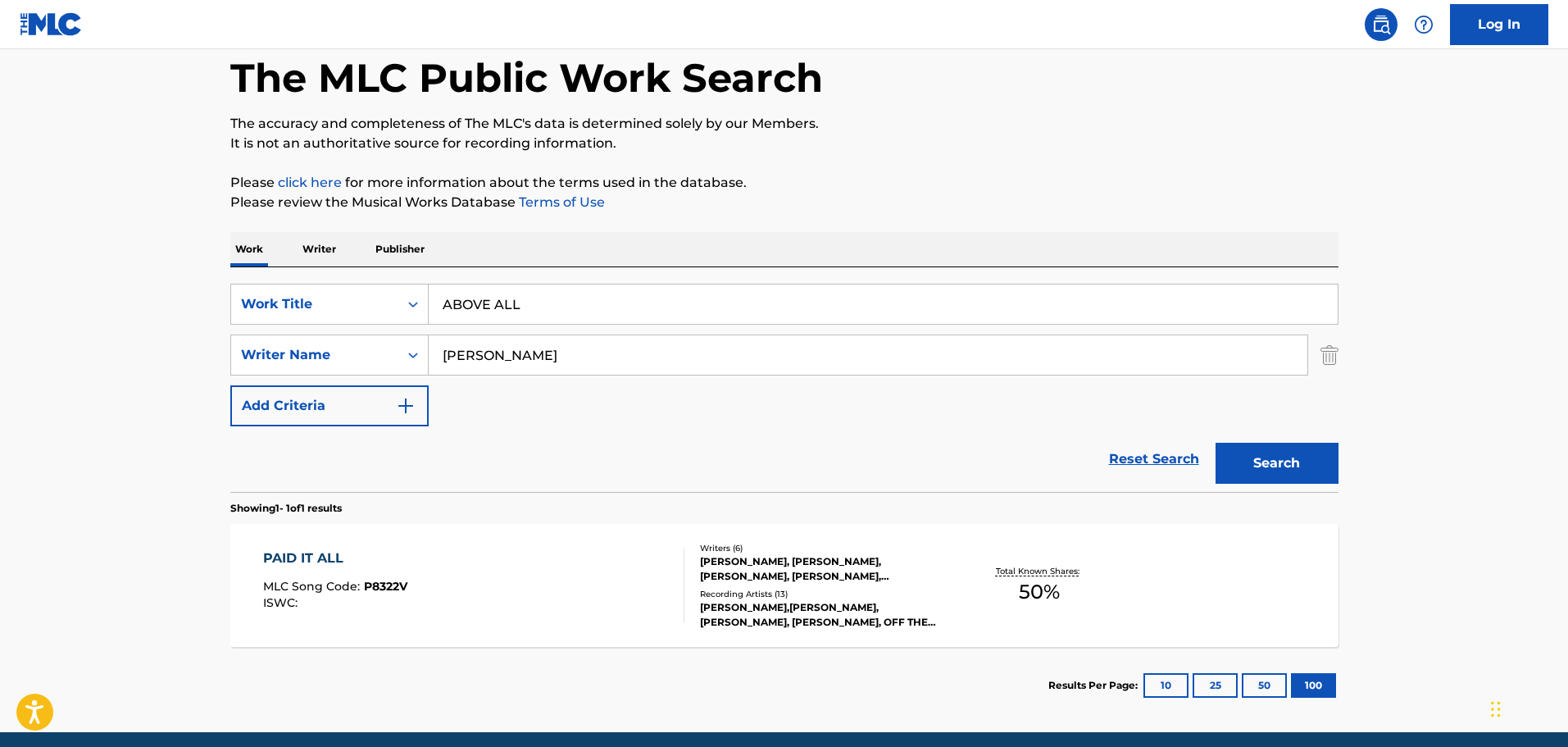
scroll to position [145, 0]
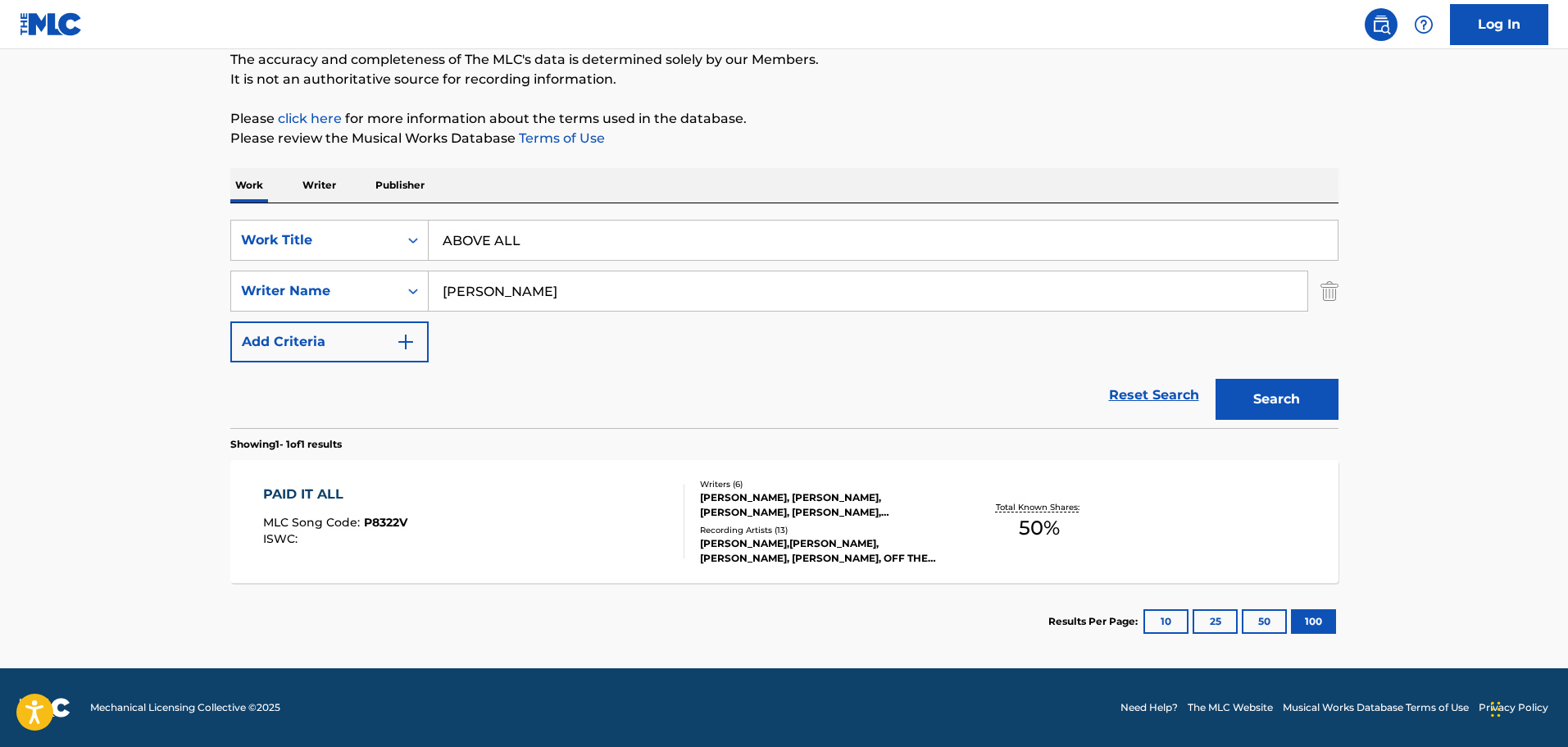
click at [372, 555] on div "PAID IT ALL MLC Song Code : P8322V ISWC :" at bounding box center [335, 521] width 144 height 74
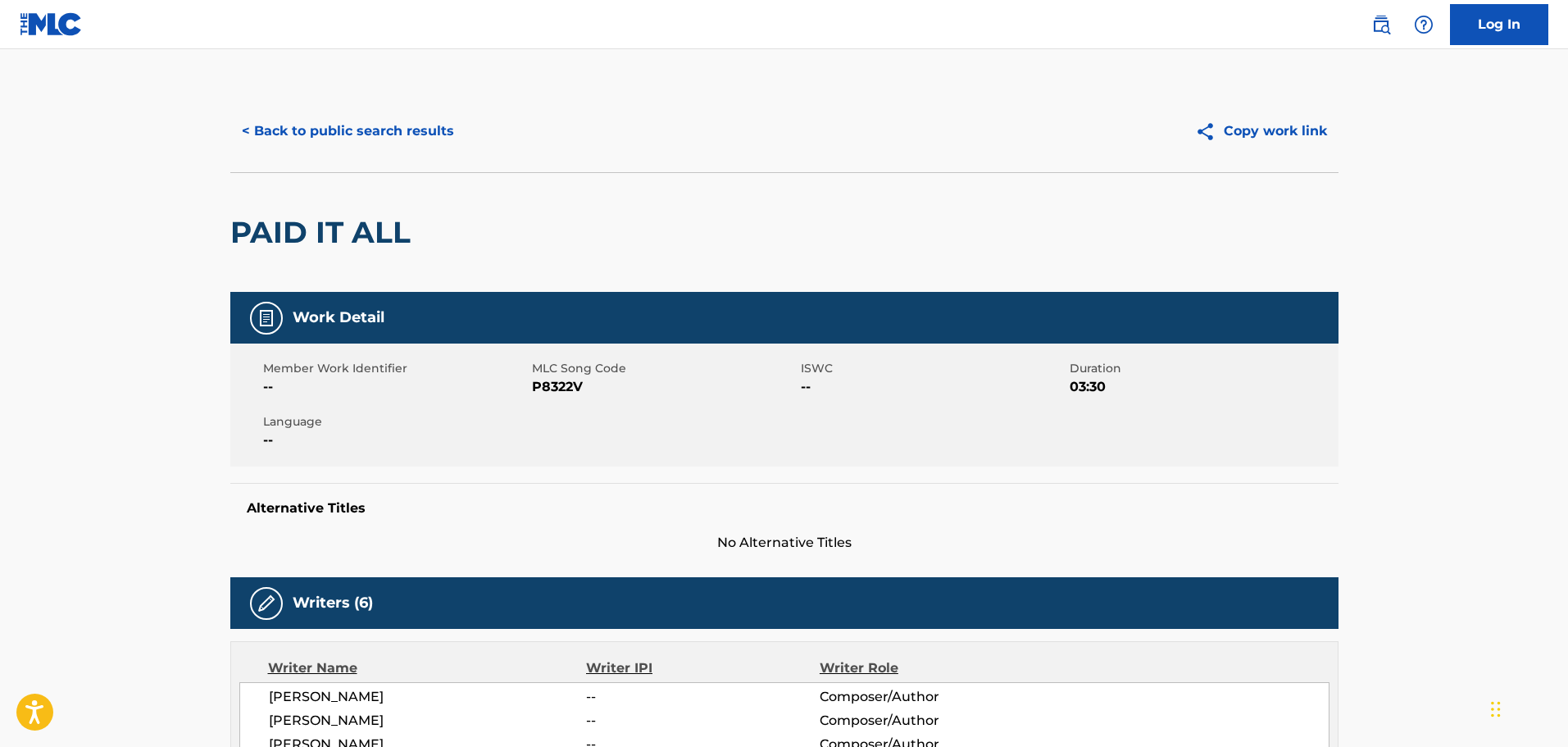
click at [349, 133] on button "< Back to public search results" at bounding box center [348, 131] width 236 height 41
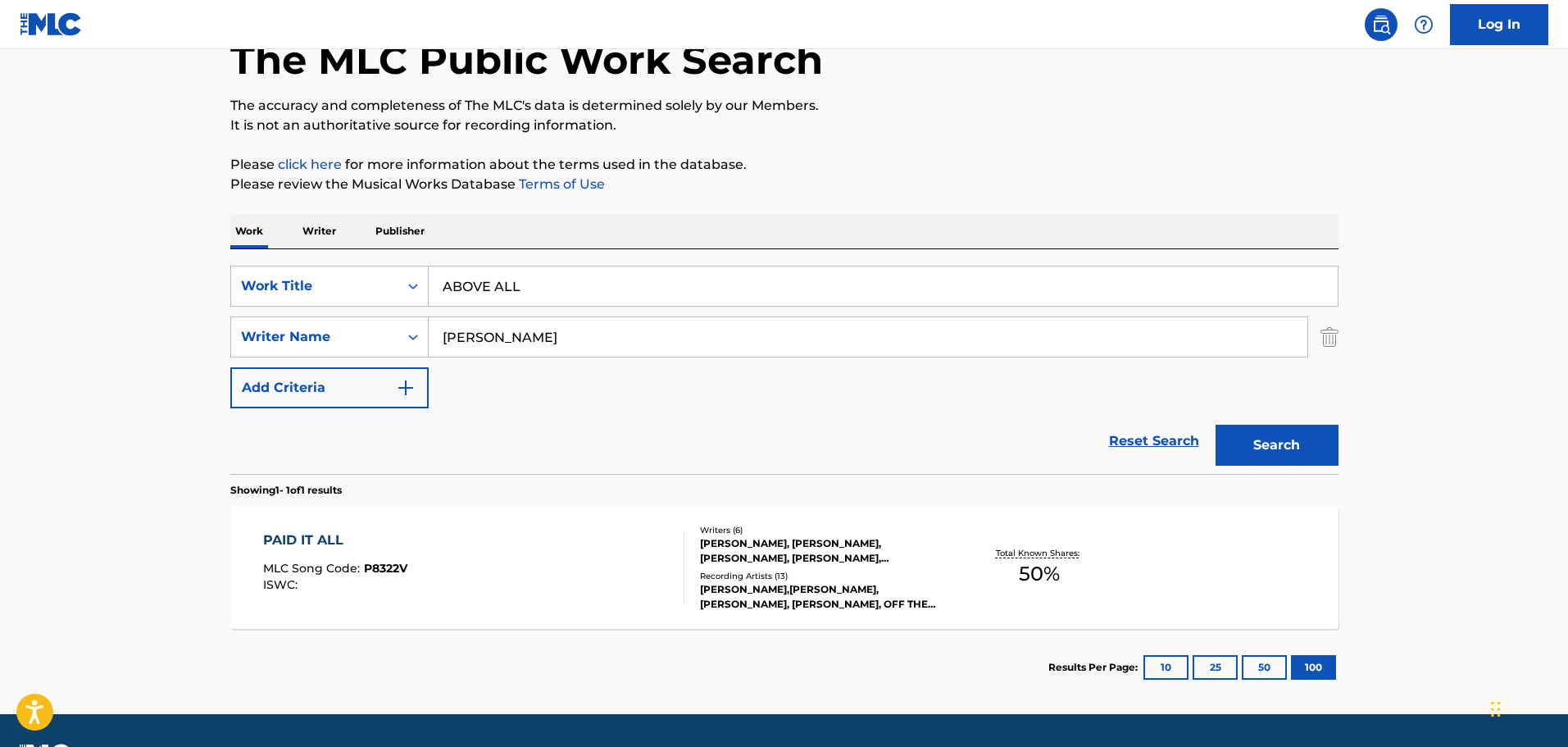
scroll to position [145, 0]
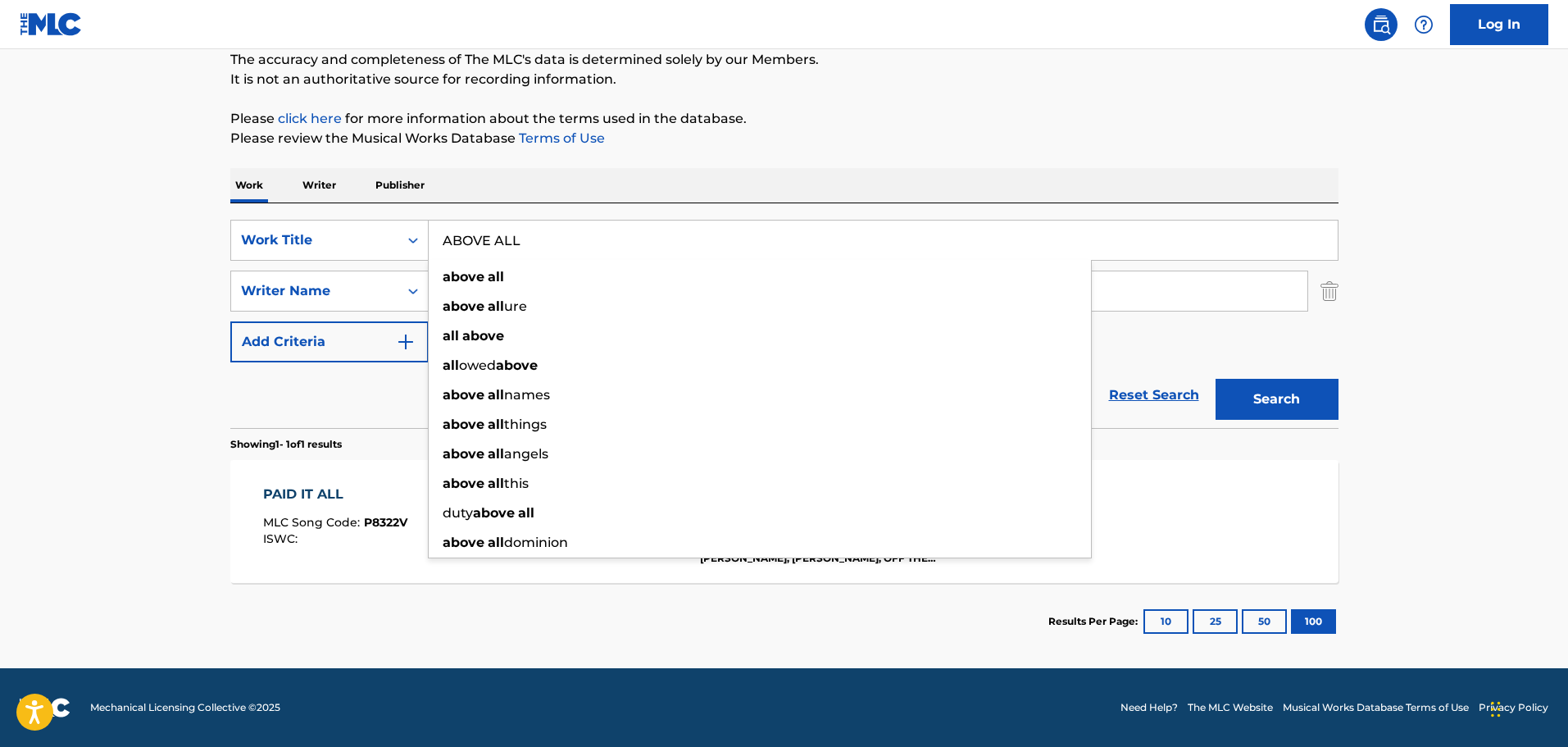
drag, startPoint x: 550, startPoint y: 242, endPoint x: 277, endPoint y: 268, distance: 274.2
click at [278, 266] on div "SearchWithCriteriaeb20aef7-f32d-4d6c-99aa-16f3a3780897 Work Title ABOVE ALL abo…" at bounding box center [784, 291] width 1109 height 143
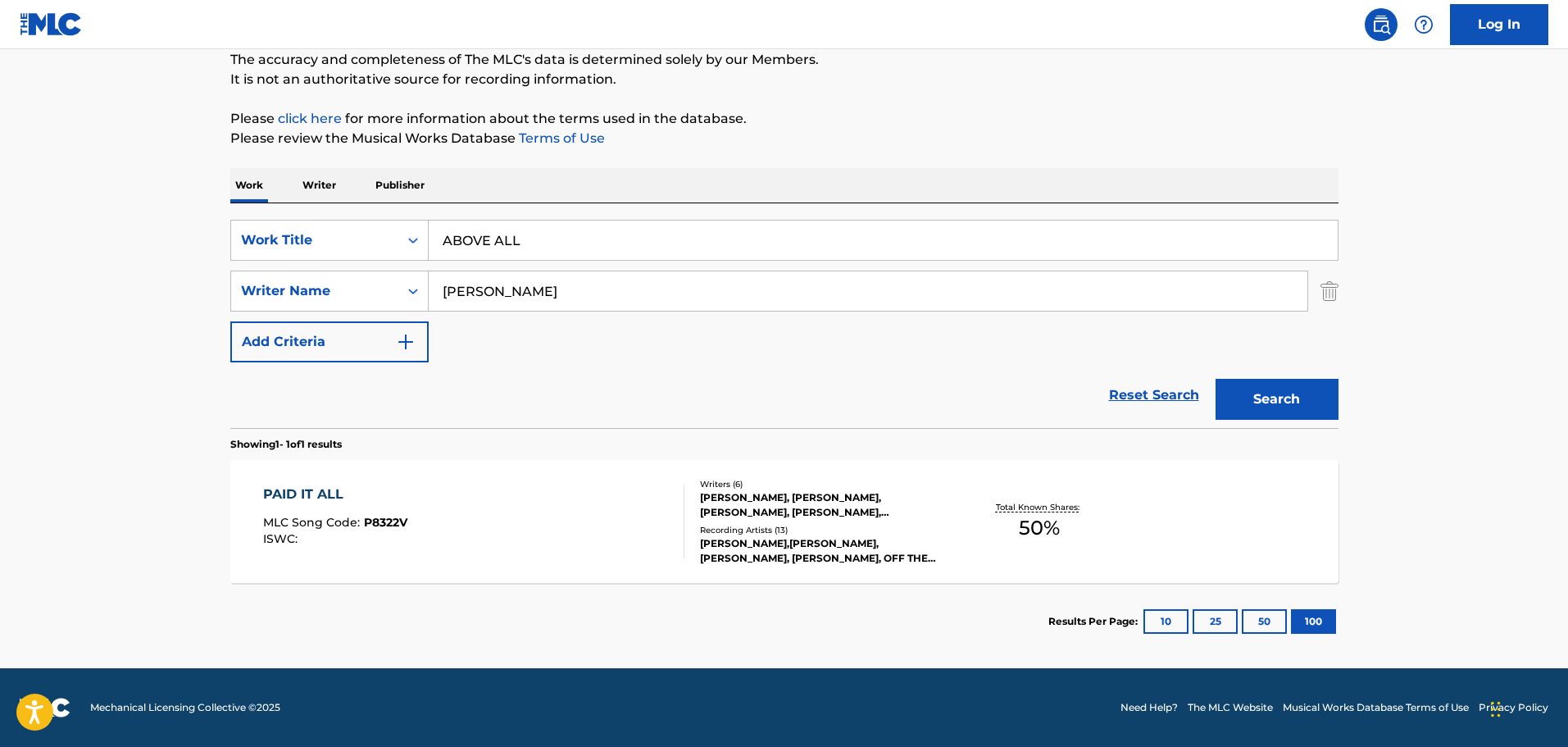
drag, startPoint x: 326, startPoint y: 432, endPoint x: 315, endPoint y: 418, distance: 17.8
click at [314, 430] on div "SearchWithCriteriaeb20aef7-f32d-4d6c-99aa-16f3a3780897 Work Title ABOVE ALL Sea…" at bounding box center [784, 431] width 1109 height 456
drag, startPoint x: 531, startPoint y: 229, endPoint x: 524, endPoint y: 233, distance: 8.1
click at [524, 233] on input "ABOVE ALL" at bounding box center [883, 240] width 910 height 39
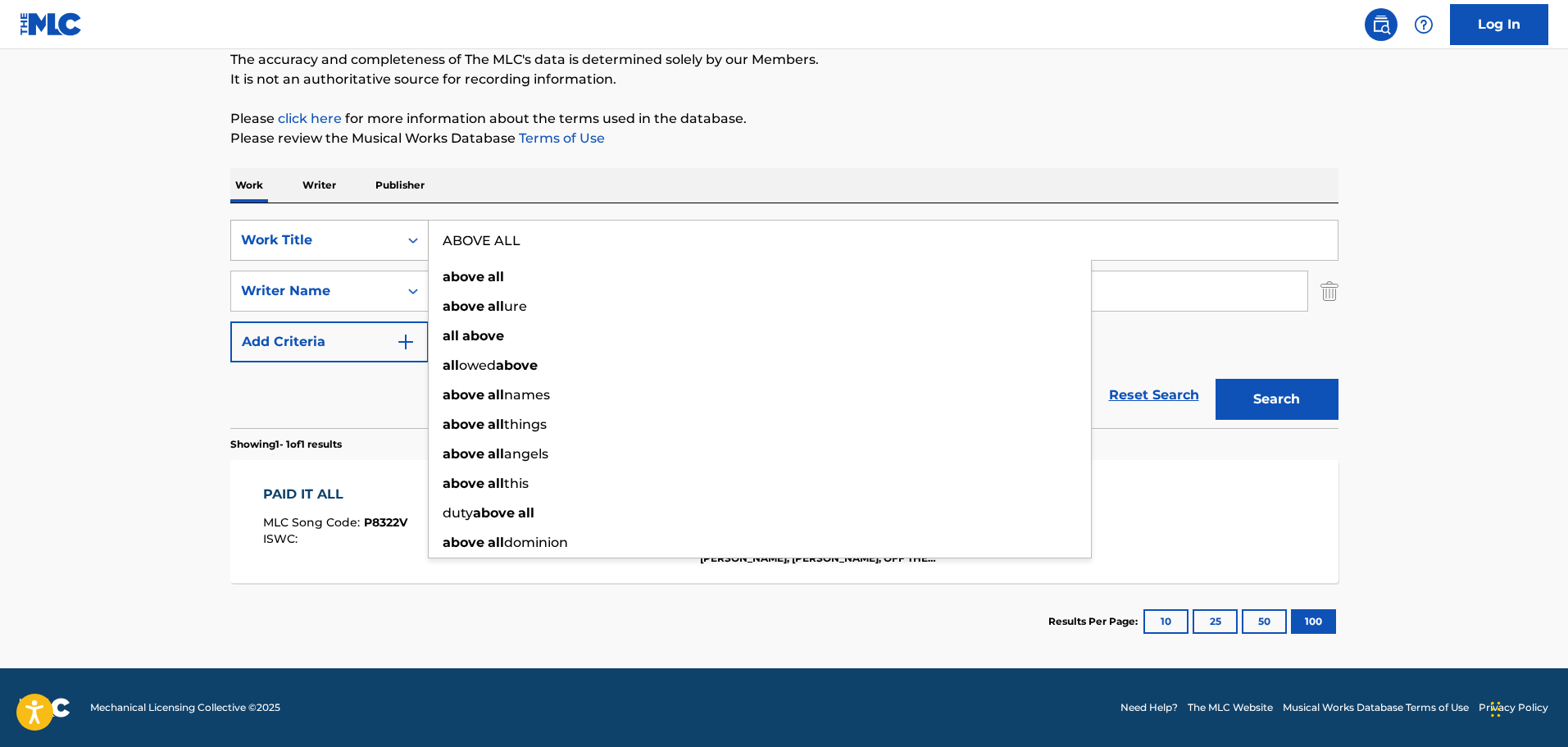
drag, startPoint x: 527, startPoint y: 232, endPoint x: 356, endPoint y: 223, distance: 171.2
click at [356, 223] on div "SearchWithCriteriaeb20aef7-f32d-4d6c-99aa-16f3a3780897 Work Title ABOVE ALL abo…" at bounding box center [784, 240] width 1109 height 41
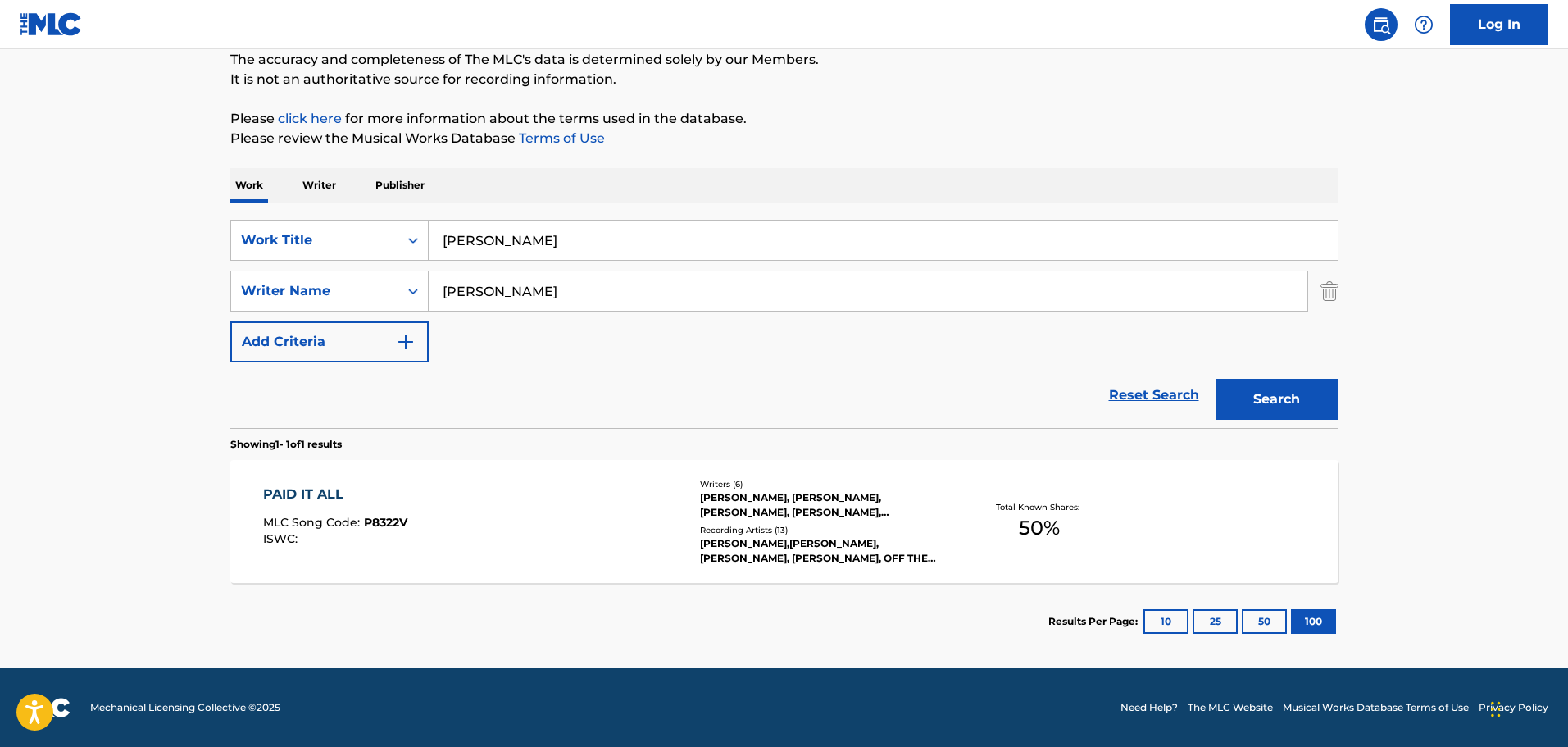
click at [1216, 378] on button "Search" at bounding box center [1277, 399] width 123 height 41
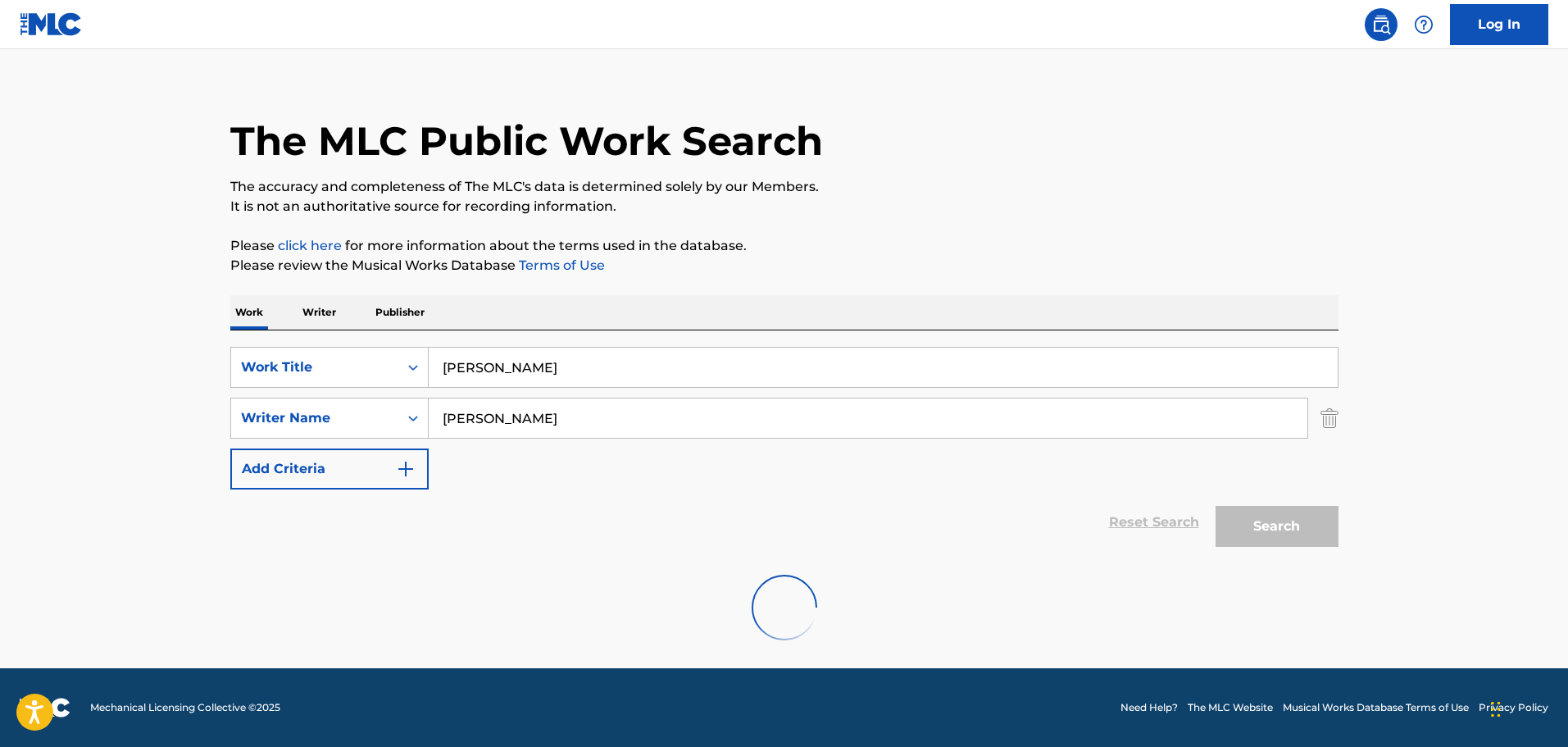
scroll to position [0, 0]
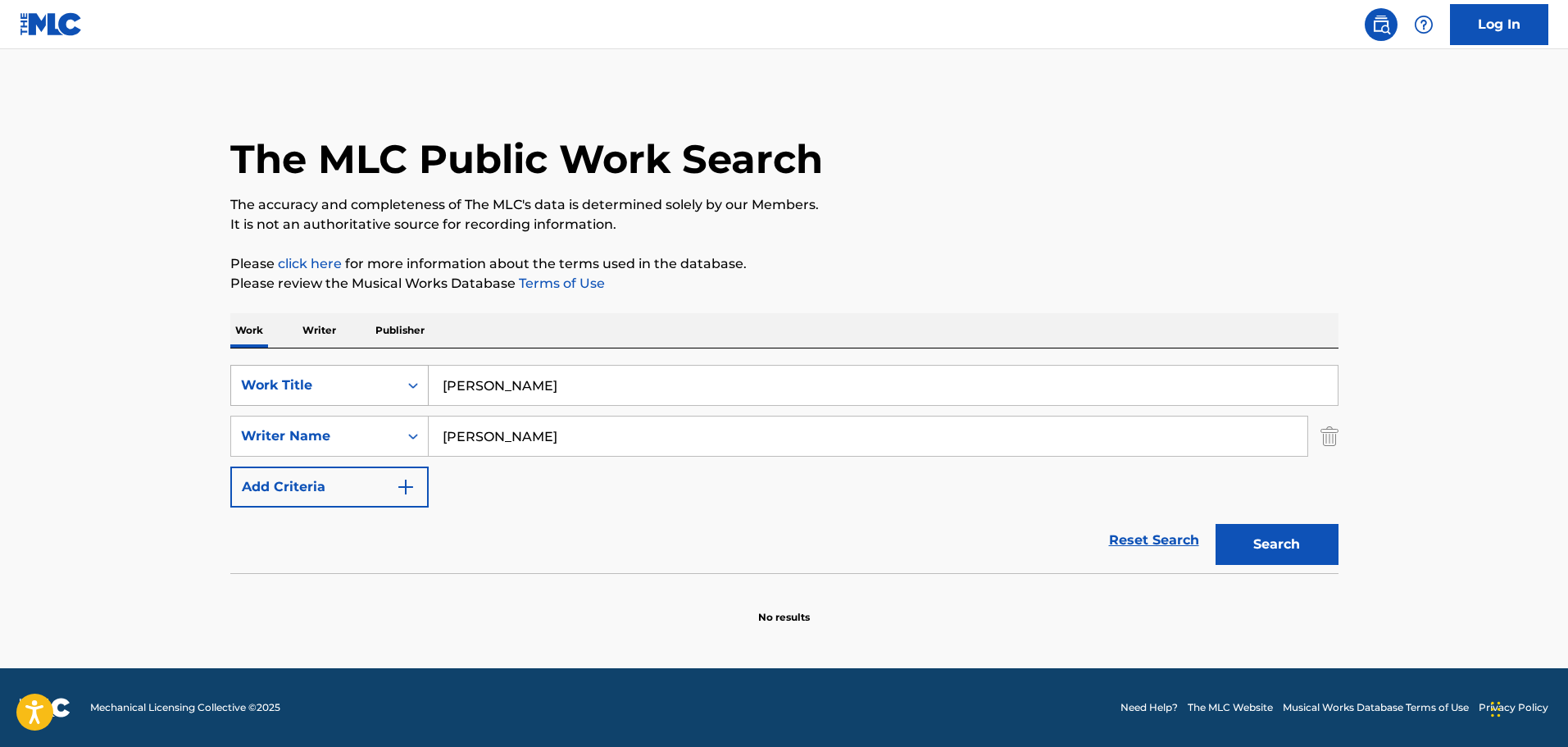
drag, startPoint x: 591, startPoint y: 394, endPoint x: 387, endPoint y: 386, distance: 204.2
click at [387, 386] on div "SearchWithCriteriaeb20aef7-f32d-4d6c-99aa-16f3a3780897 Work Title [PERSON_NAME]" at bounding box center [784, 385] width 1109 height 41
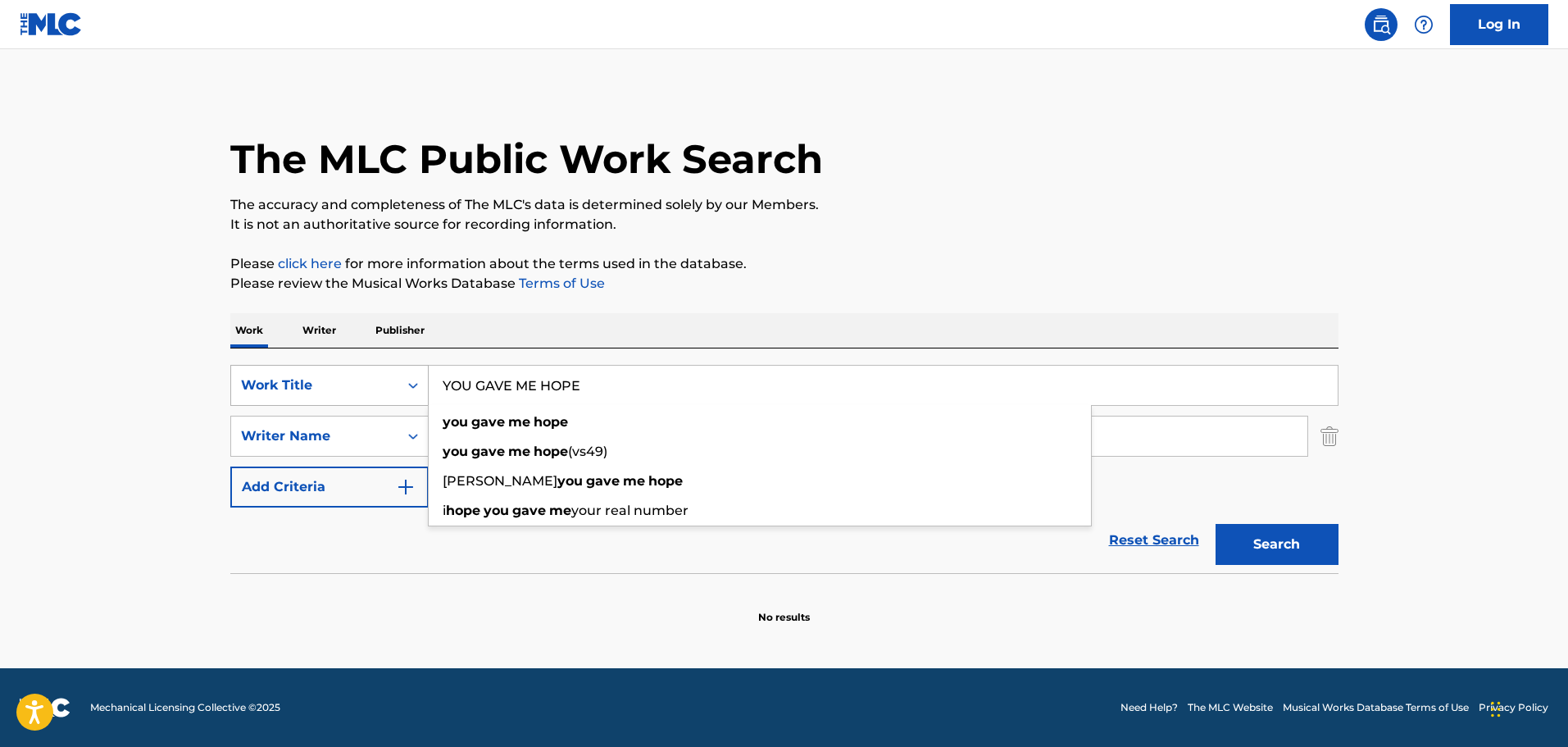
type input "YOU GAVE ME HOPE"
click at [1216, 524] on button "Search" at bounding box center [1277, 545] width 123 height 41
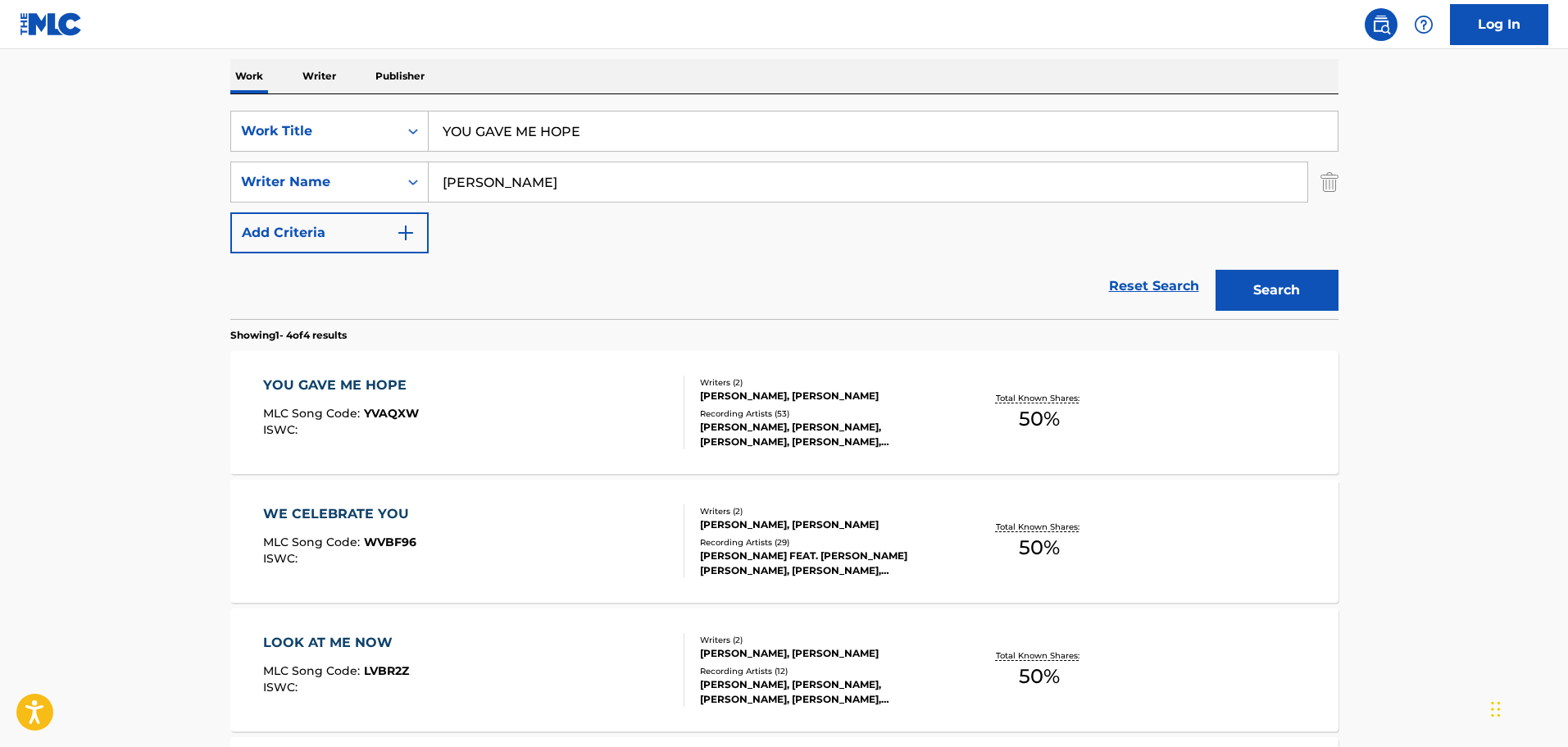
scroll to position [246, 0]
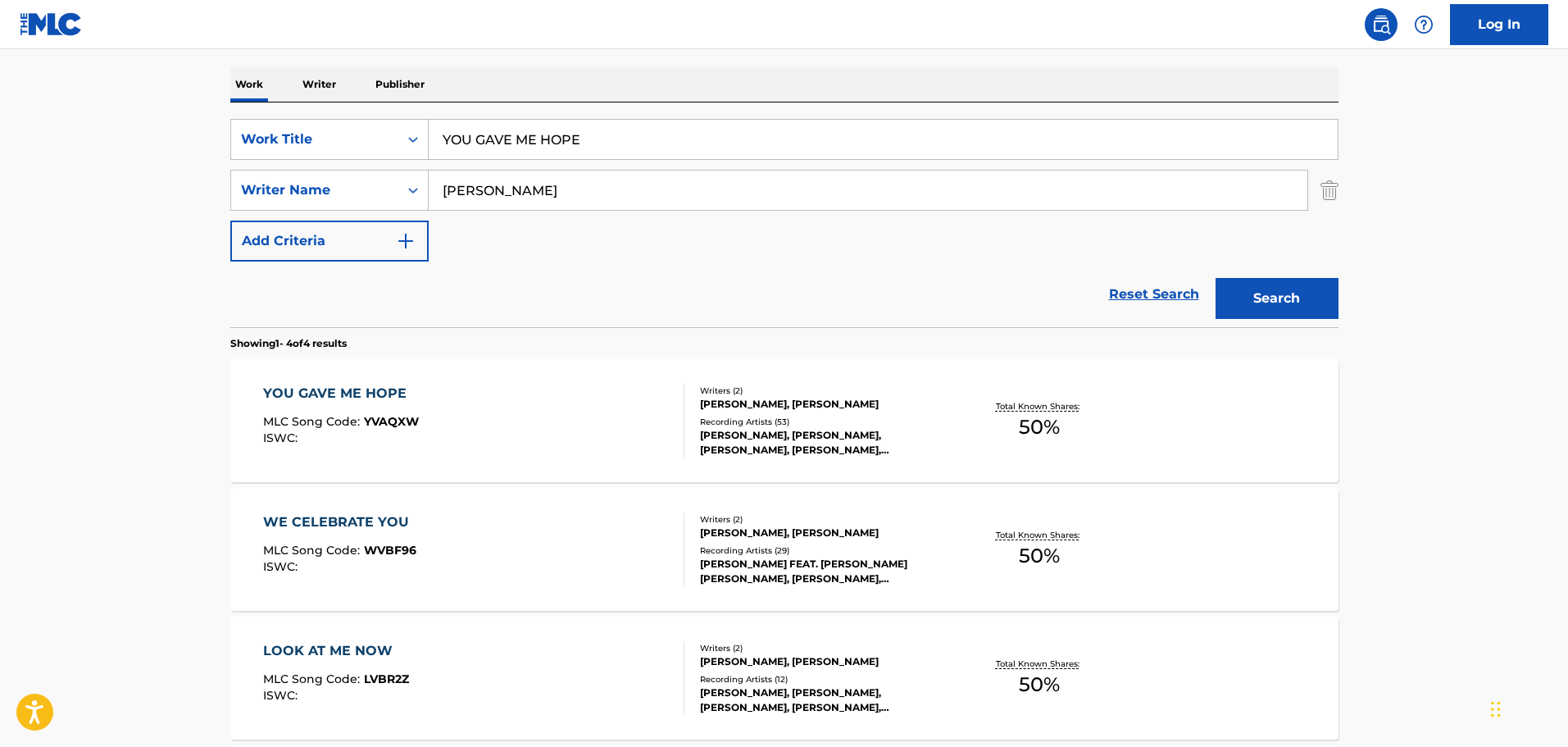
click at [538, 422] on div "YOU GAVE ME HOPE MLC Song Code : YVAQXW ISWC :" at bounding box center [474, 420] width 422 height 74
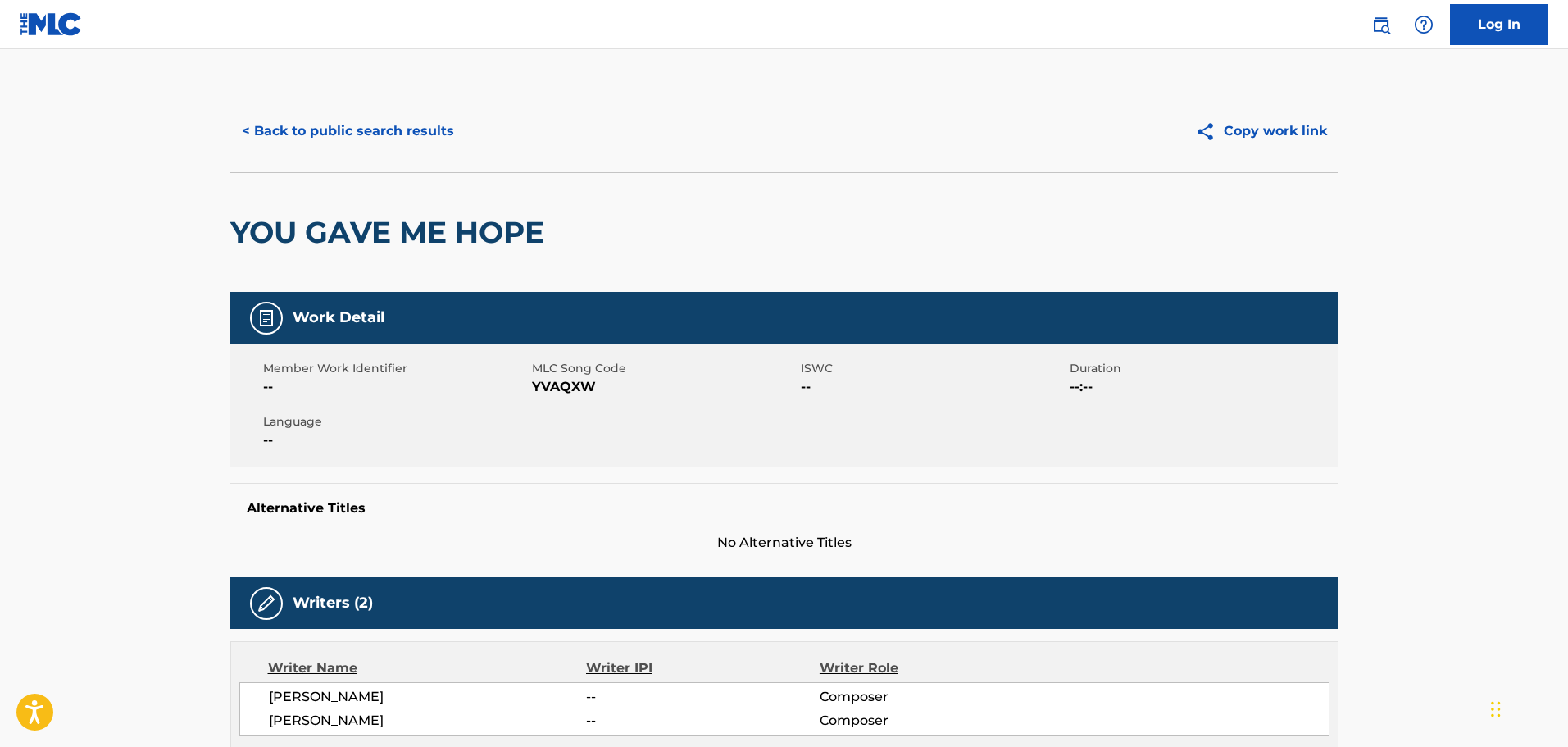
click at [321, 127] on button "< Back to public search results" at bounding box center [348, 131] width 236 height 41
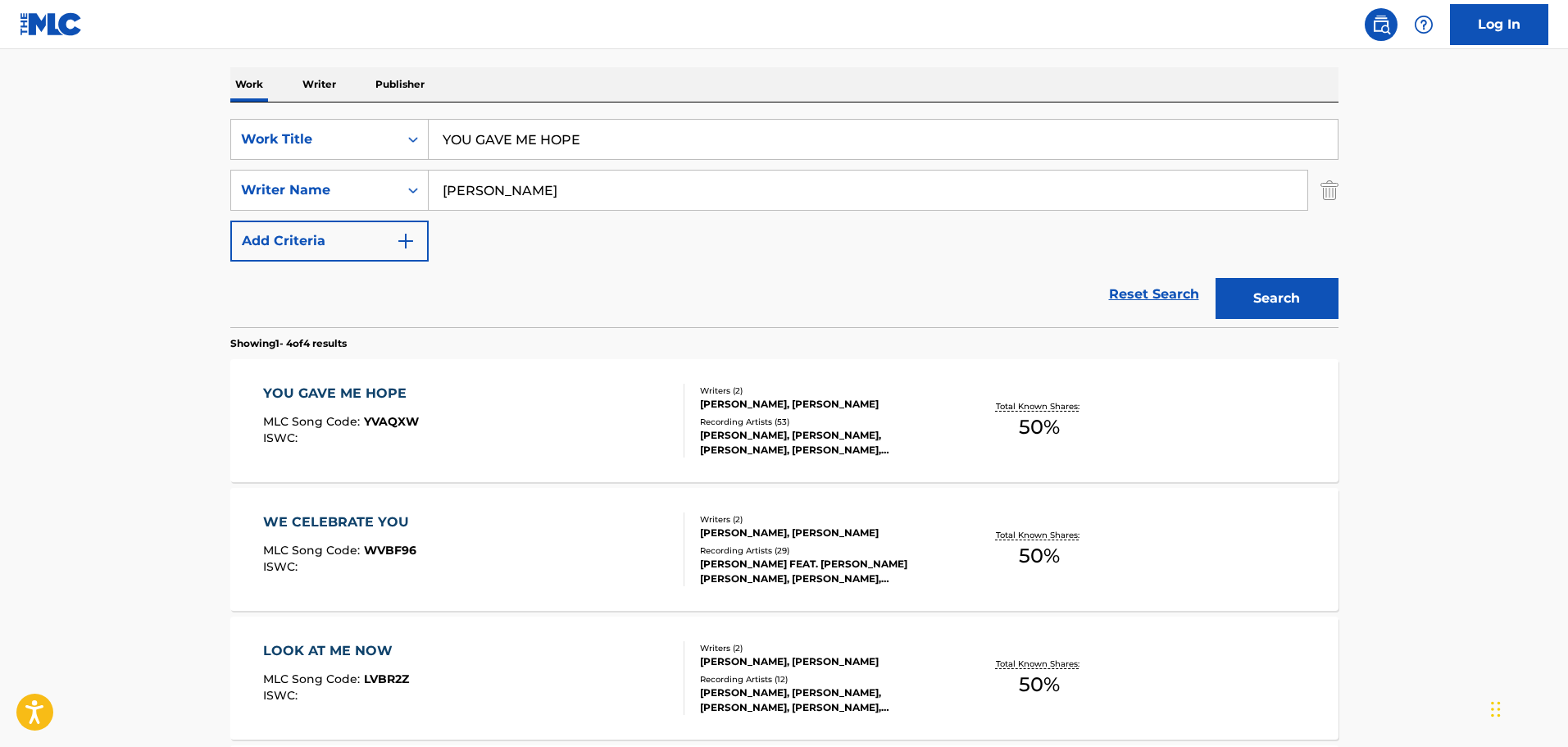
click at [325, 388] on div "YOU GAVE ME HOPE" at bounding box center [341, 393] width 156 height 20
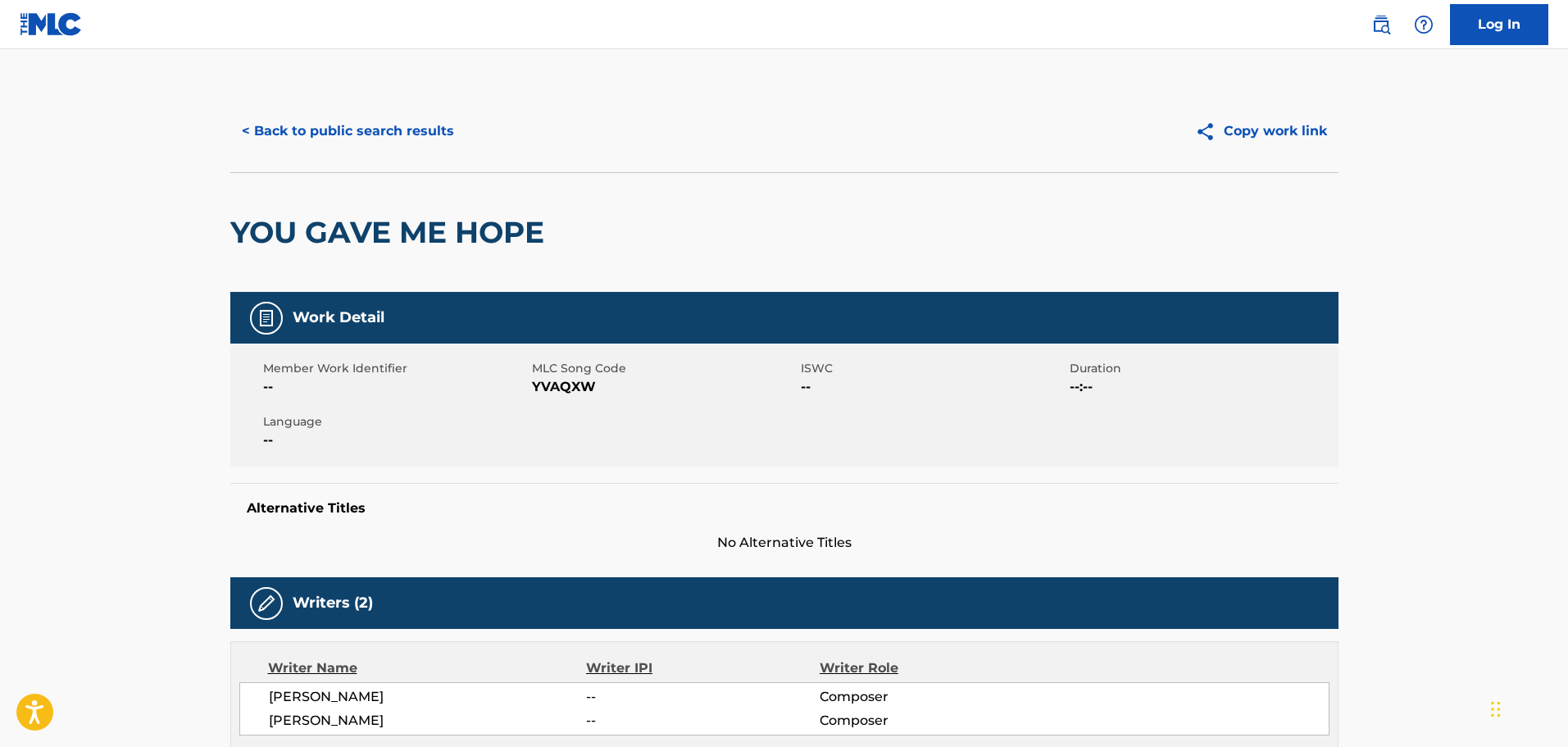
click at [1260, 130] on button "Copy work link" at bounding box center [1261, 131] width 155 height 41
click at [1261, 130] on button "Copy work link" at bounding box center [1261, 131] width 155 height 41
